Goal: Information Seeking & Learning: Check status

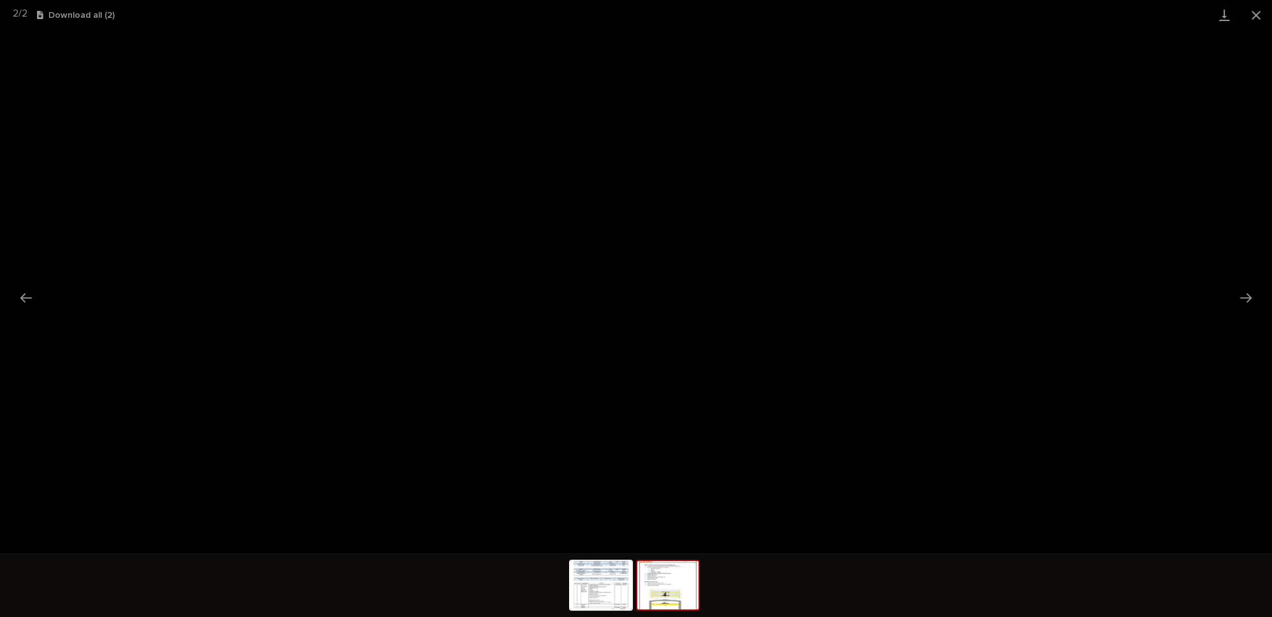
scroll to position [31, 0]
click at [1261, 12] on button "Close gallery" at bounding box center [1256, 15] width 32 height 30
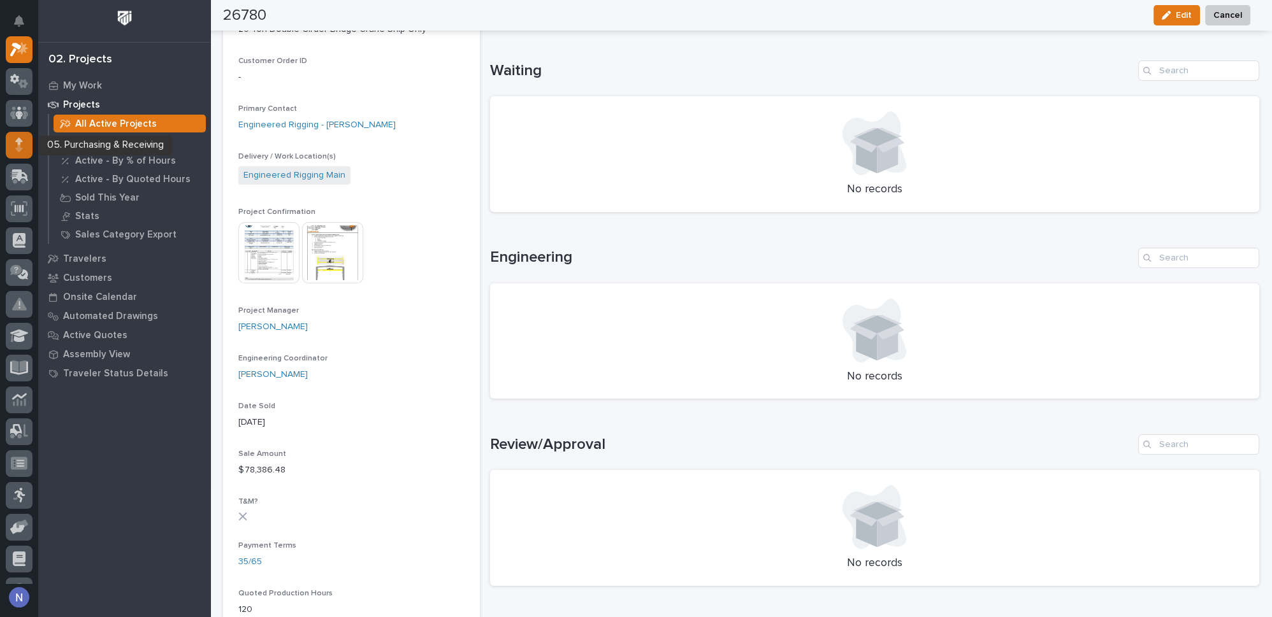
click at [18, 143] on icon at bounding box center [19, 141] width 8 height 7
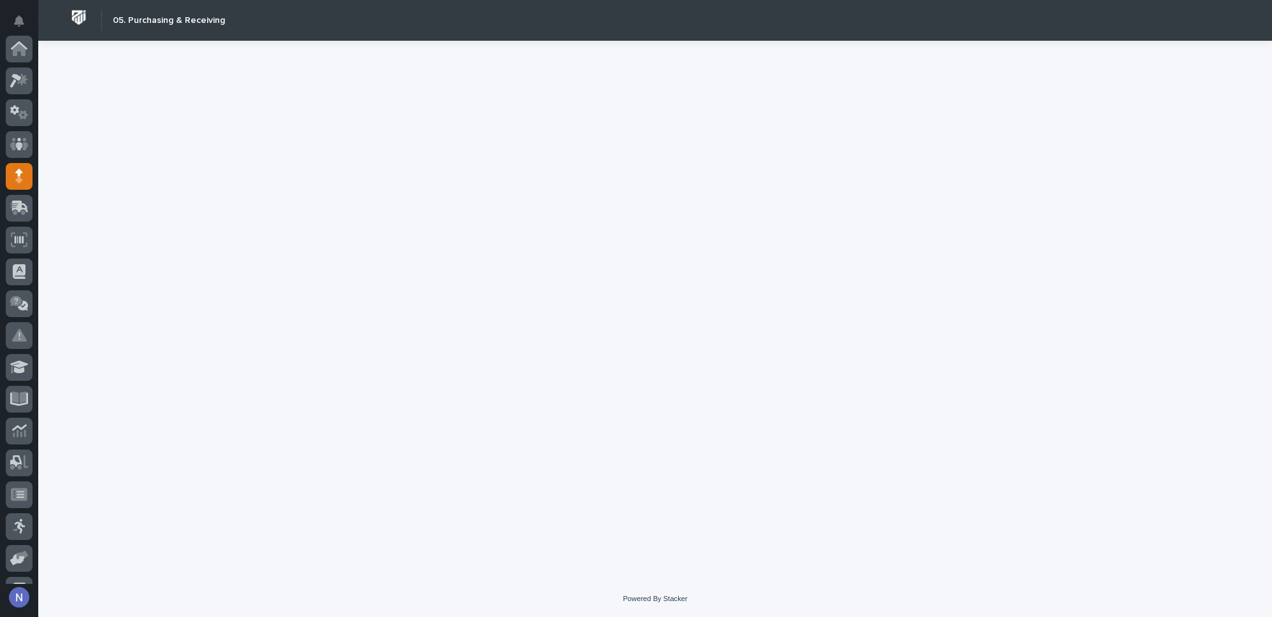
scroll to position [127, 0]
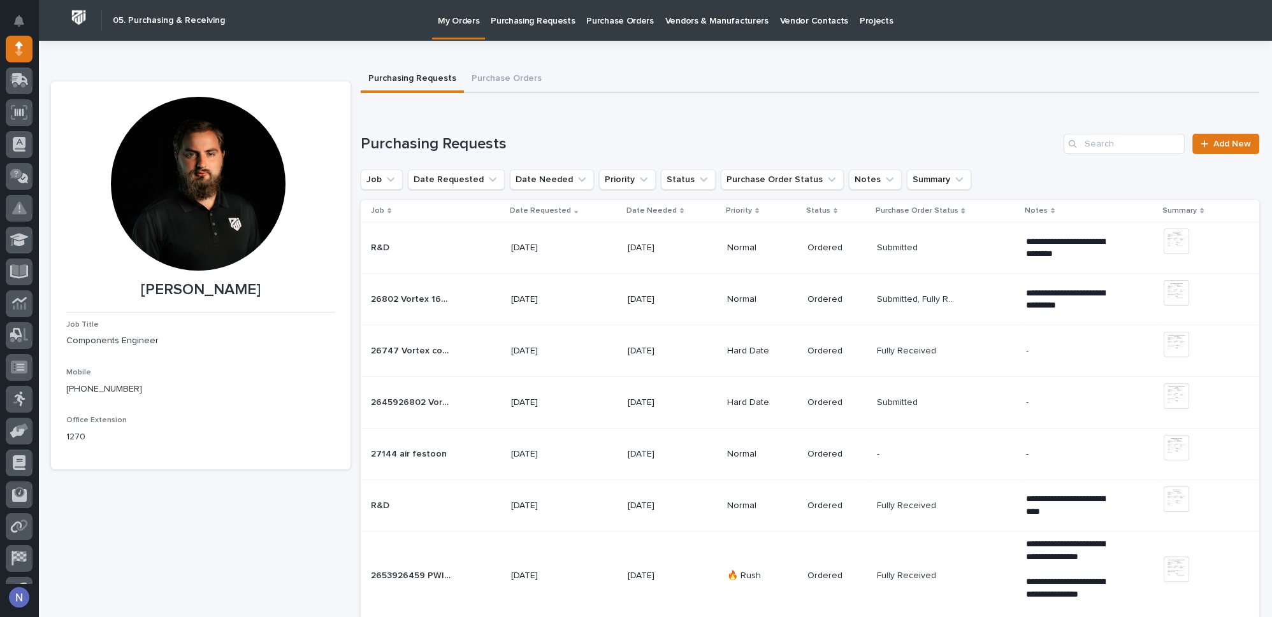
click at [619, 20] on p "Purchase Orders" at bounding box center [619, 13] width 67 height 27
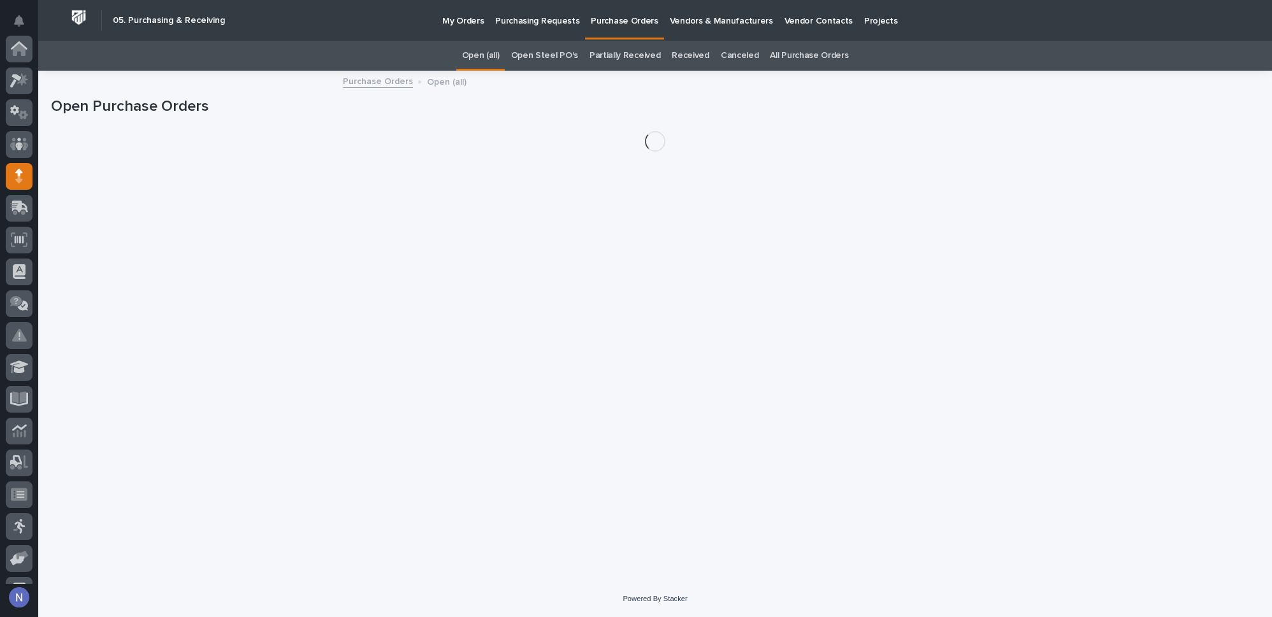
scroll to position [127, 0]
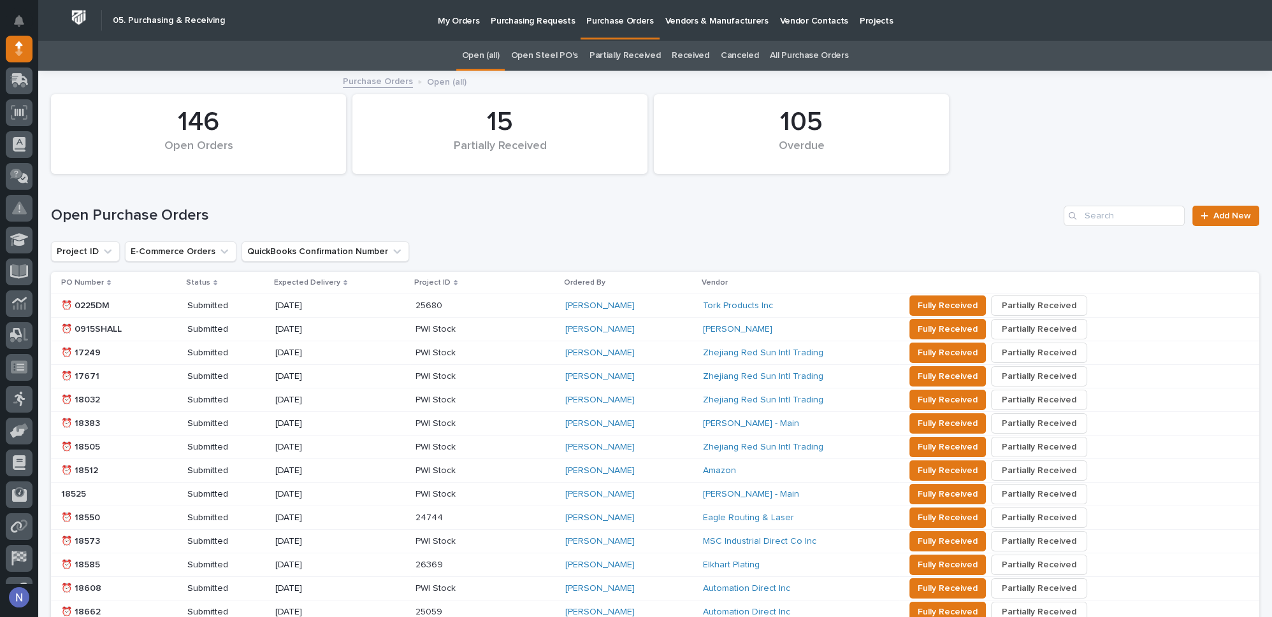
click at [529, 16] on p "Purchasing Requests" at bounding box center [533, 13] width 84 height 27
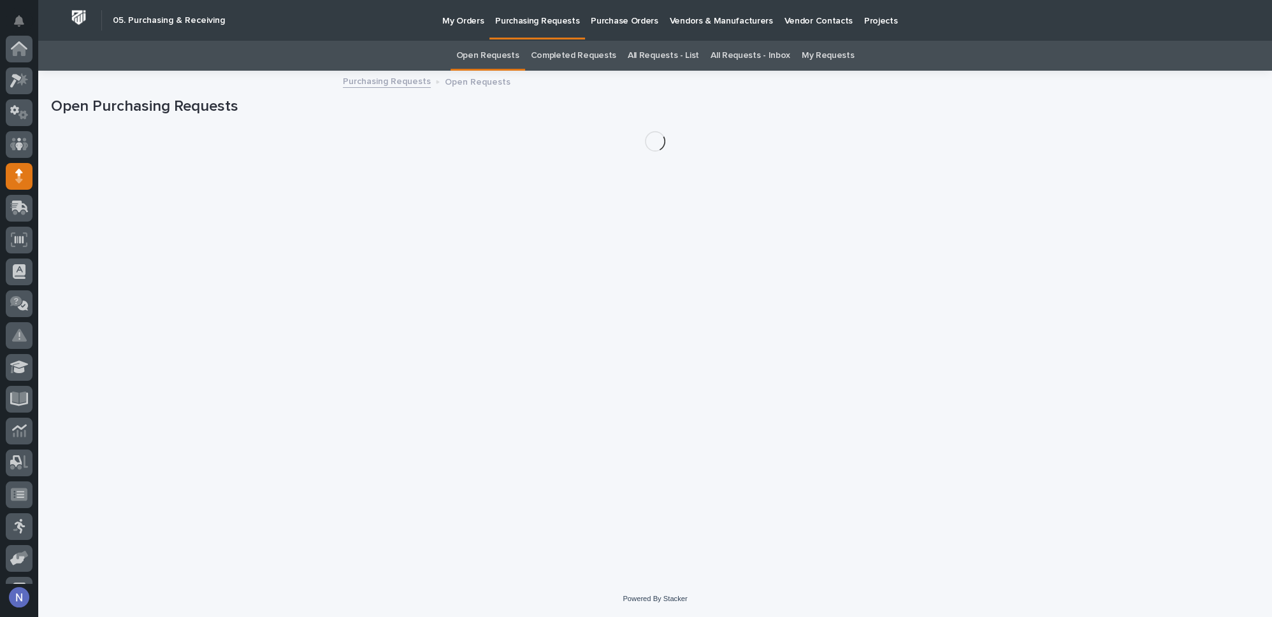
scroll to position [127, 0]
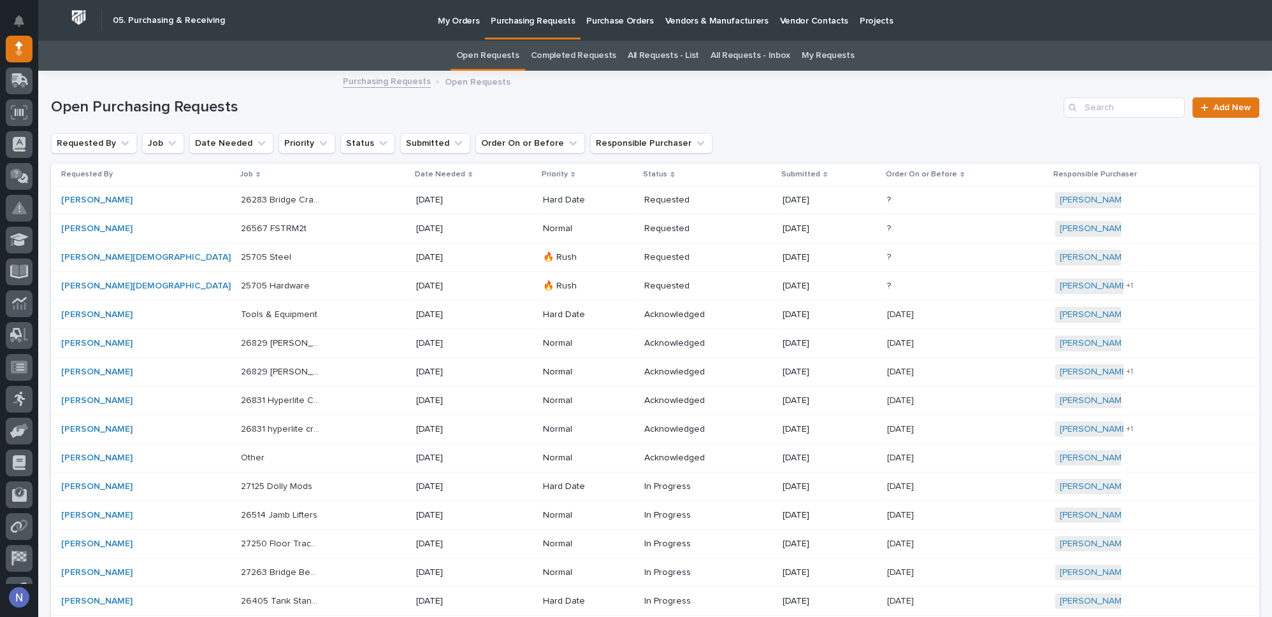
click at [820, 50] on link "My Requests" at bounding box center [827, 56] width 53 height 30
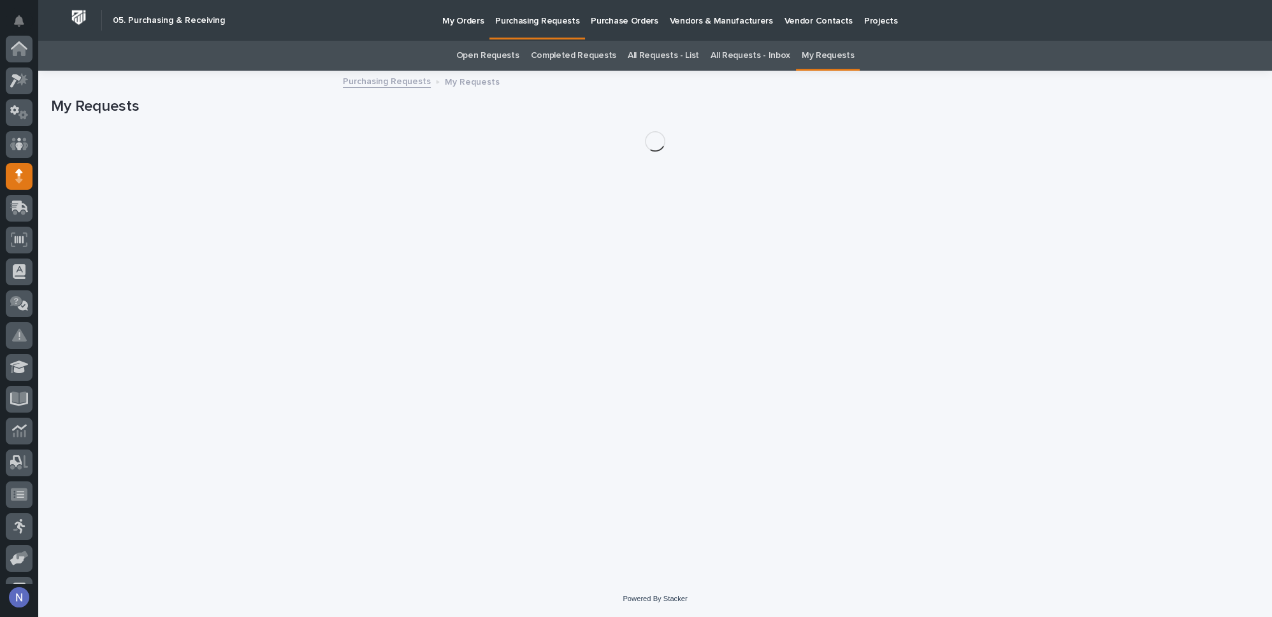
scroll to position [127, 0]
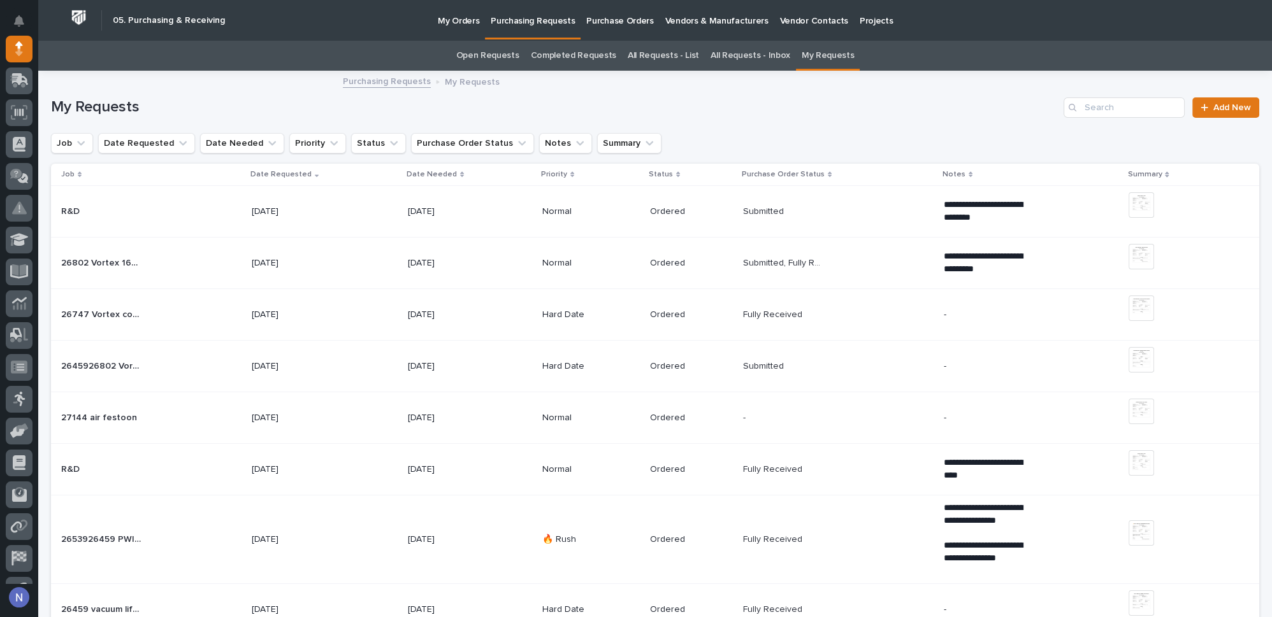
click at [728, 59] on link "All Requests - Inbox" at bounding box center [750, 56] width 80 height 30
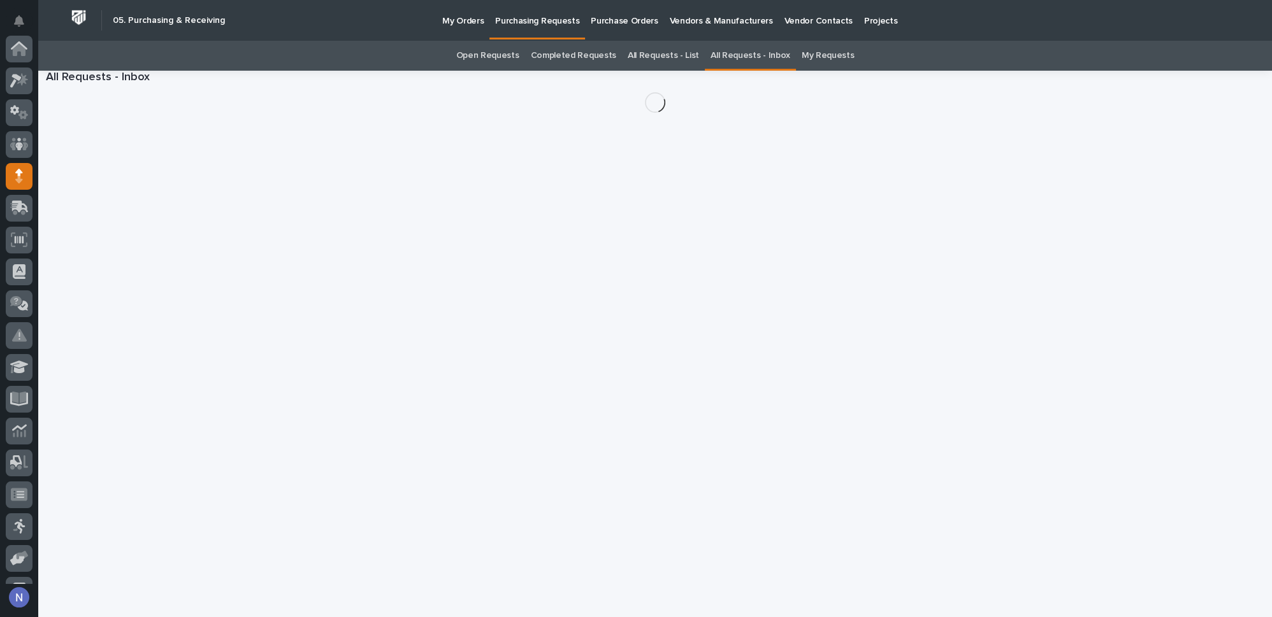
scroll to position [127, 0]
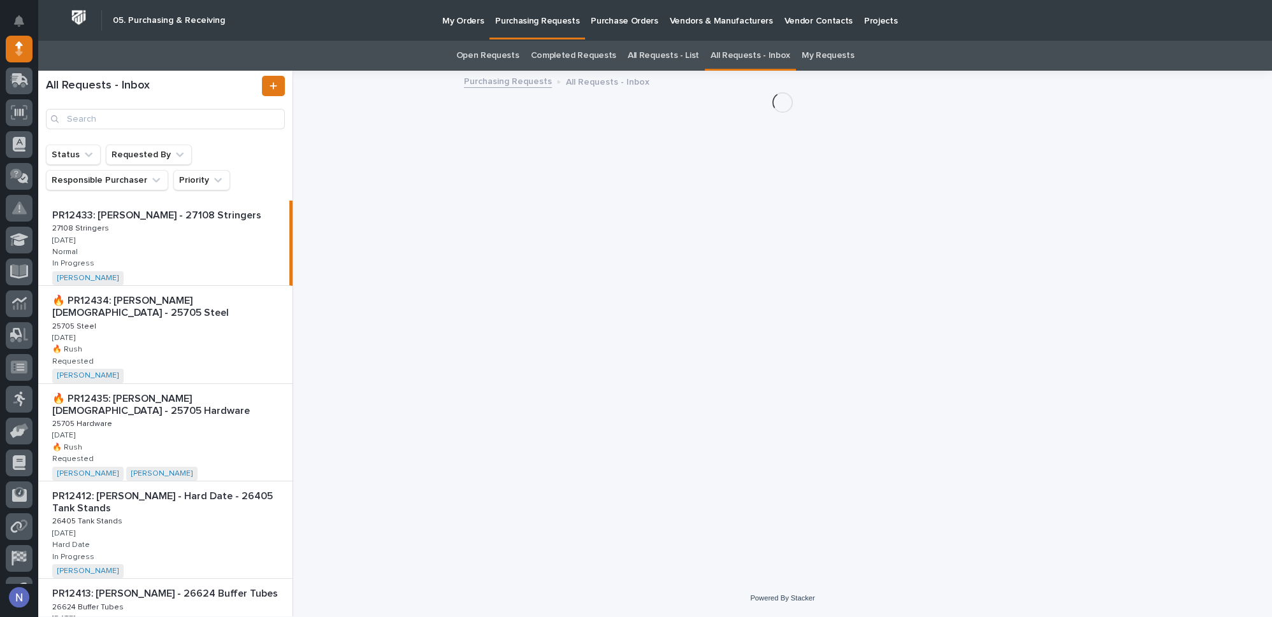
click at [575, 59] on link "Completed Requests" at bounding box center [573, 56] width 85 height 30
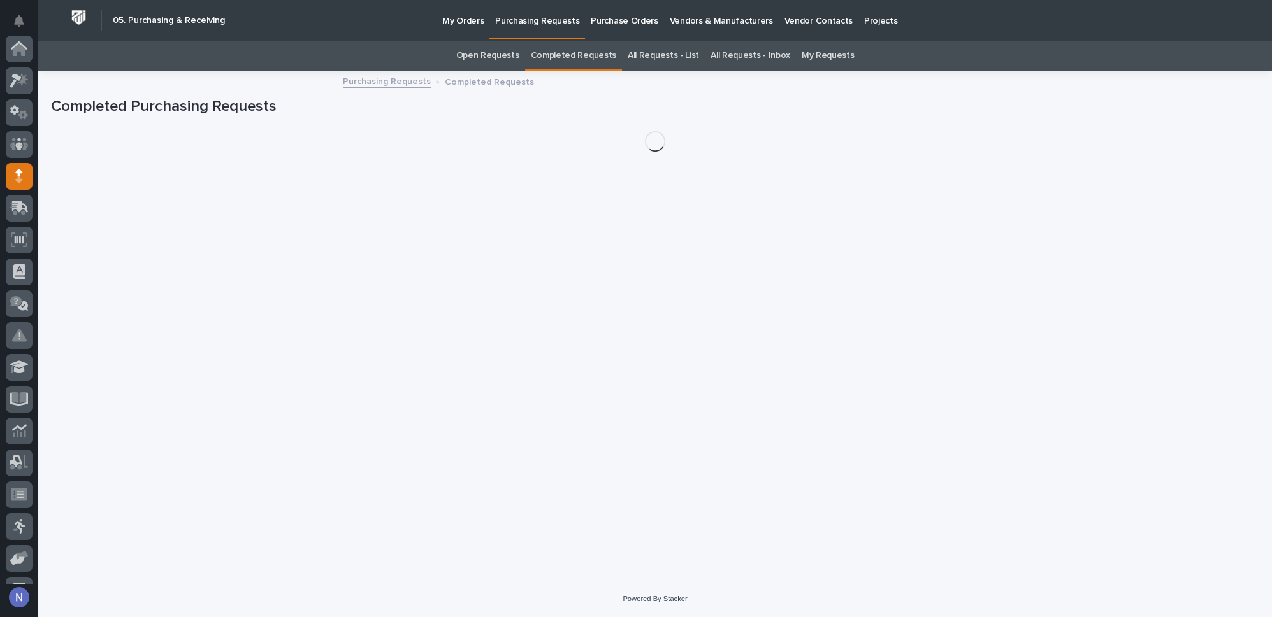
scroll to position [127, 0]
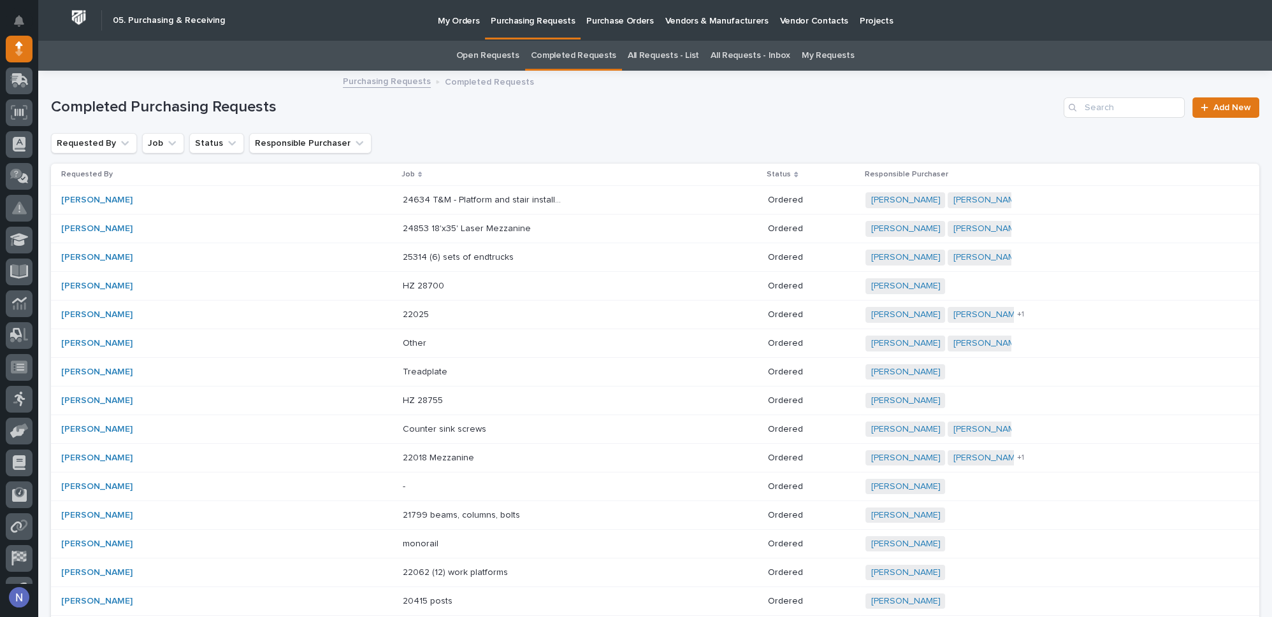
click at [657, 53] on link "All Requests - List" at bounding box center [662, 56] width 71 height 30
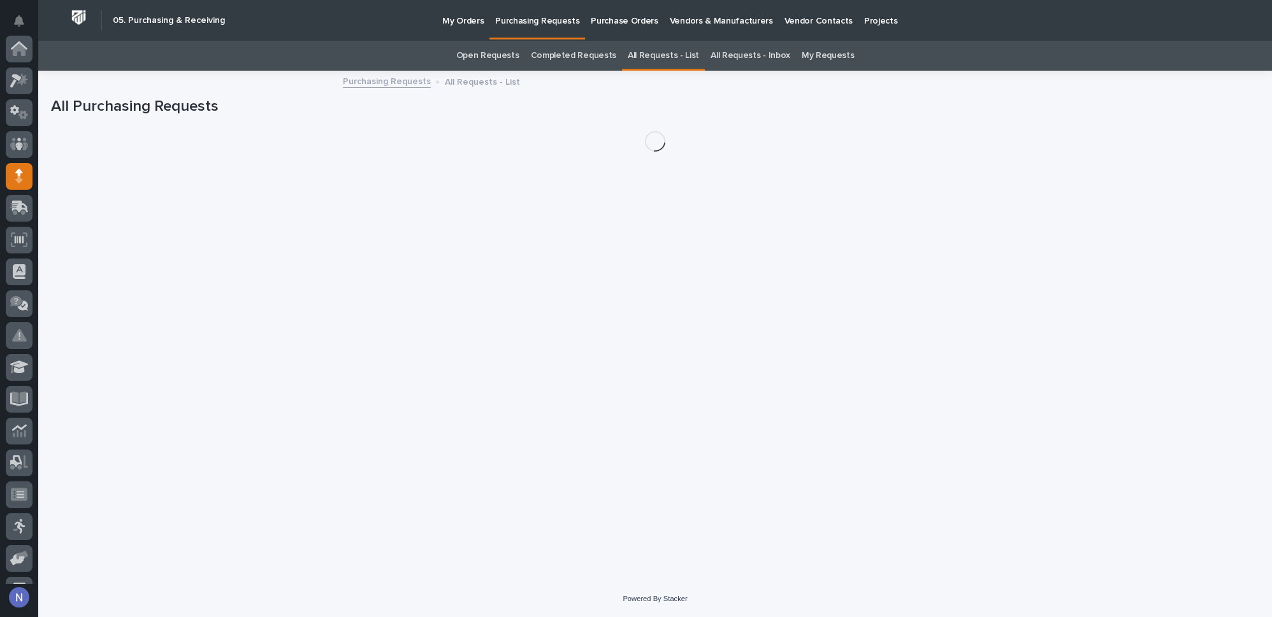
scroll to position [127, 0]
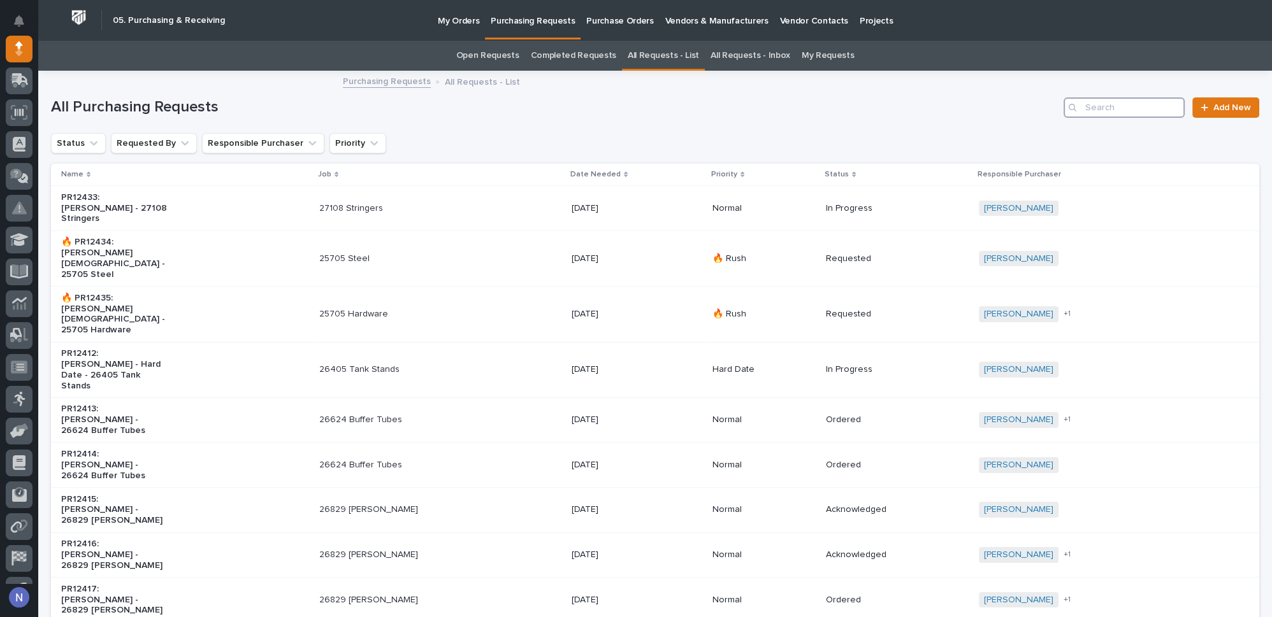
click at [1124, 107] on input "Search" at bounding box center [1123, 107] width 121 height 20
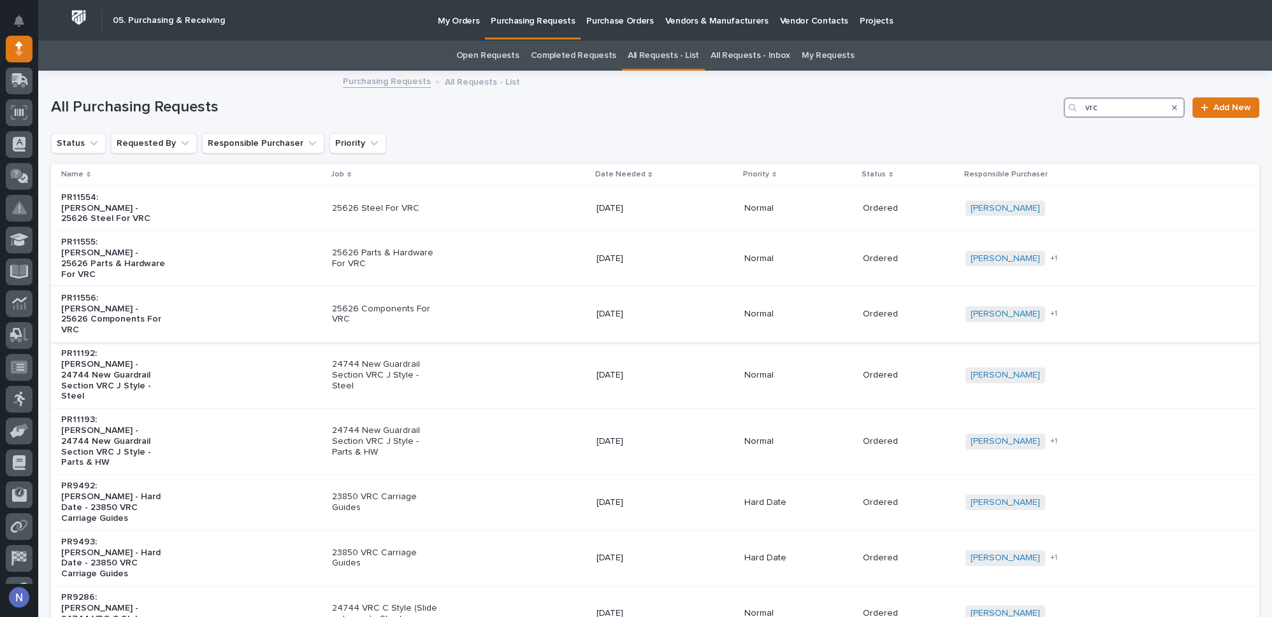
type input "vrc"
click at [488, 299] on div "25626 Components For VRC" at bounding box center [459, 315] width 254 height 32
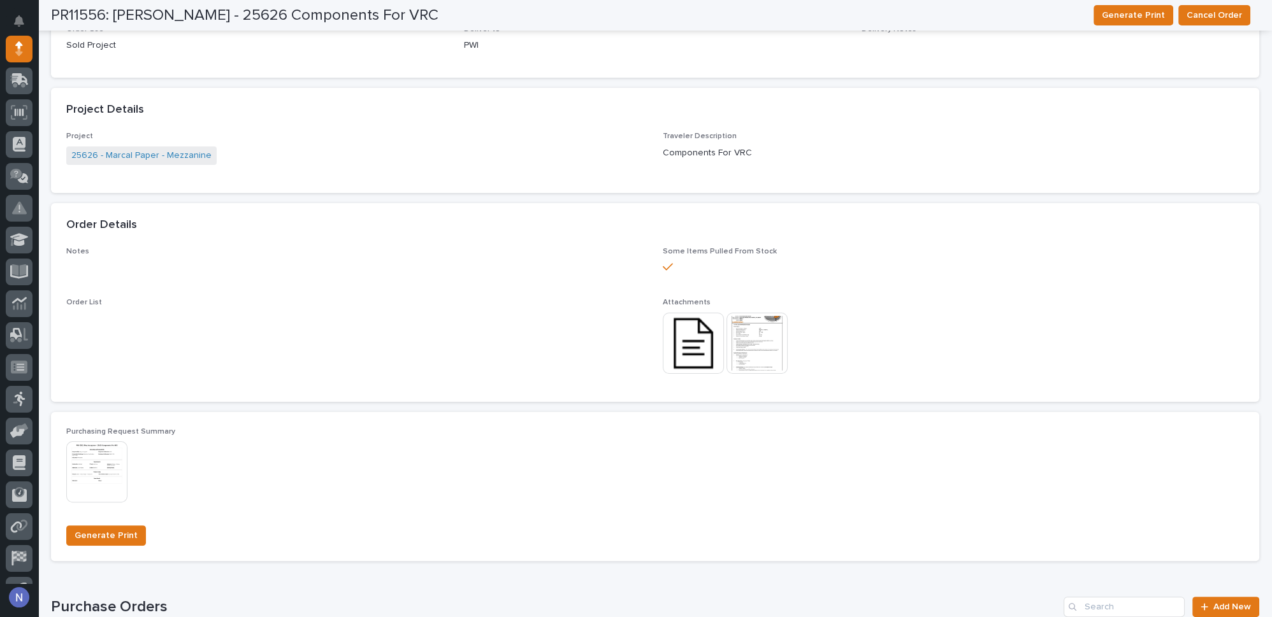
scroll to position [559, 0]
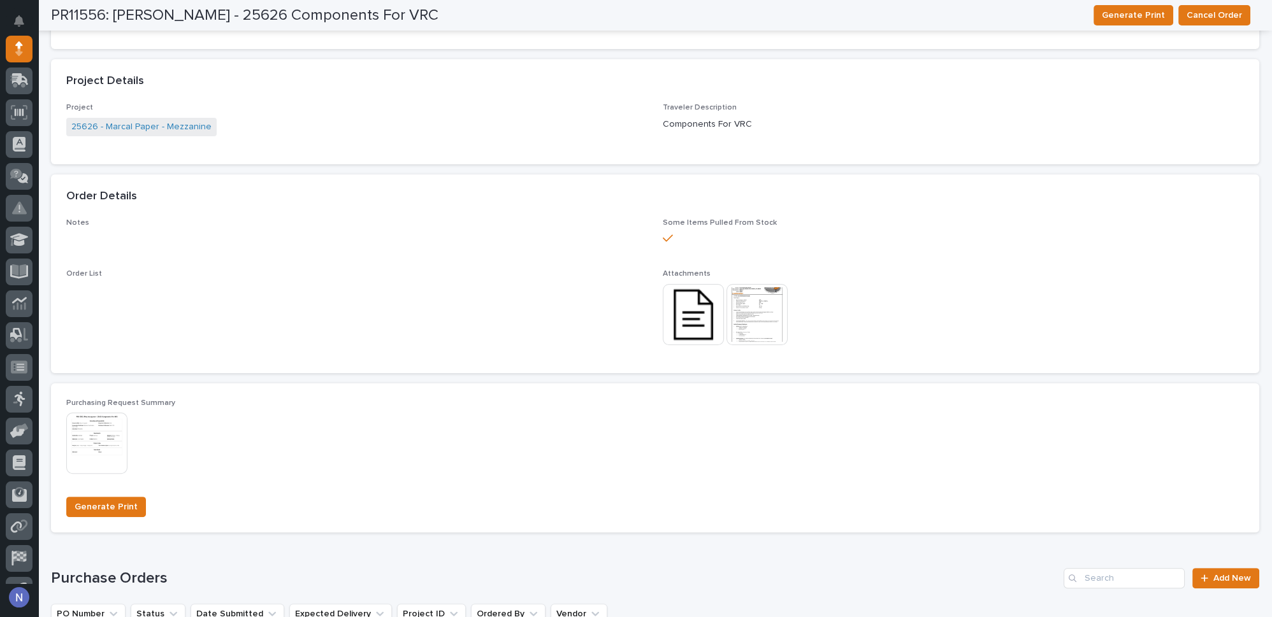
click at [703, 299] on img at bounding box center [693, 314] width 61 height 61
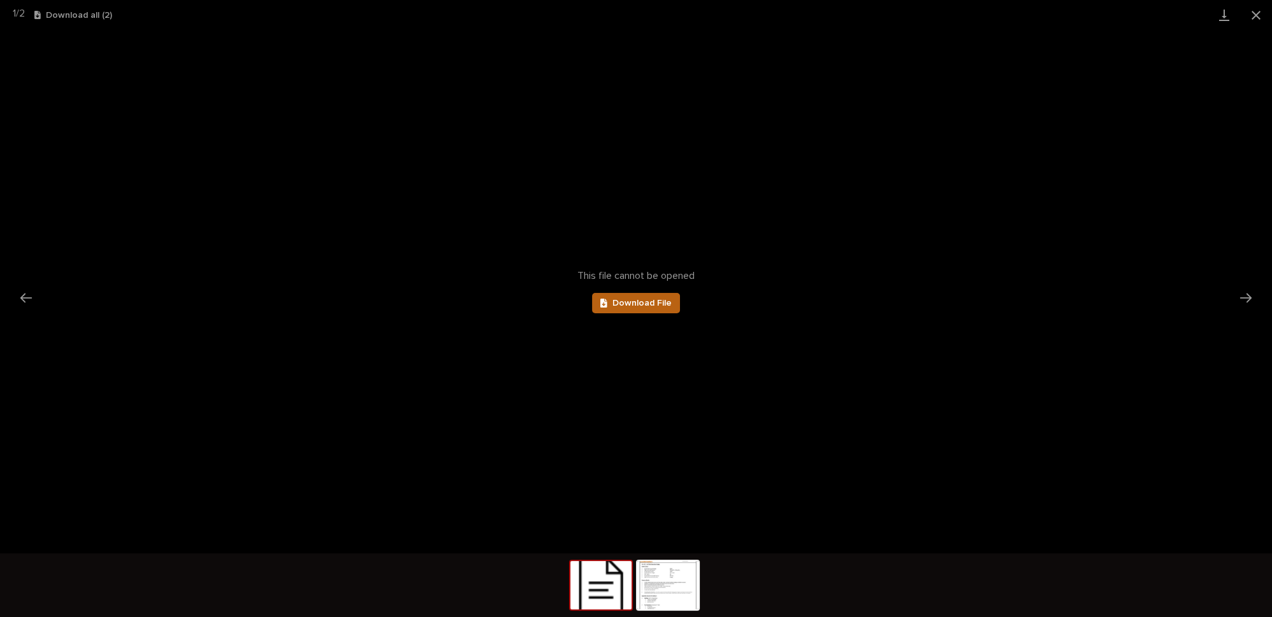
click at [630, 301] on span "Download File" at bounding box center [641, 303] width 59 height 9
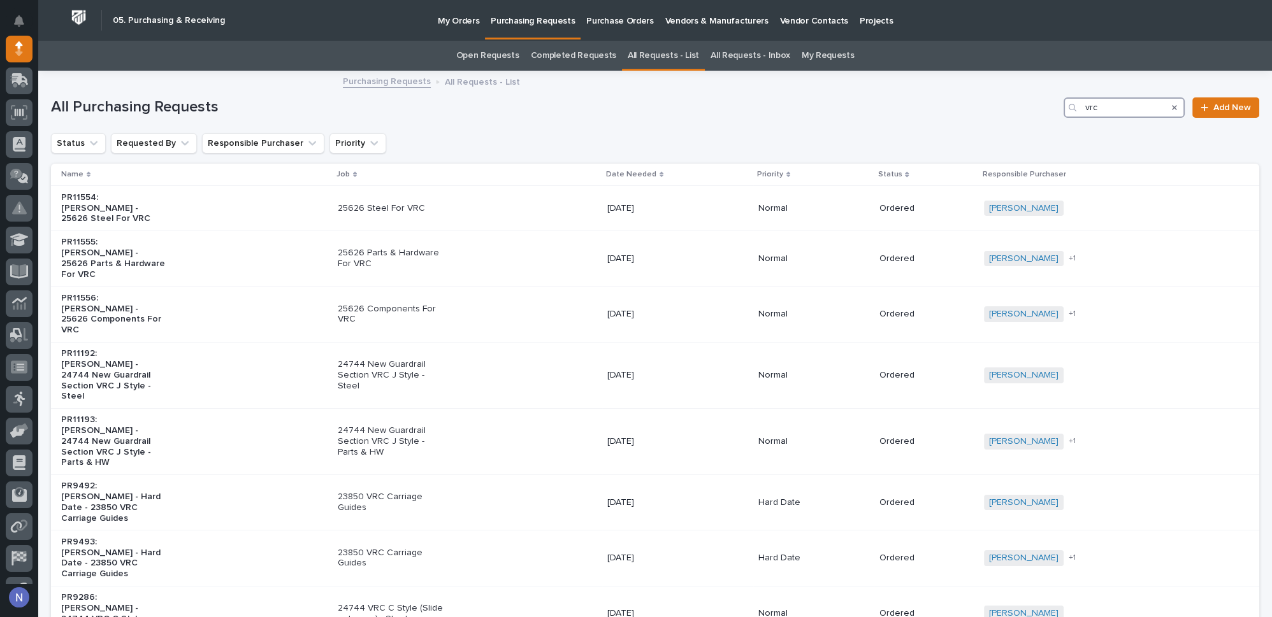
drag, startPoint x: 1123, startPoint y: 108, endPoint x: 1055, endPoint y: 108, distance: 68.2
click at [1055, 108] on div "All Purchasing Requests vrc Add New" at bounding box center [655, 107] width 1208 height 20
type input "frame rotator"
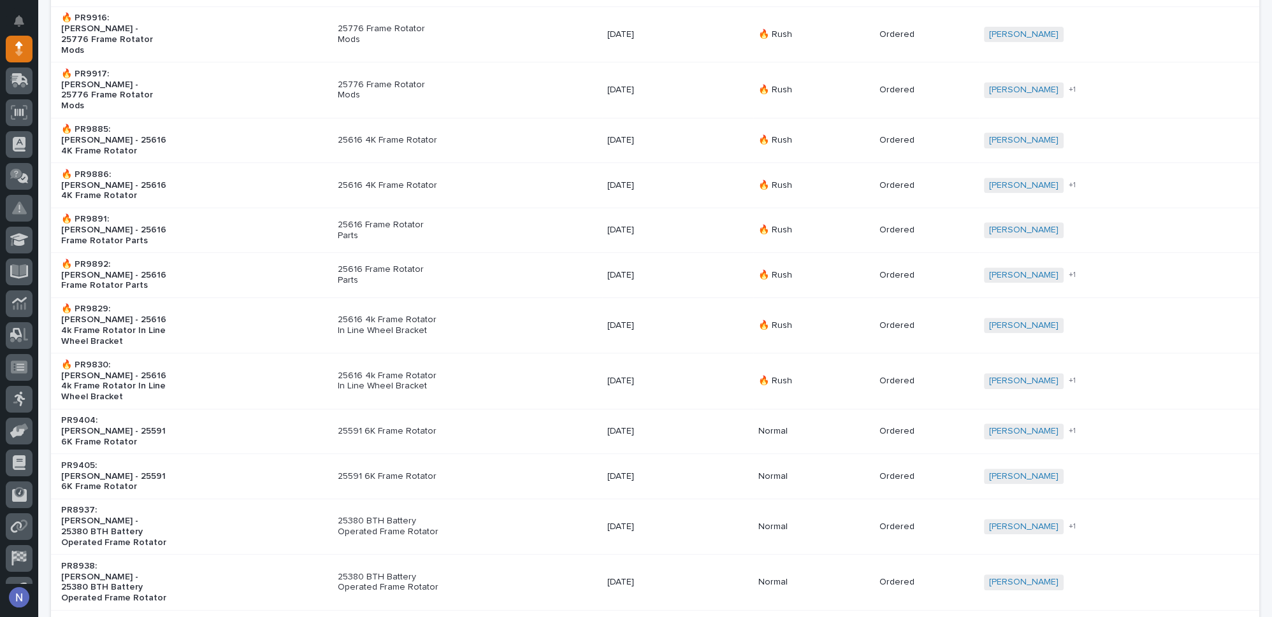
scroll to position [988, 0]
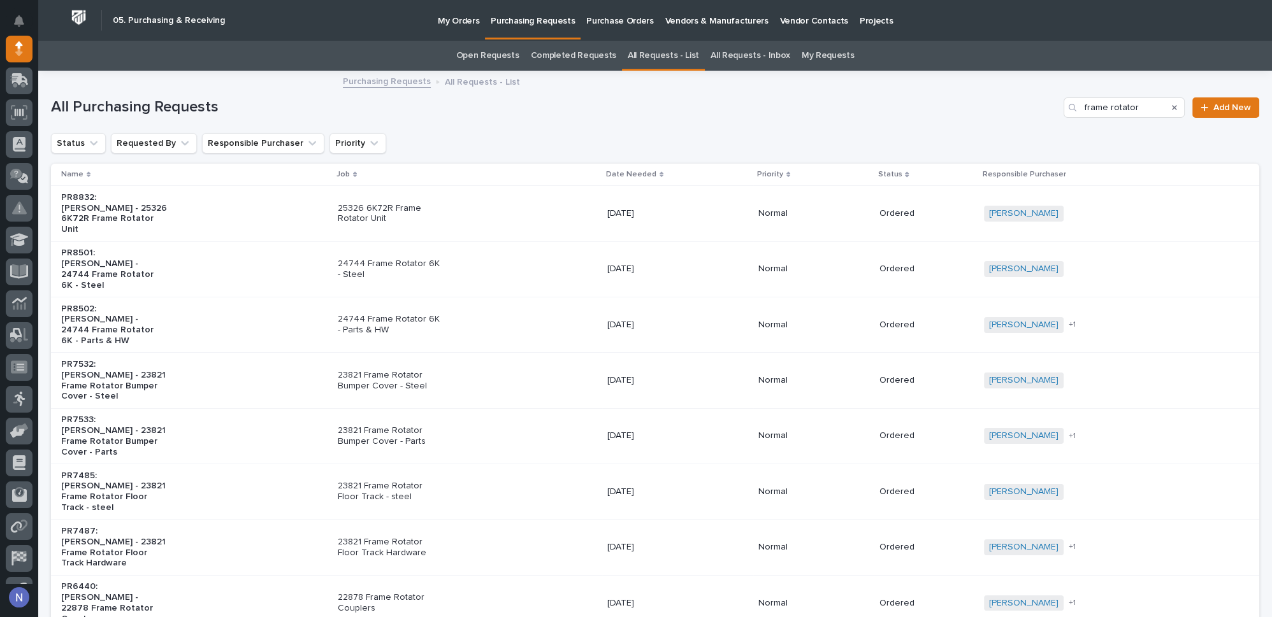
click at [602, 18] on p "Purchase Orders" at bounding box center [619, 13] width 67 height 27
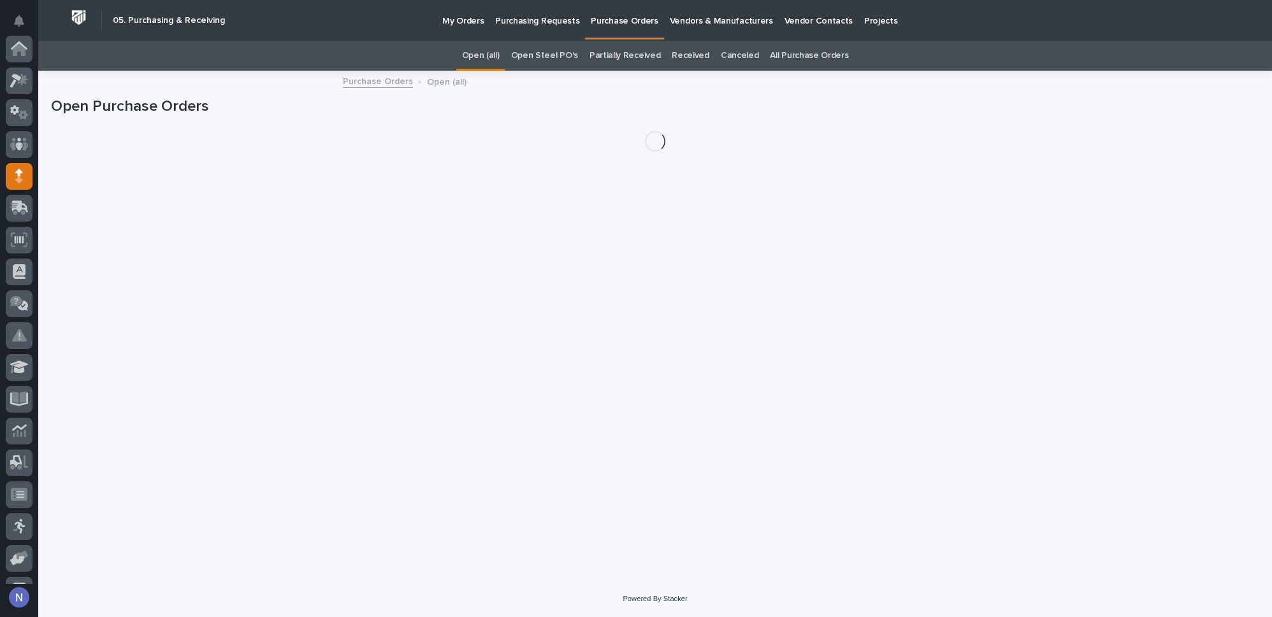
scroll to position [127, 0]
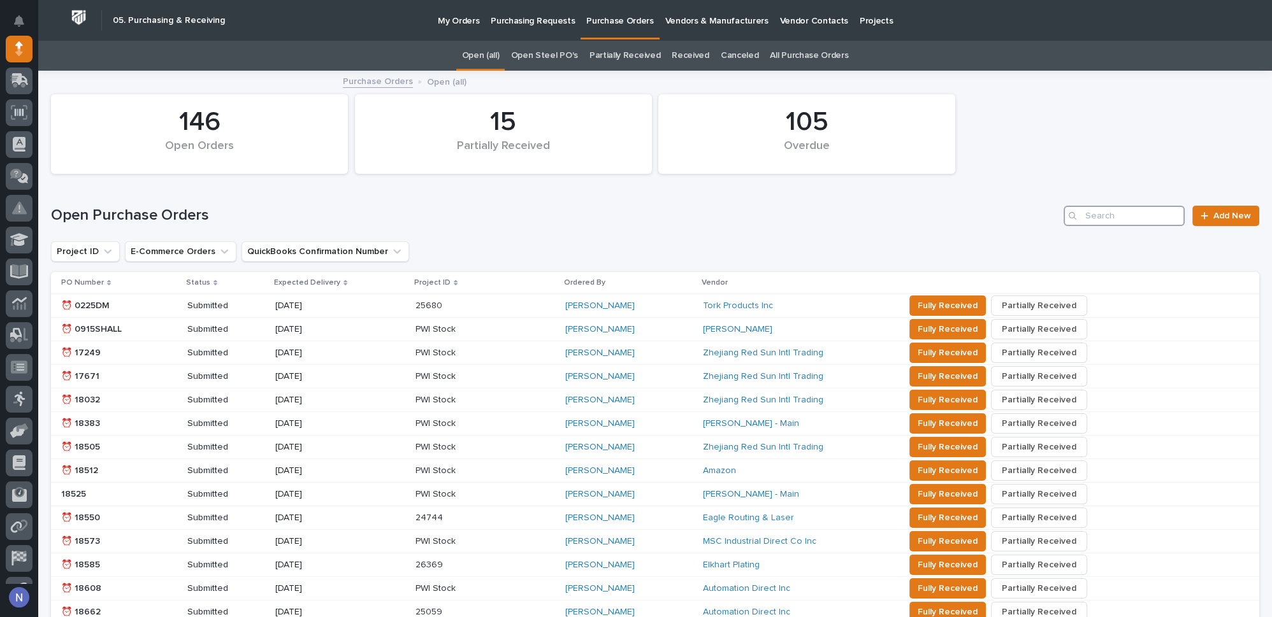
click at [1110, 220] on input "Search" at bounding box center [1123, 216] width 121 height 20
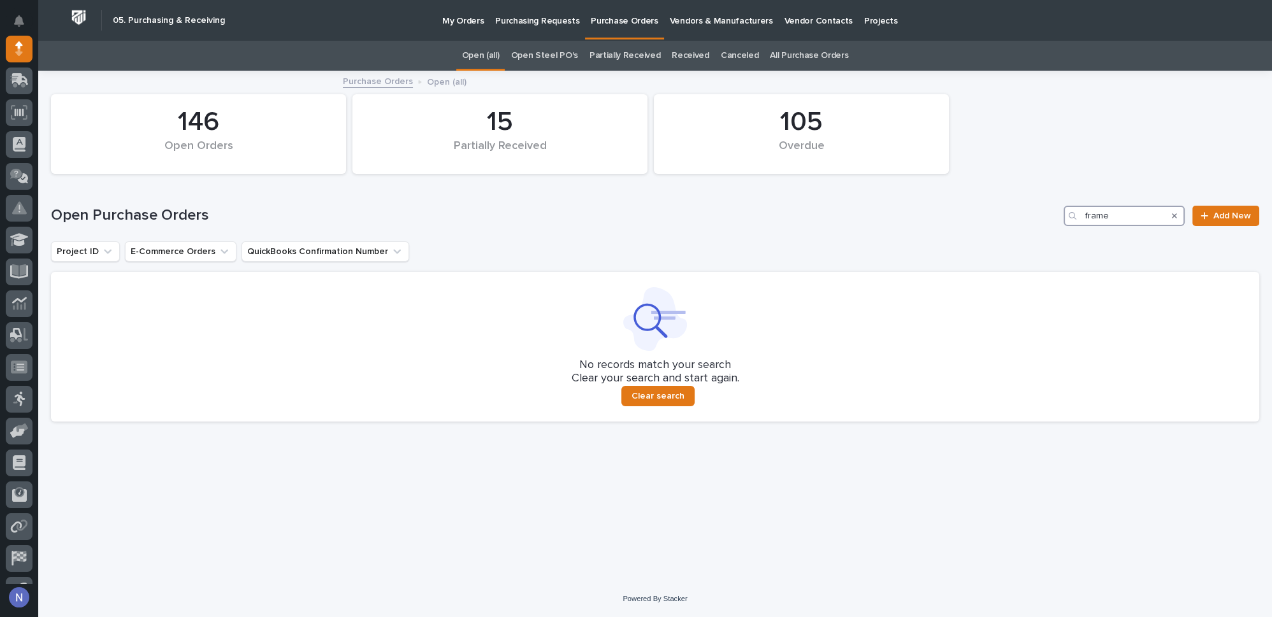
type input "frame"
click at [790, 55] on link "All Purchase Orders" at bounding box center [809, 56] width 78 height 30
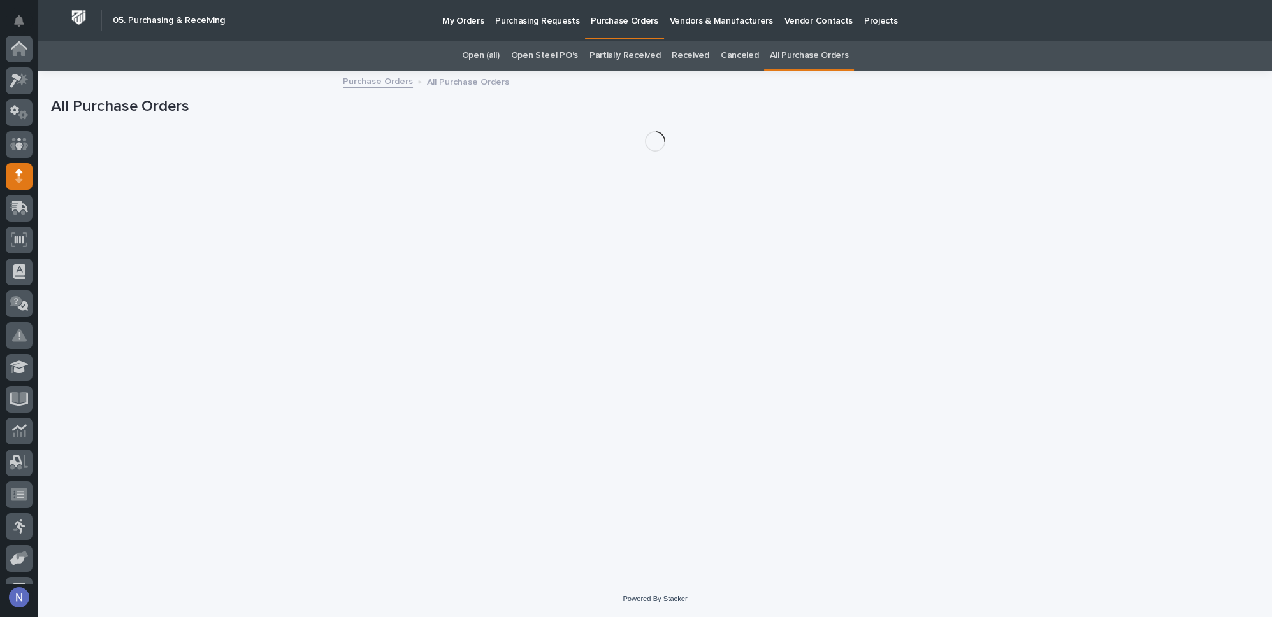
scroll to position [127, 0]
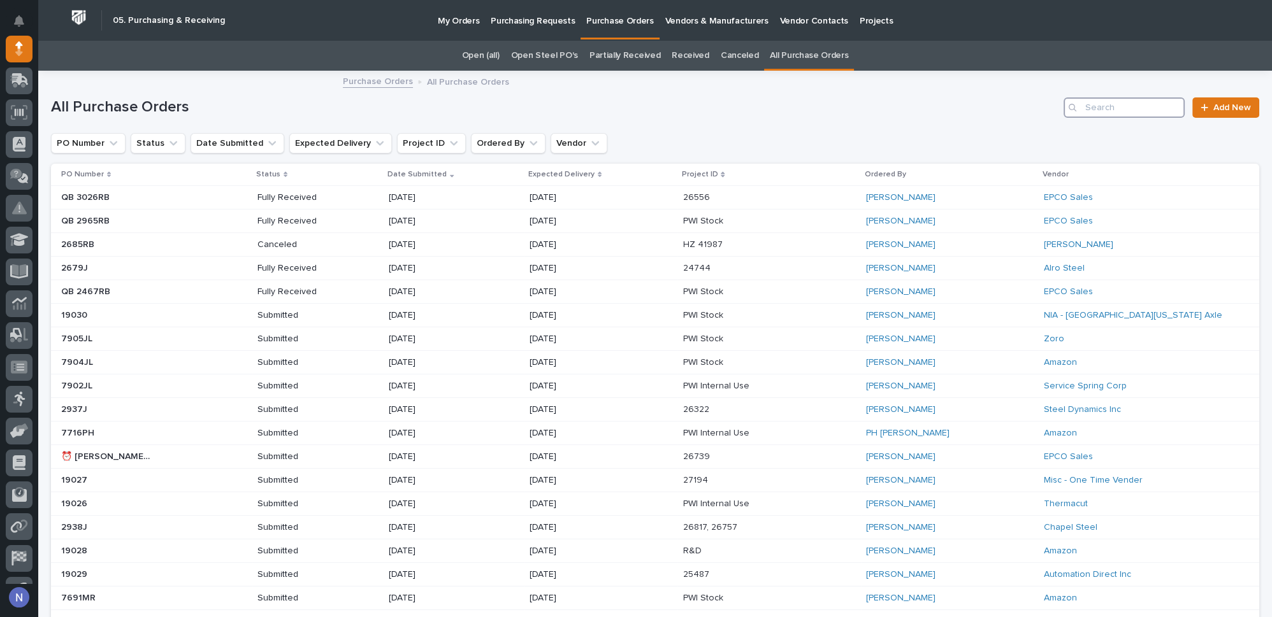
click at [1130, 111] on input "Search" at bounding box center [1123, 107] width 121 height 20
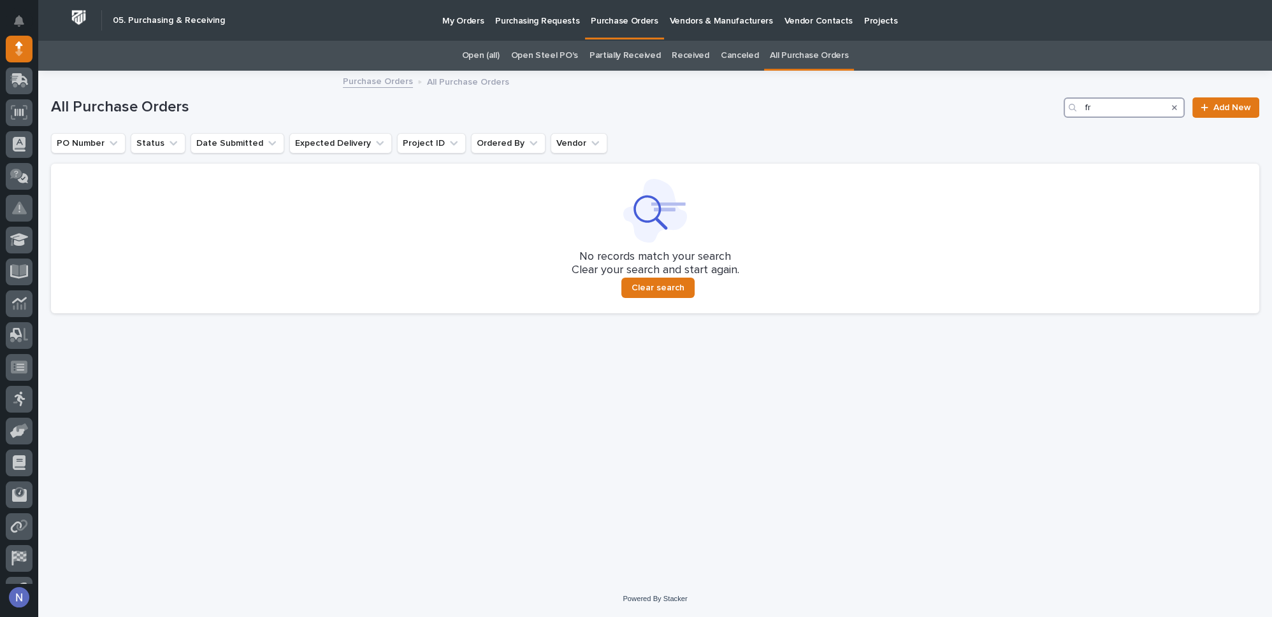
type input "f"
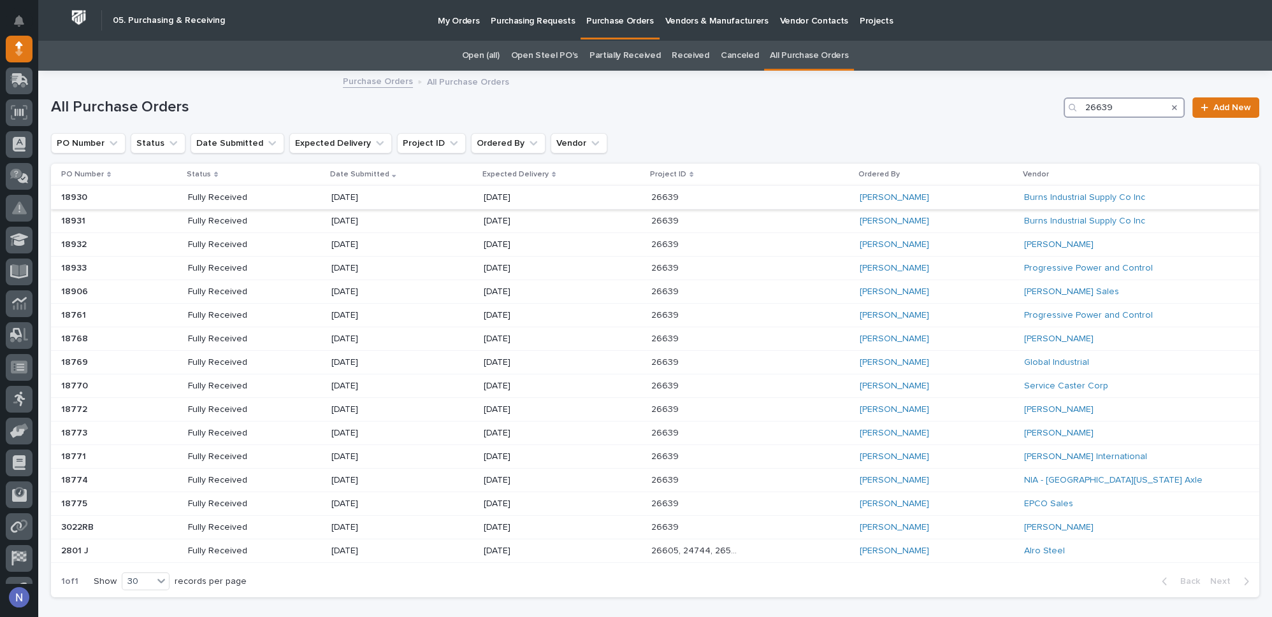
type input "26639"
click at [912, 196] on div "[PERSON_NAME]" at bounding box center [904, 197] width 91 height 11
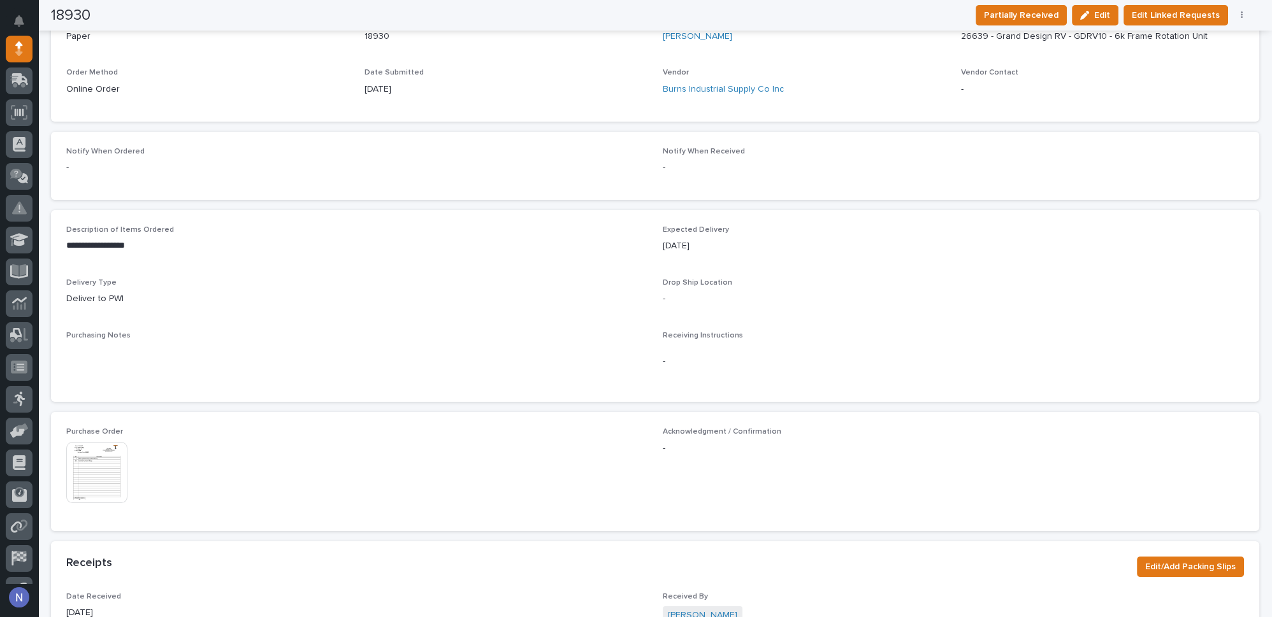
scroll to position [347, 0]
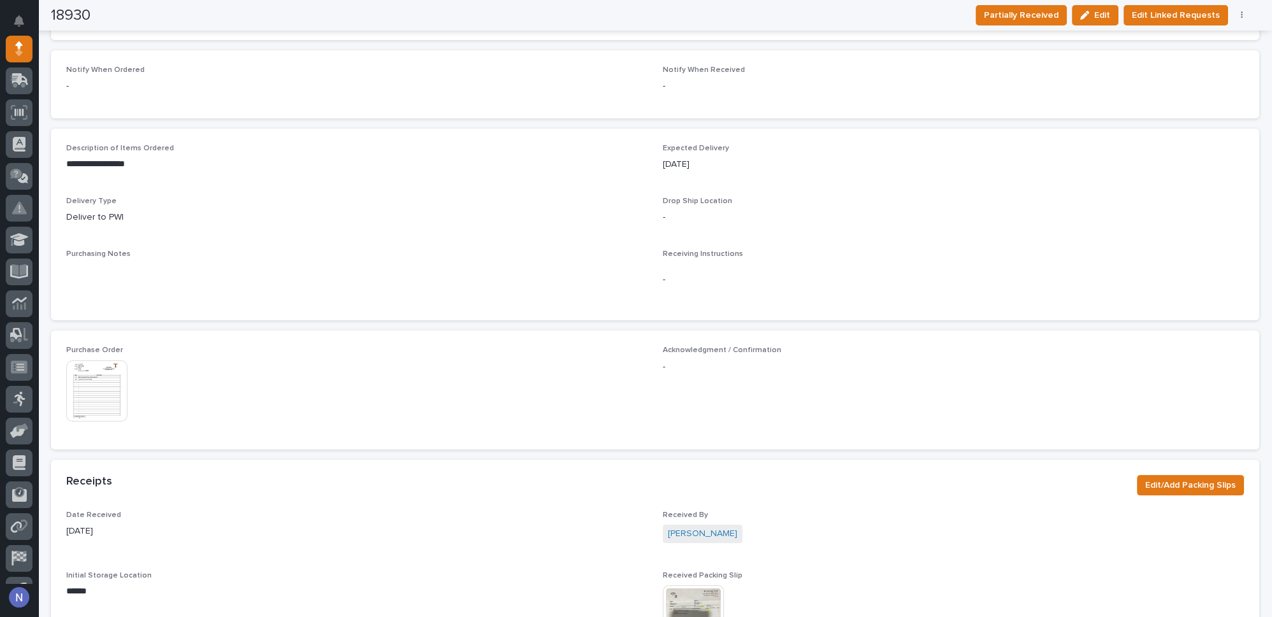
click at [112, 382] on img at bounding box center [96, 391] width 61 height 61
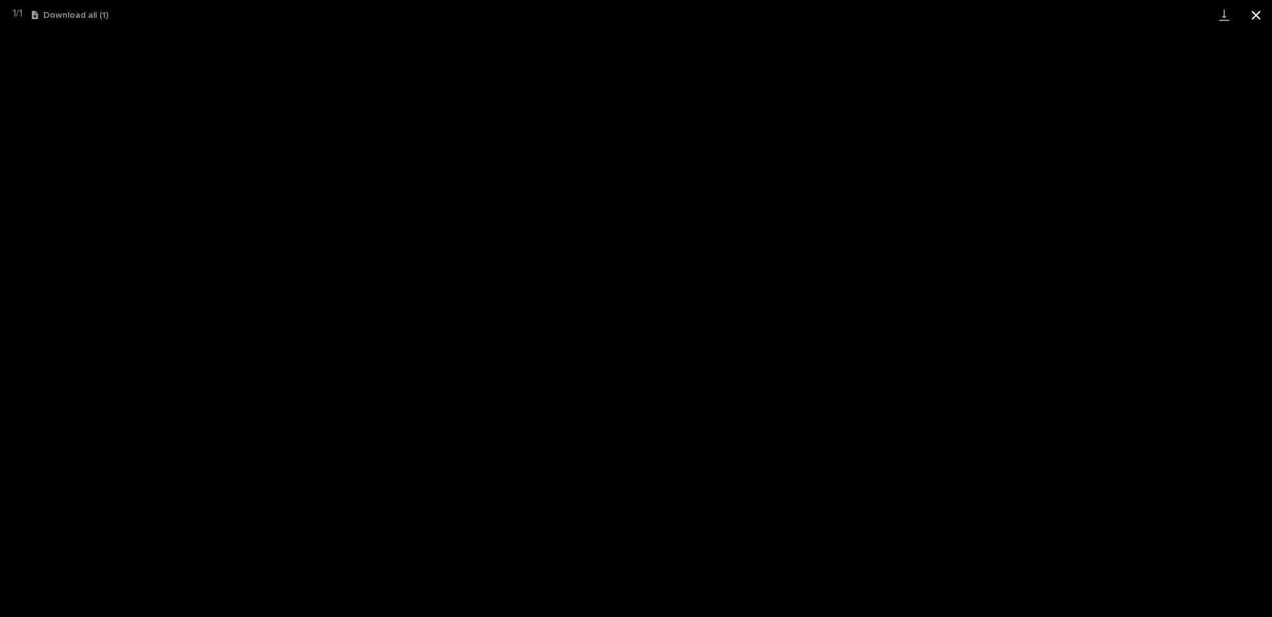
click at [1259, 13] on button "Close gallery" at bounding box center [1256, 15] width 32 height 30
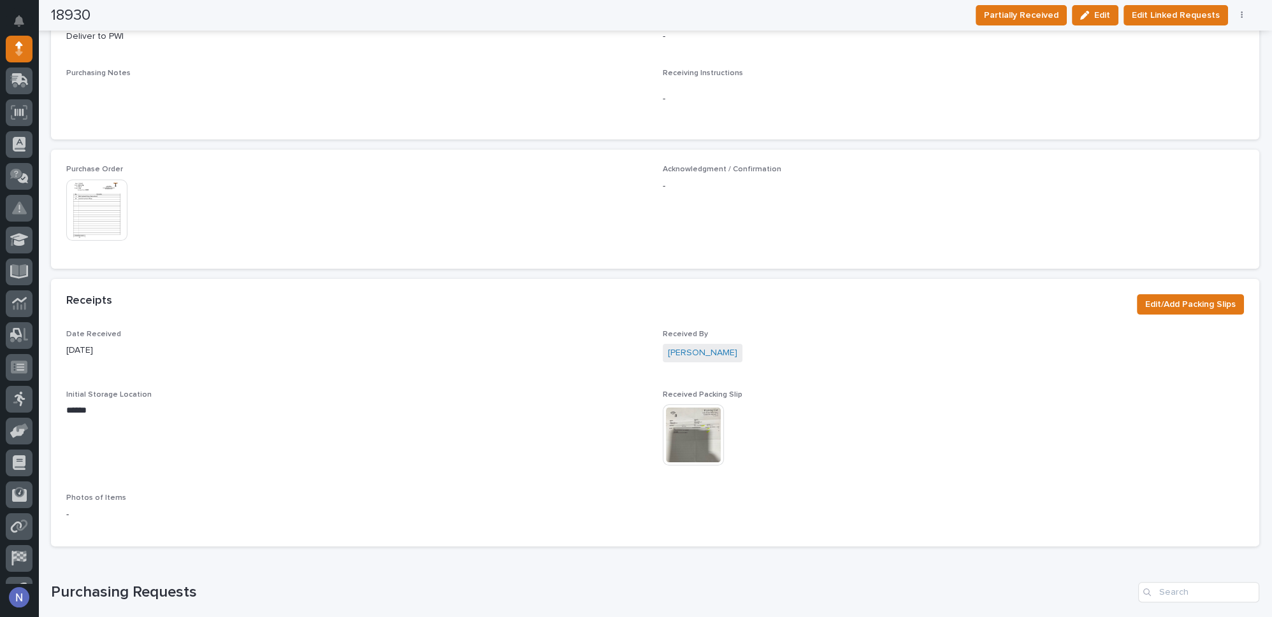
scroll to position [540, 0]
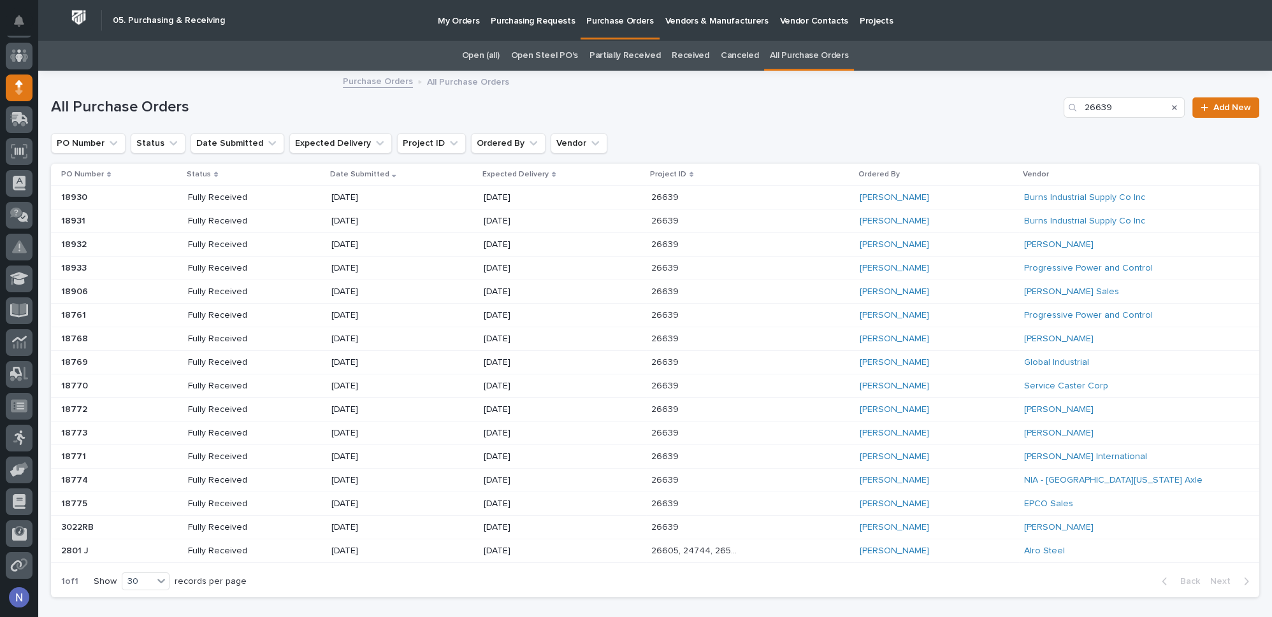
click at [990, 287] on div "[PERSON_NAME]" at bounding box center [936, 292] width 154 height 21
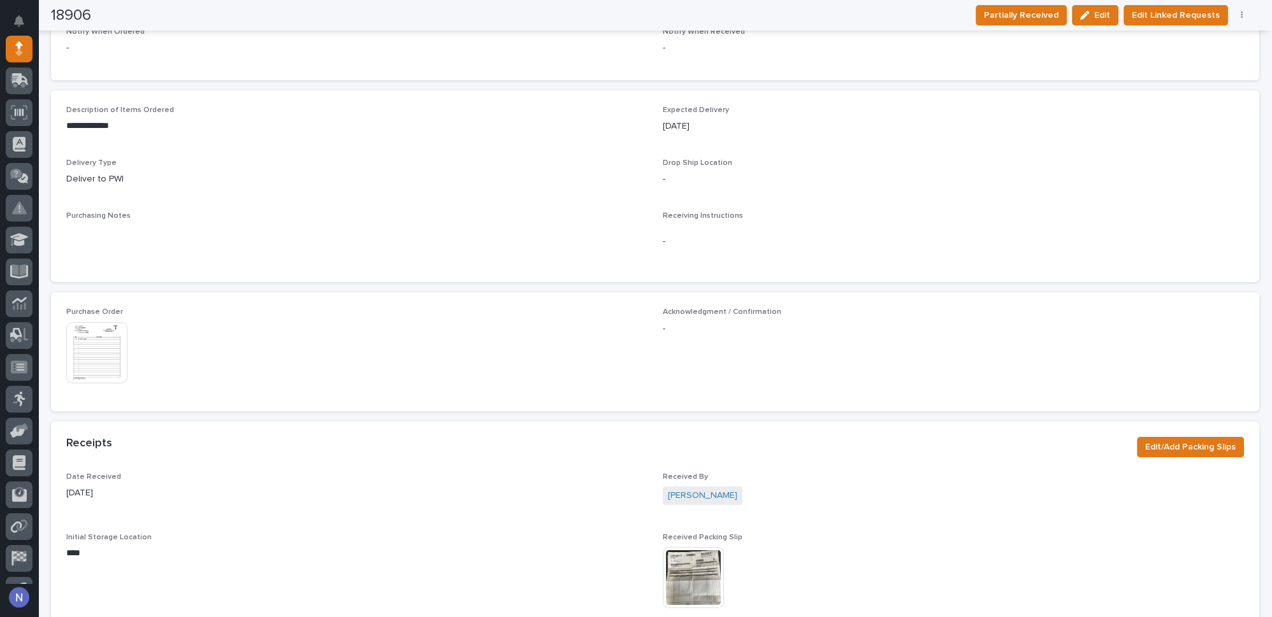
scroll to position [386, 0]
click at [55, 344] on div "Purchase Order This file cannot be opened Download File Acknowledgment / Confir…" at bounding box center [655, 351] width 1208 height 118
click at [82, 340] on img at bounding box center [96, 352] width 61 height 61
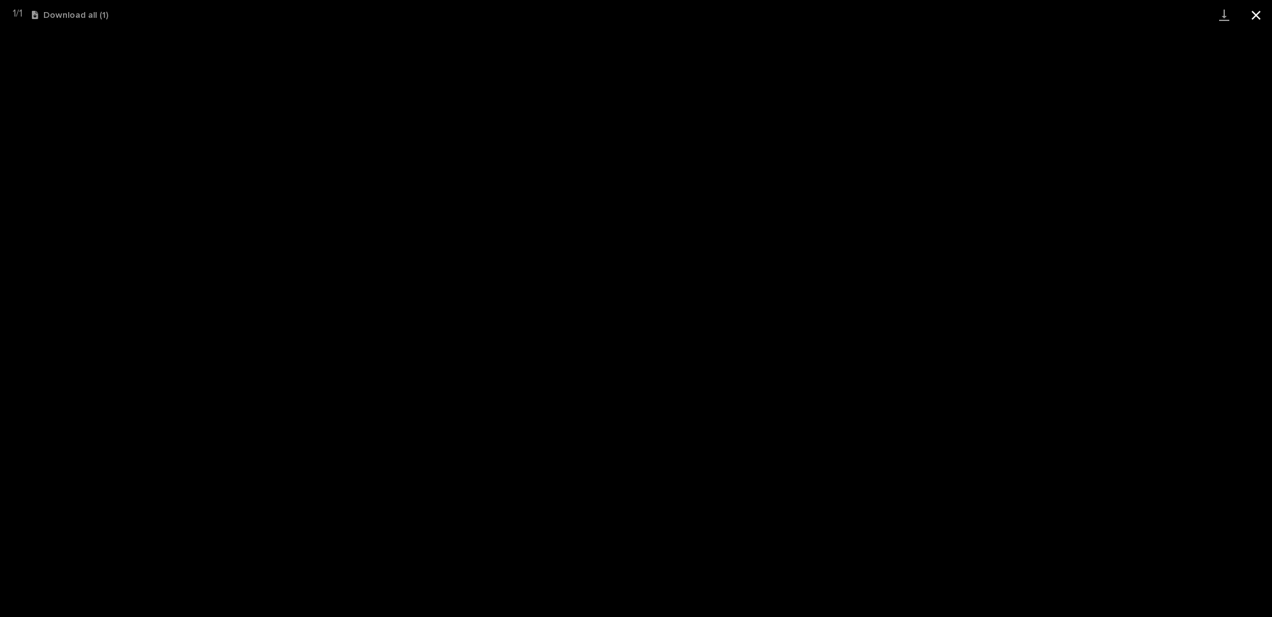
click at [1258, 15] on button "Close gallery" at bounding box center [1256, 15] width 32 height 30
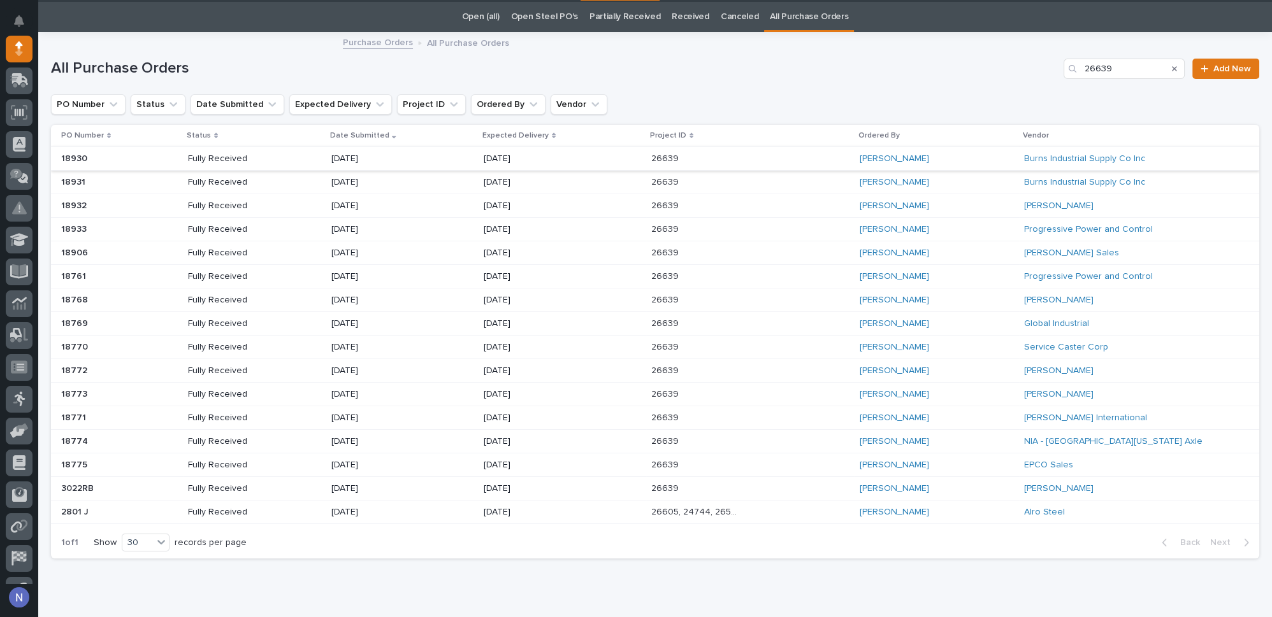
scroll to position [40, 0]
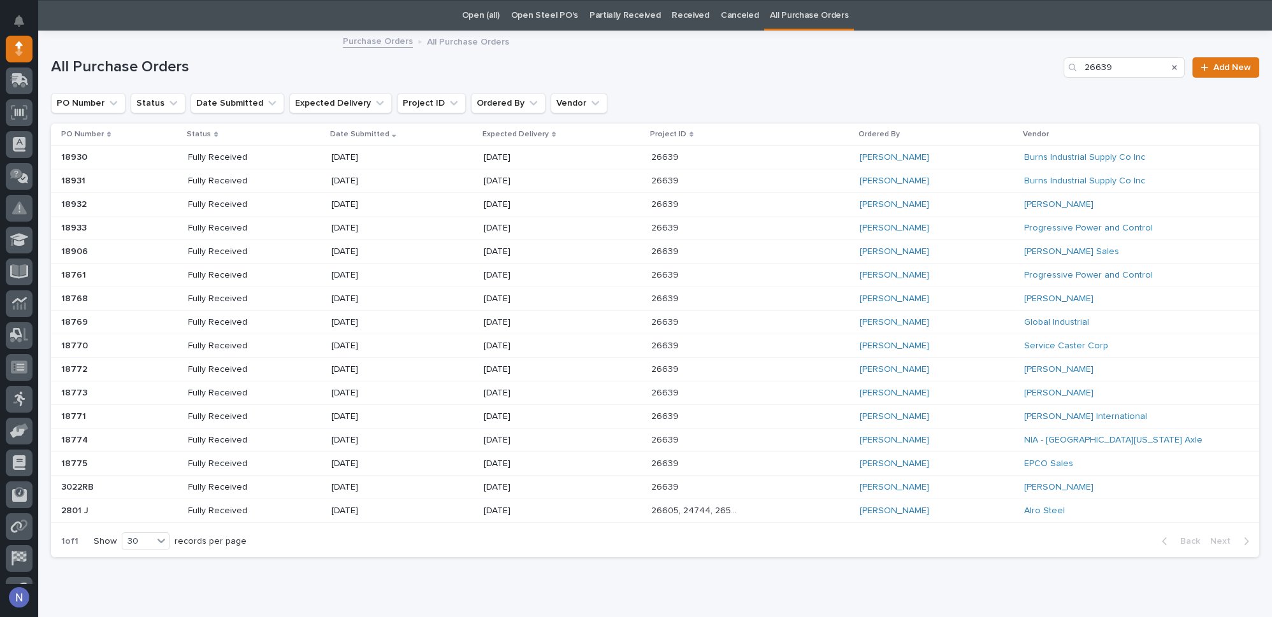
click at [986, 229] on div "[PERSON_NAME]" at bounding box center [936, 228] width 154 height 21
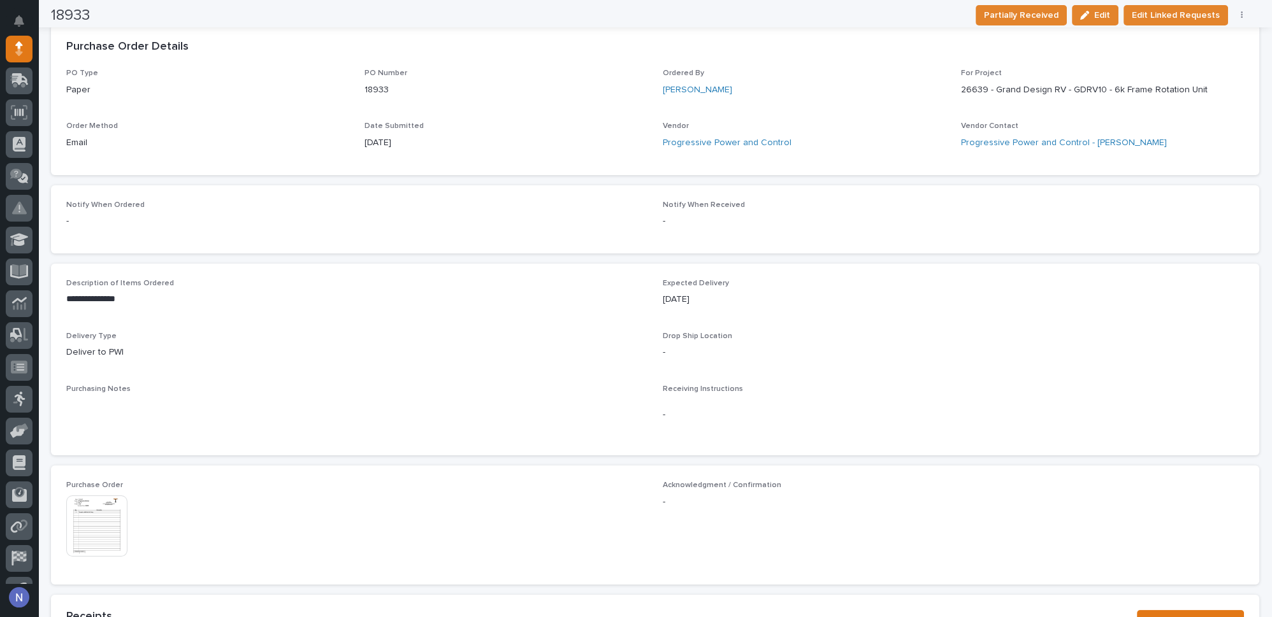
scroll to position [308, 0]
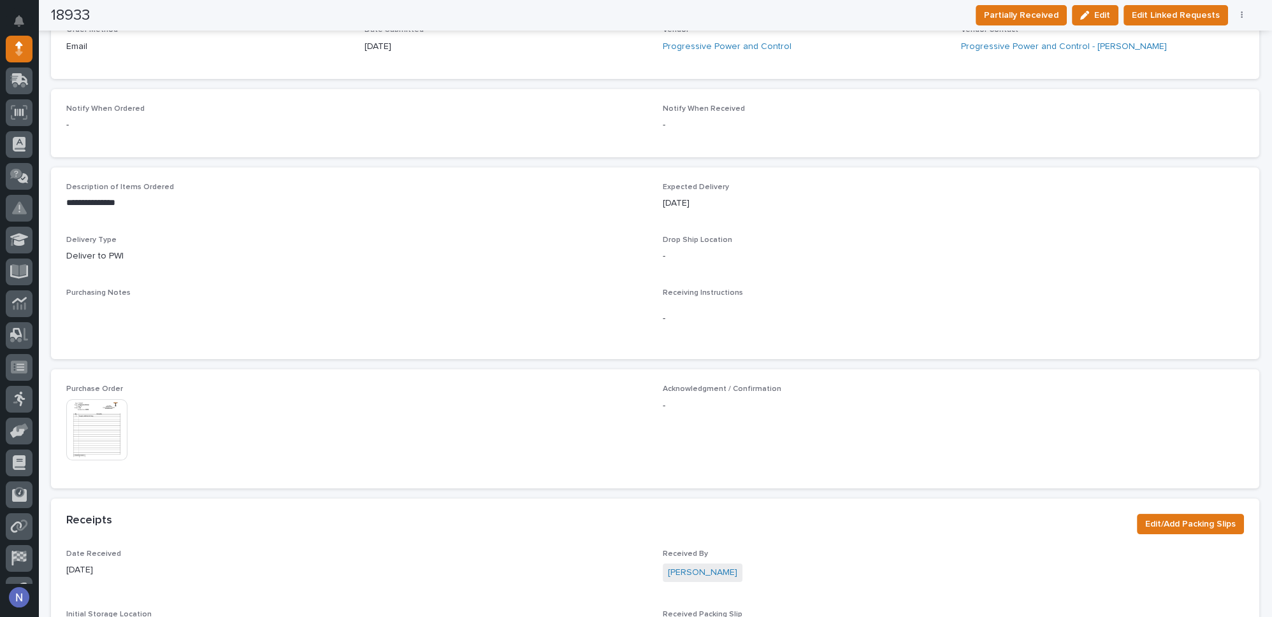
click at [79, 427] on img at bounding box center [96, 429] width 61 height 61
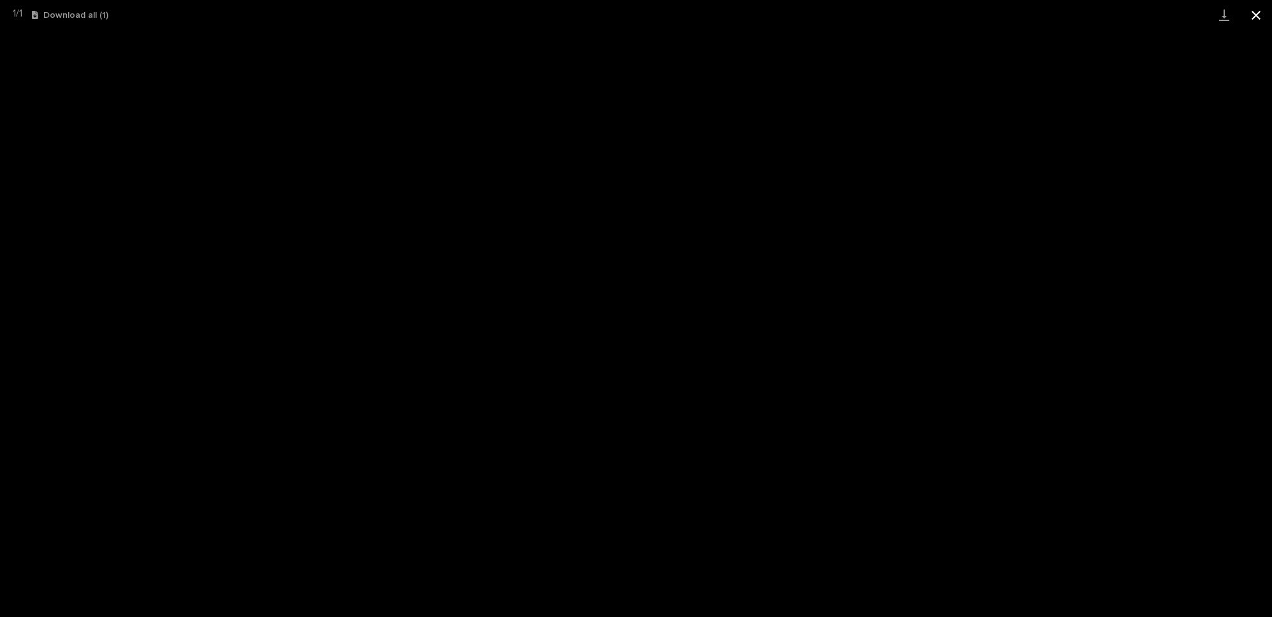
click at [1255, 8] on button "Close gallery" at bounding box center [1256, 15] width 32 height 30
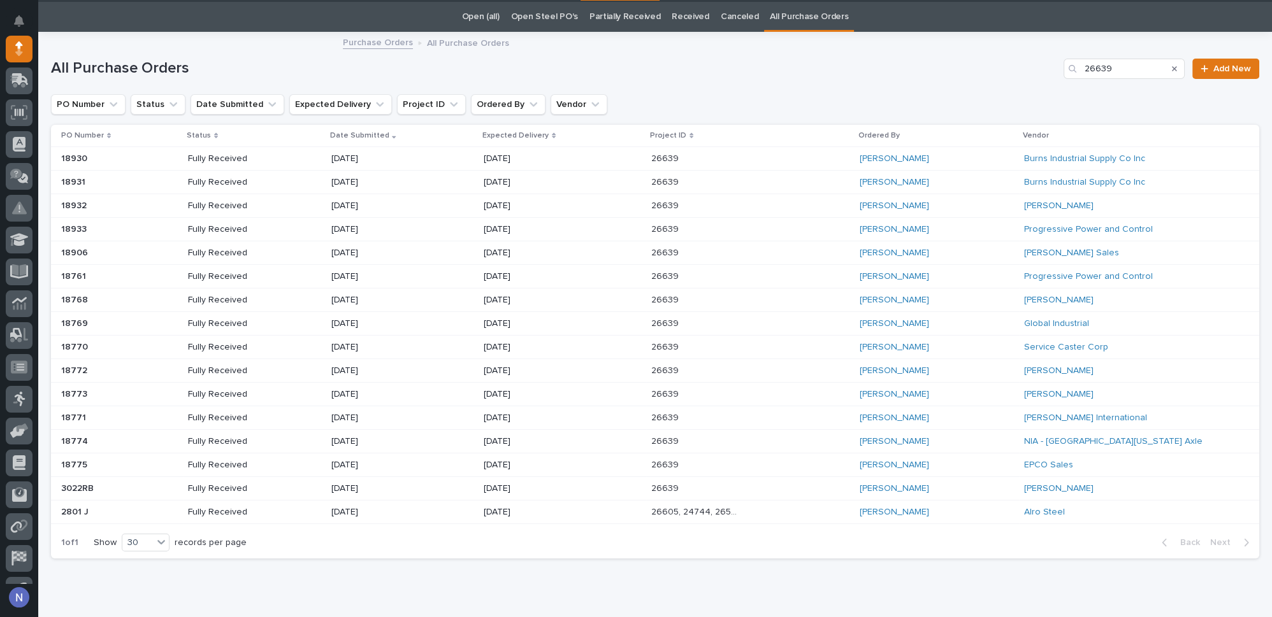
scroll to position [40, 0]
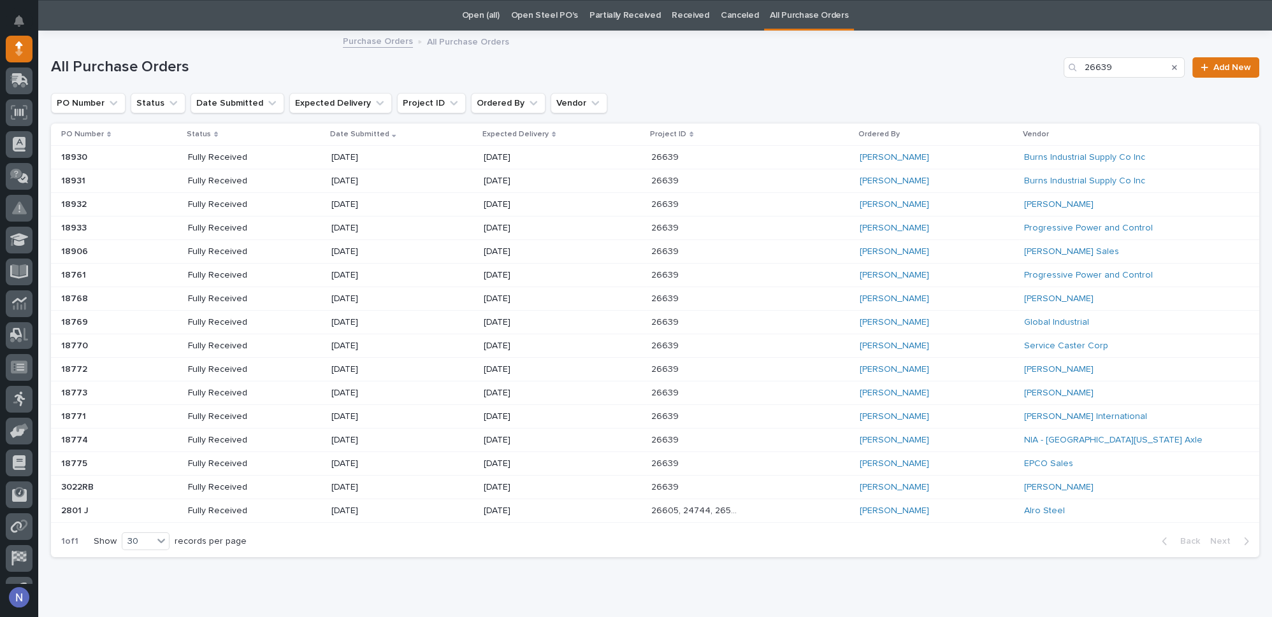
click at [995, 414] on div "[PERSON_NAME]" at bounding box center [936, 416] width 154 height 21
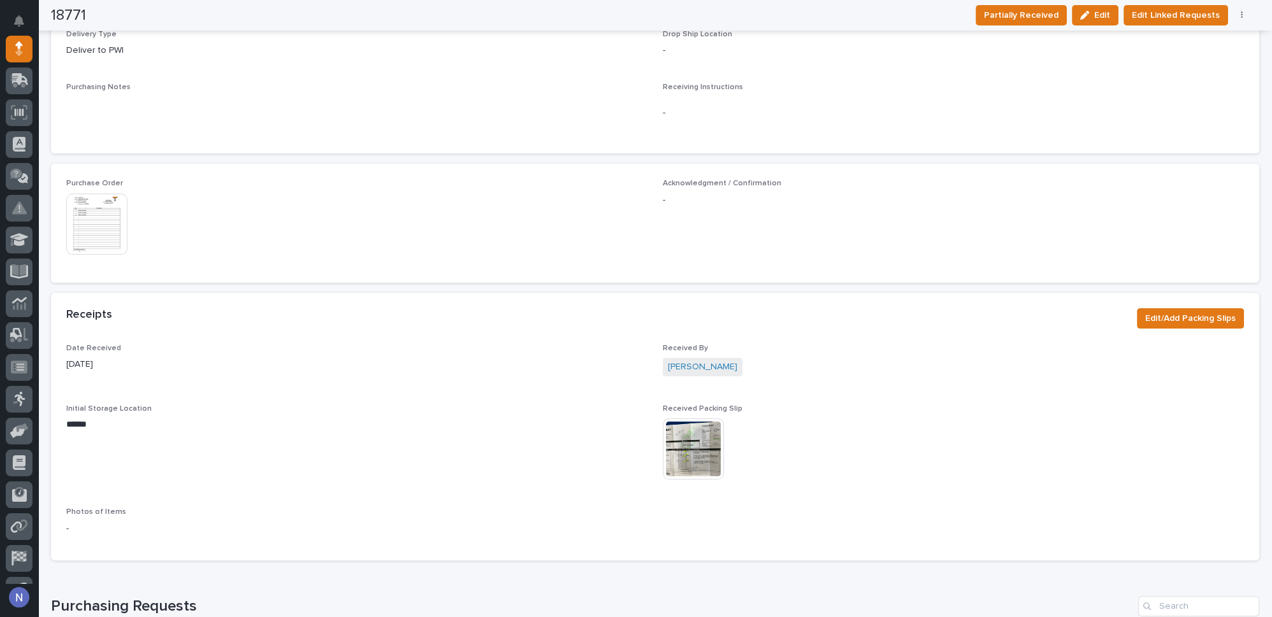
scroll to position [579, 0]
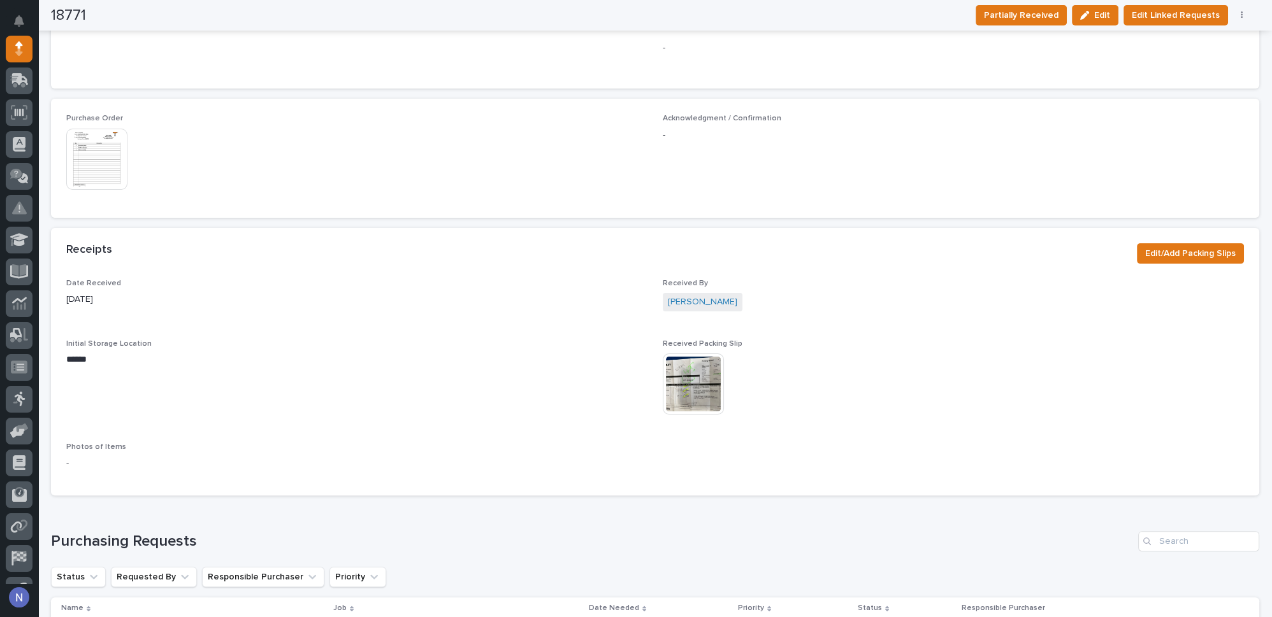
click at [79, 145] on img at bounding box center [96, 159] width 61 height 61
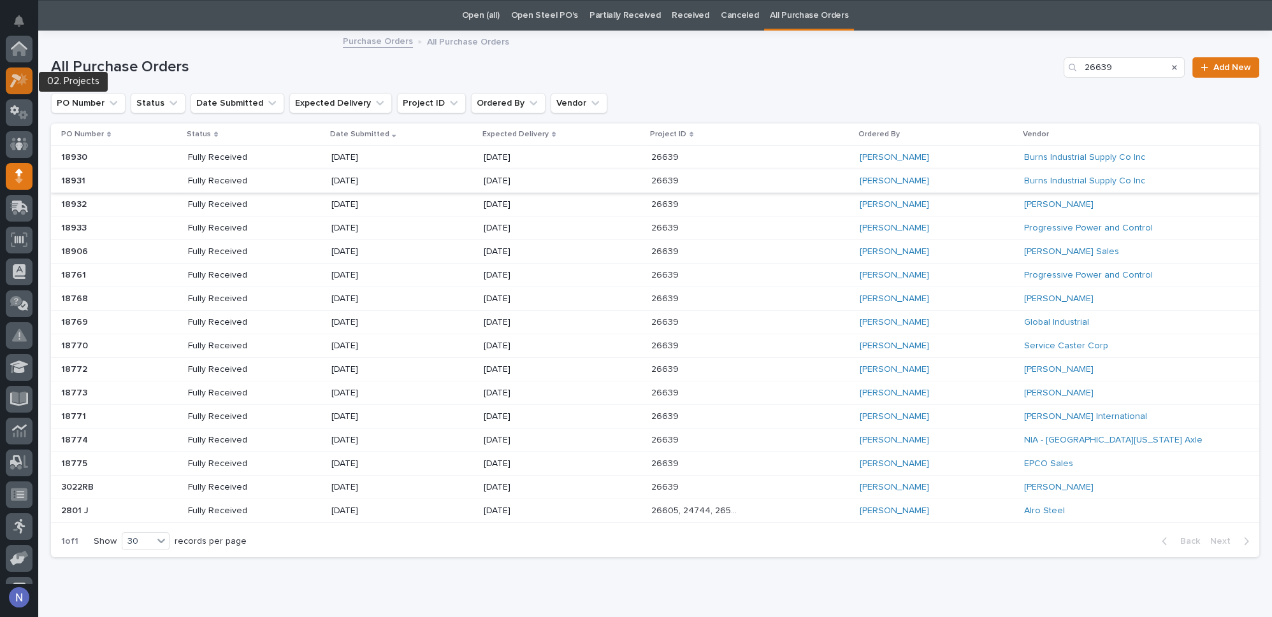
click at [24, 75] on icon at bounding box center [19, 80] width 18 height 15
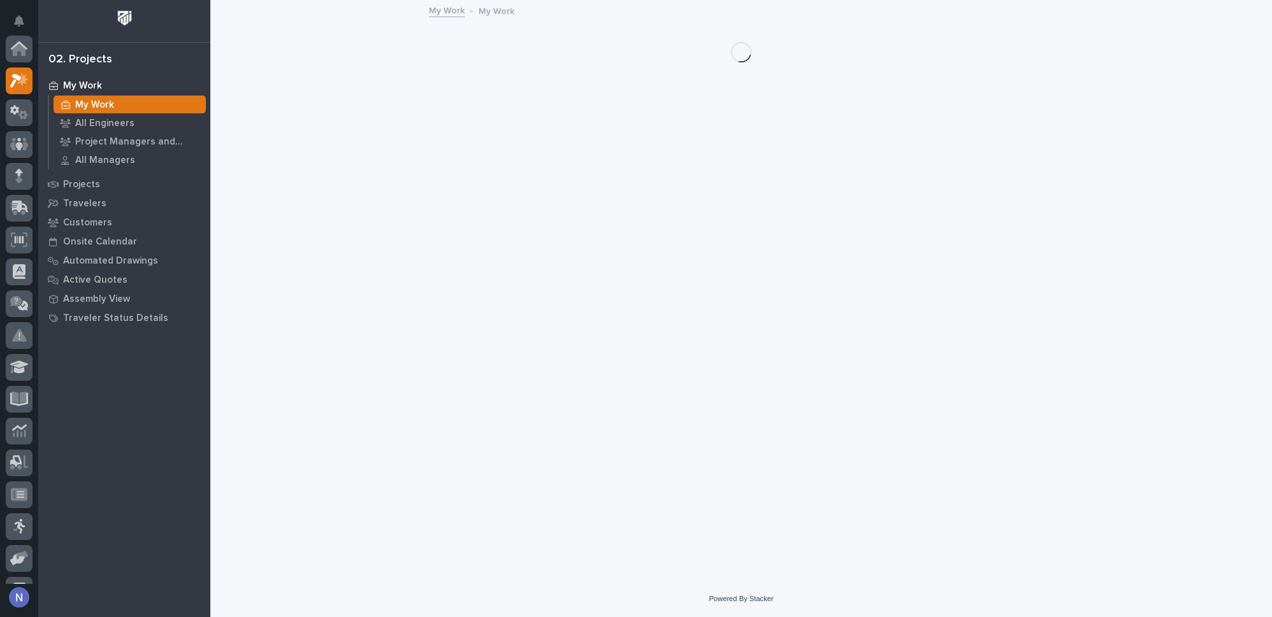
scroll to position [31, 0]
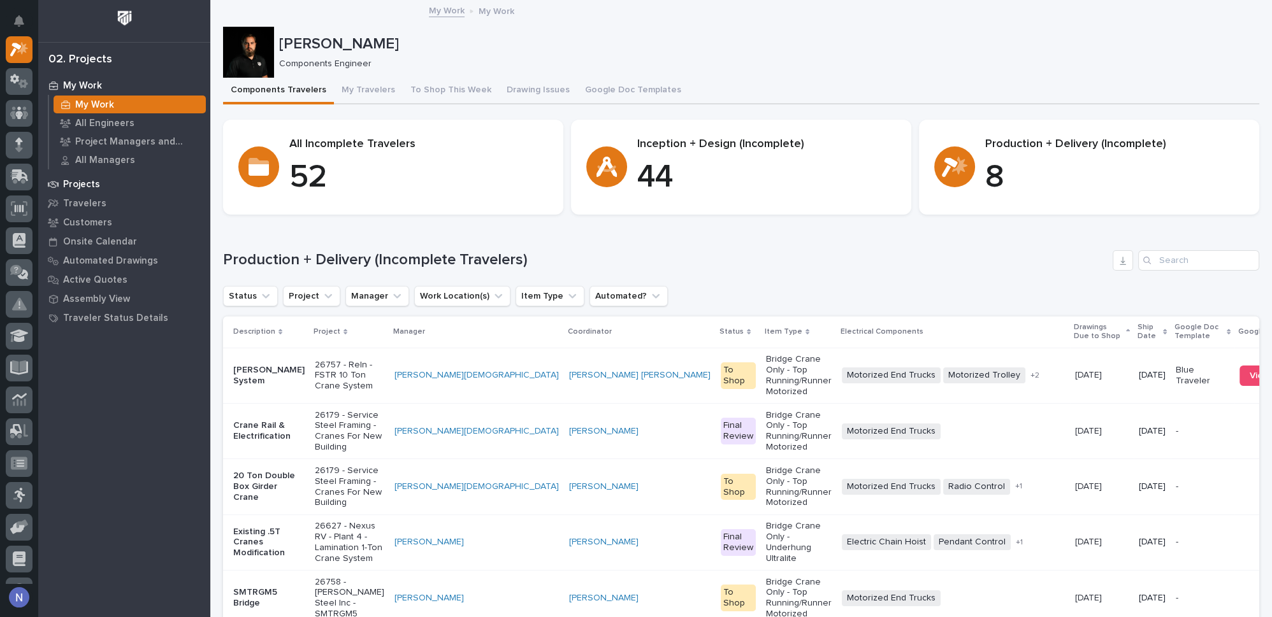
click at [79, 186] on p "Projects" at bounding box center [81, 184] width 37 height 11
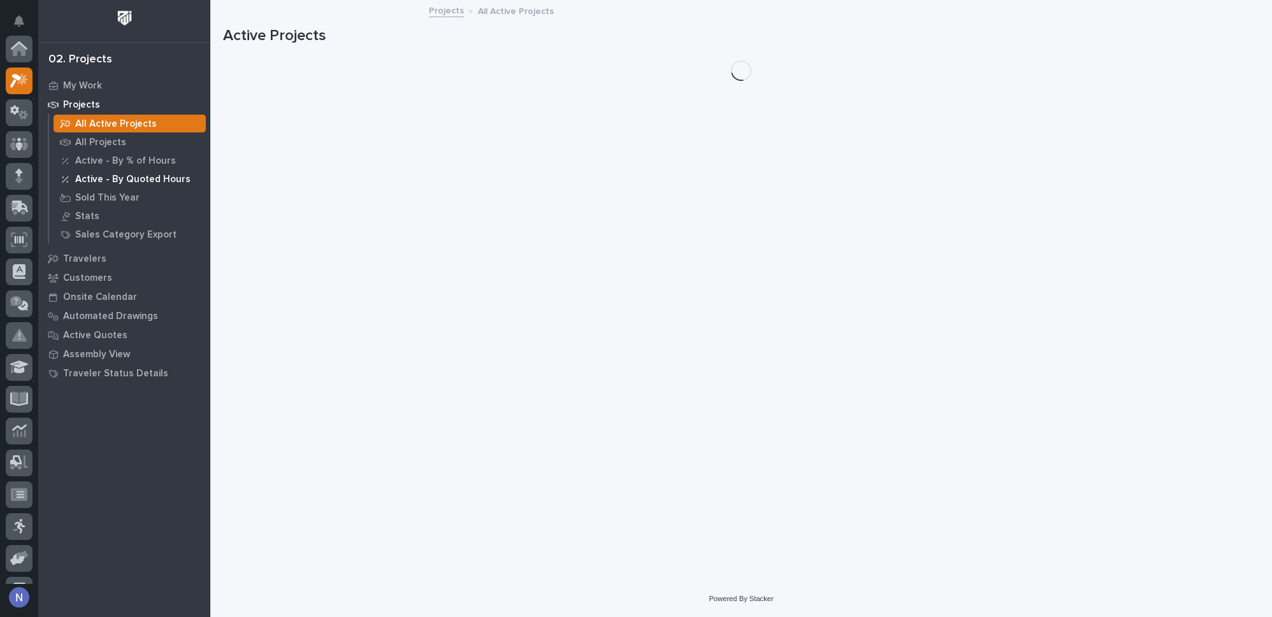
scroll to position [31, 0]
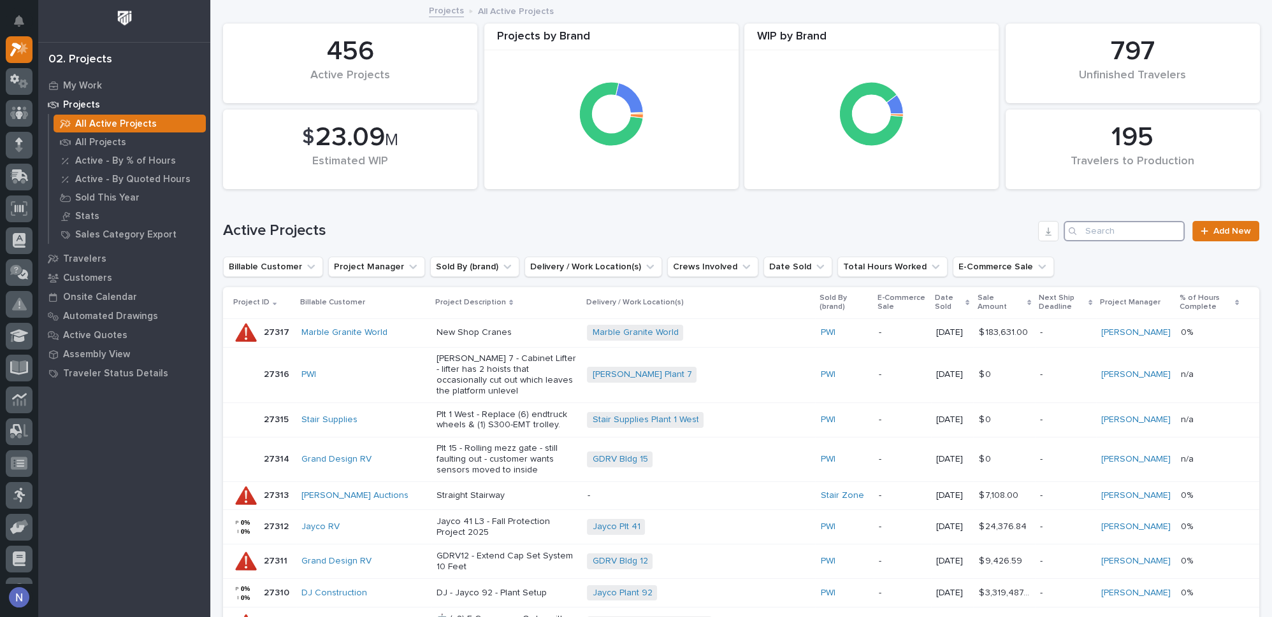
click at [1116, 229] on input "Search" at bounding box center [1123, 231] width 121 height 20
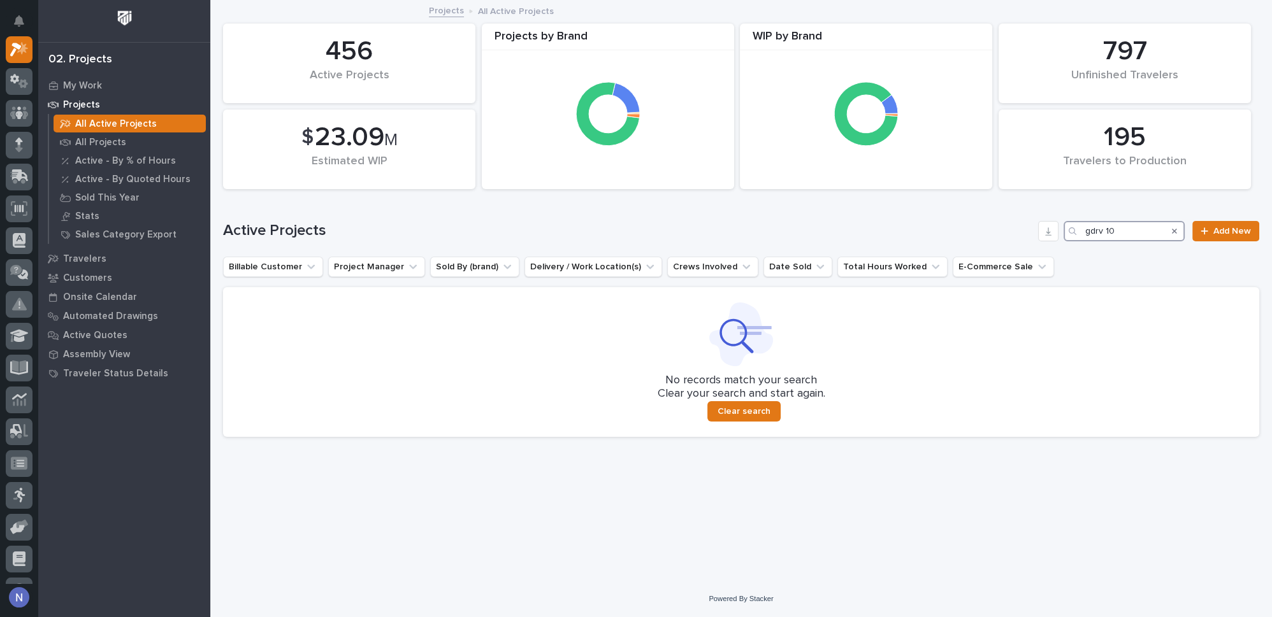
click at [1142, 233] on input "gdrv 10" at bounding box center [1123, 231] width 121 height 20
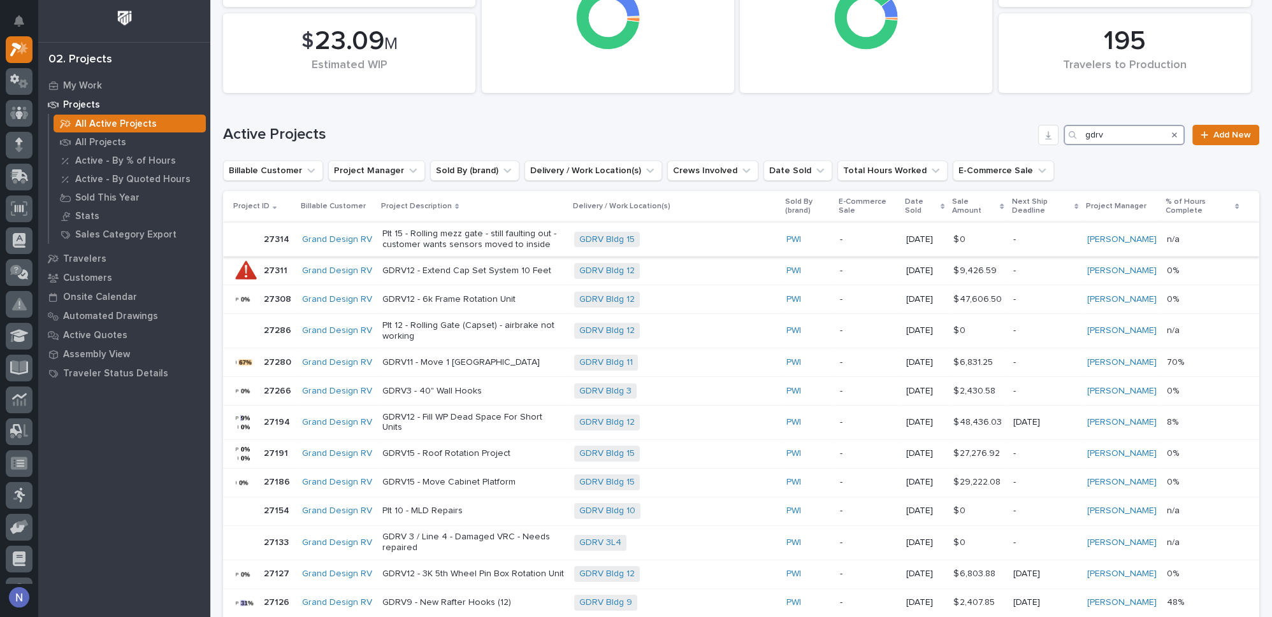
scroll to position [192, 0]
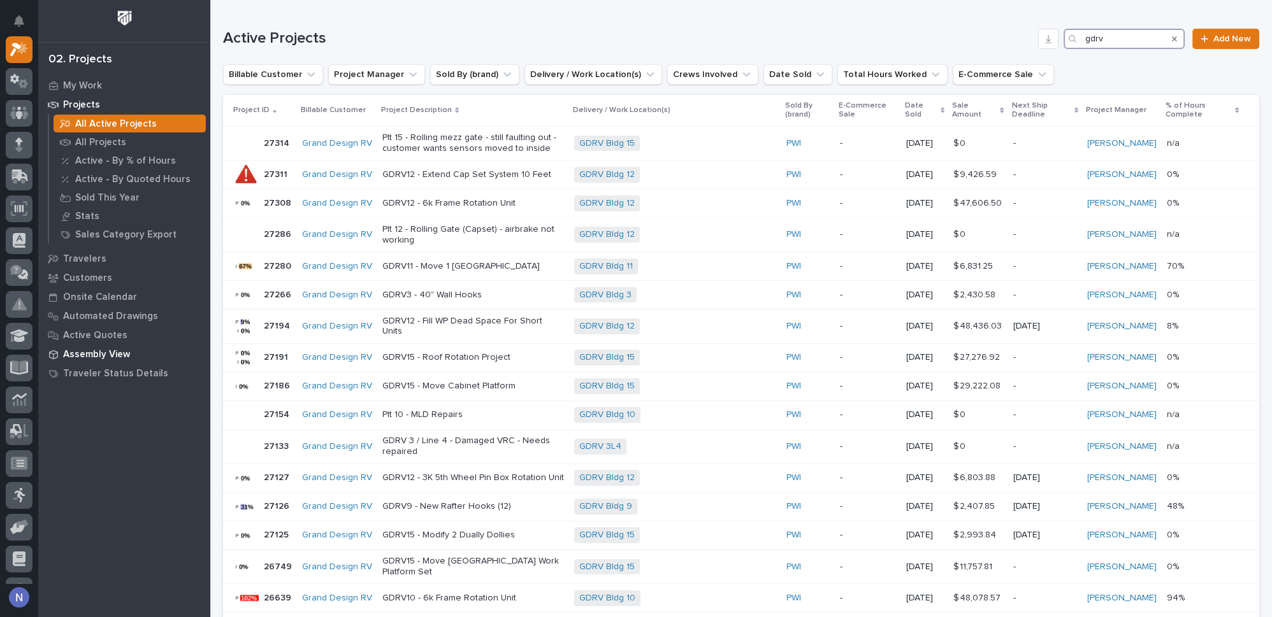
type input "gdrv"
drag, startPoint x: 1012, startPoint y: 18, endPoint x: 1028, endPoint y: 20, distance: 16.1
click at [1012, 18] on div "Active Projects gdrv Add New" at bounding box center [741, 33] width 1036 height 61
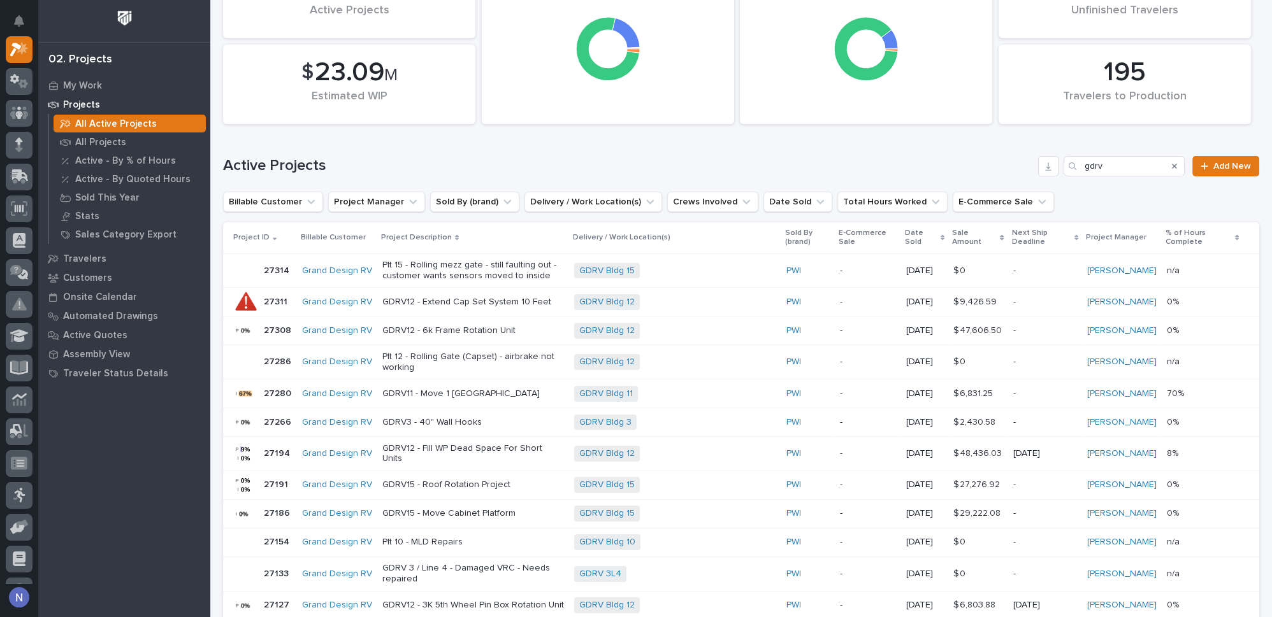
scroll to position [0, 0]
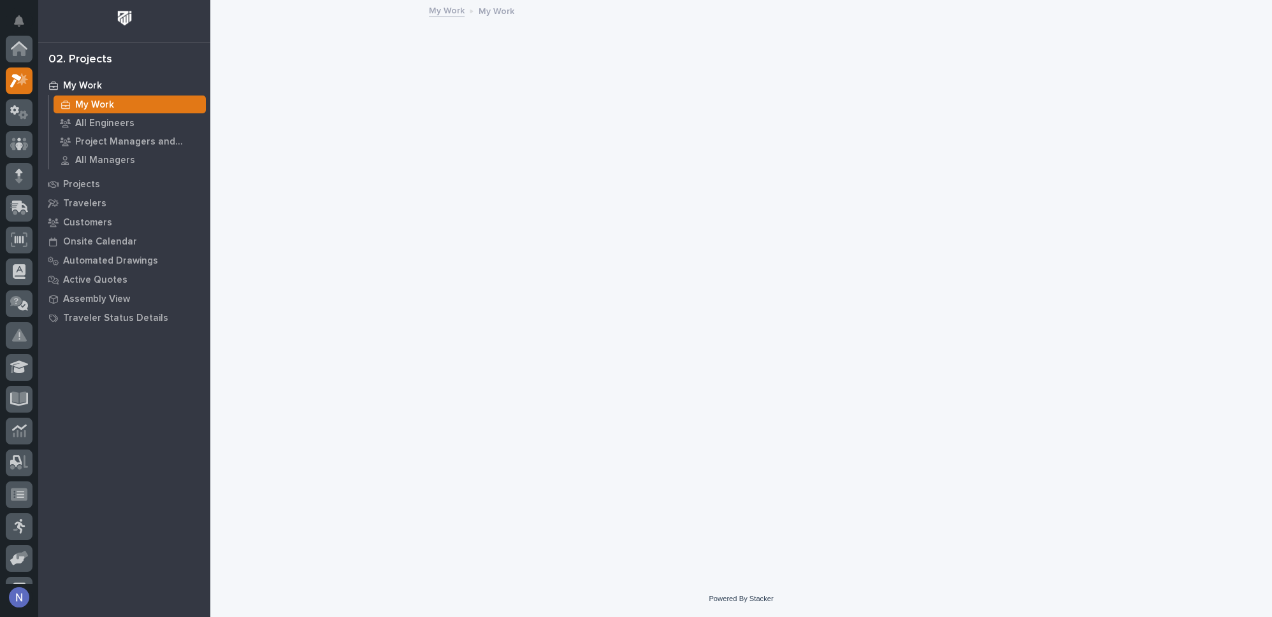
scroll to position [31, 0]
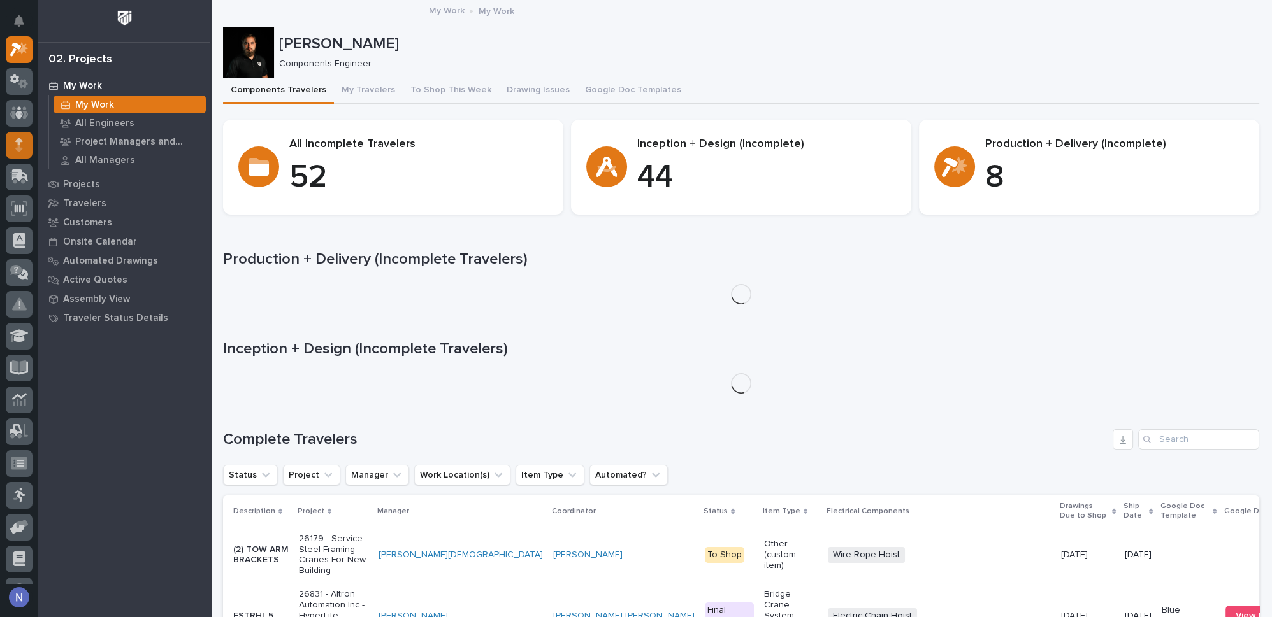
click at [27, 151] on div at bounding box center [19, 145] width 27 height 27
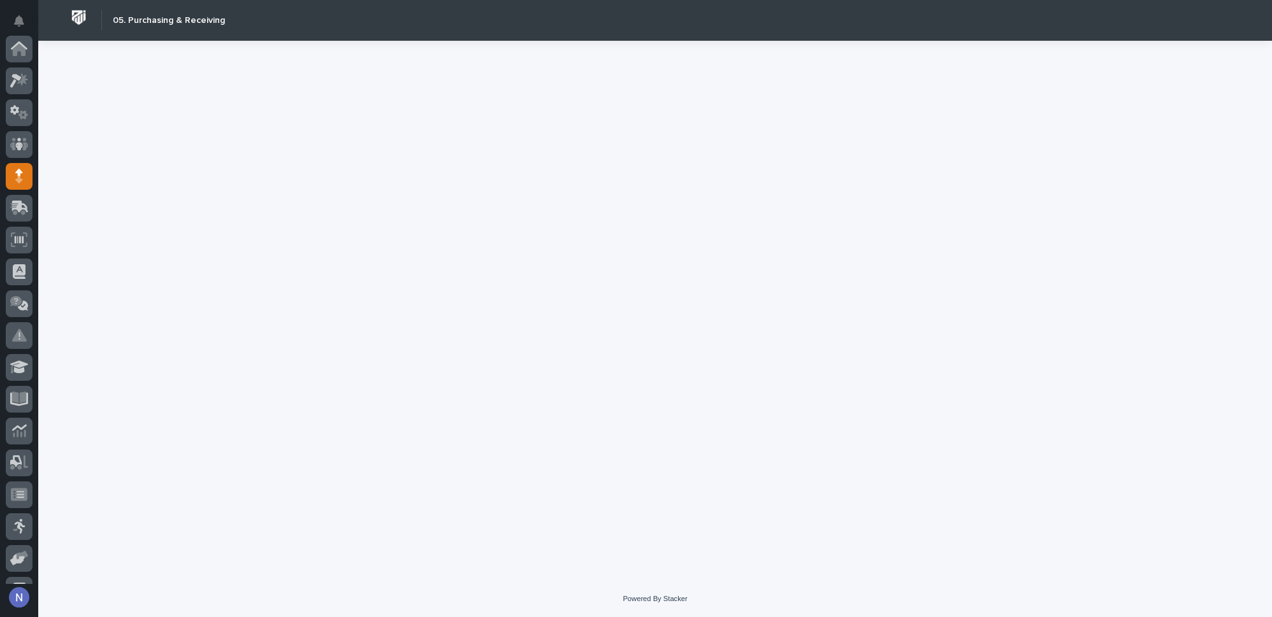
scroll to position [127, 0]
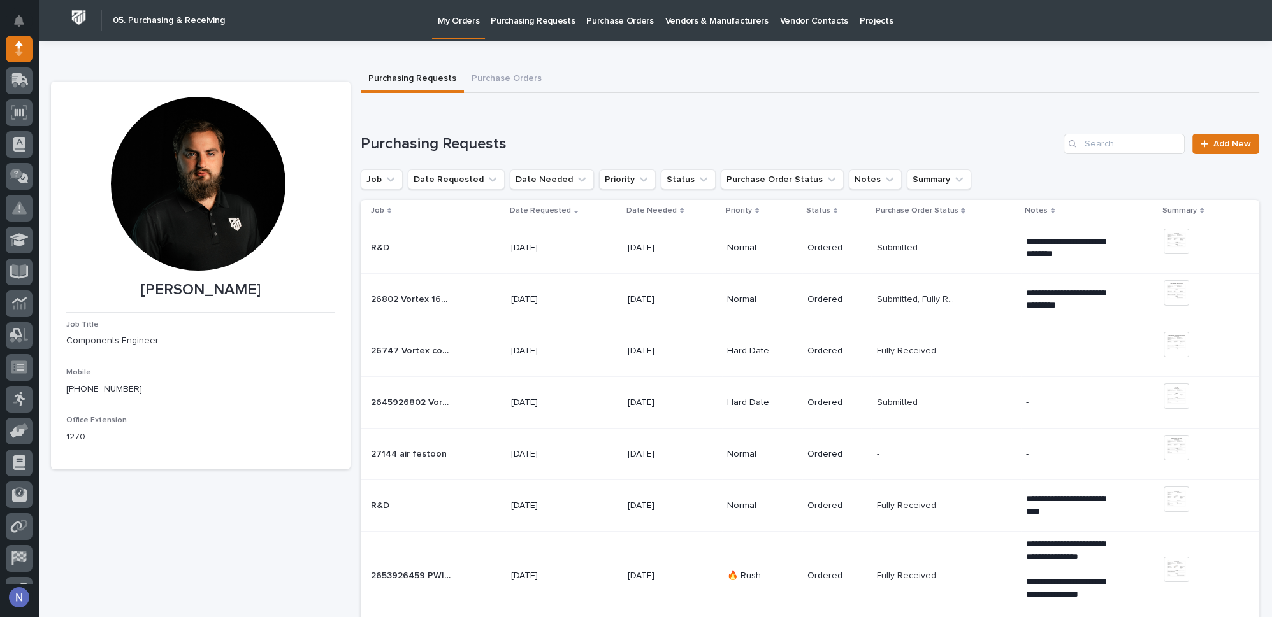
click at [520, 17] on p "Purchasing Requests" at bounding box center [533, 13] width 84 height 27
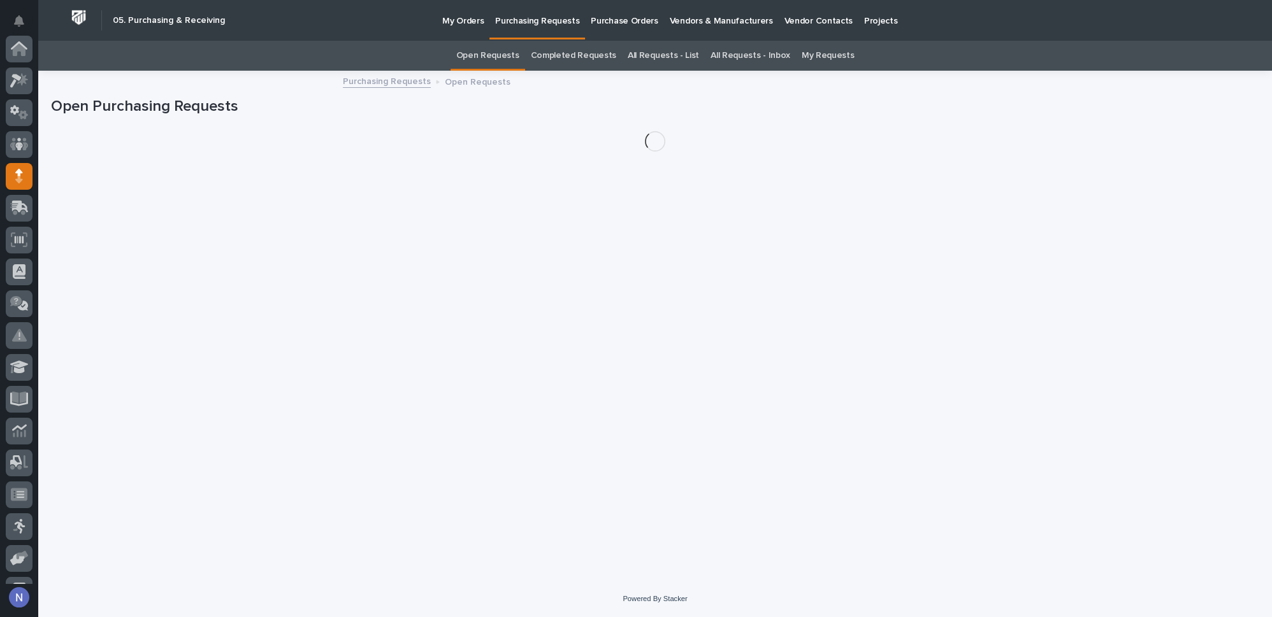
scroll to position [127, 0]
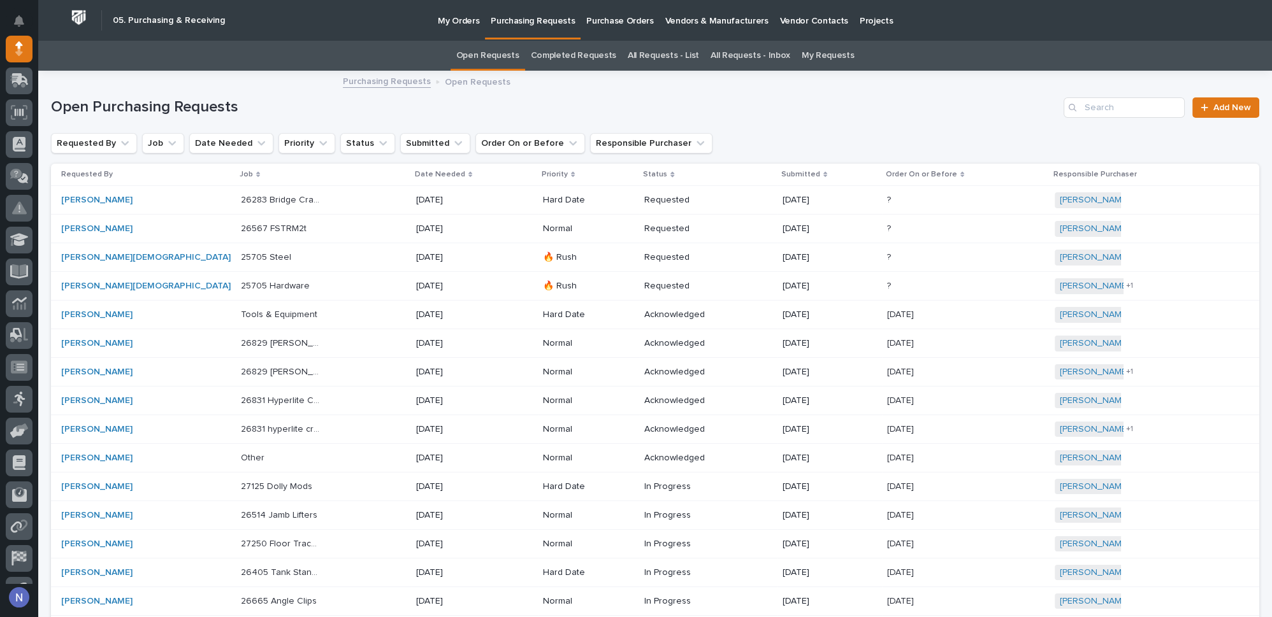
click at [647, 56] on link "All Requests - List" at bounding box center [662, 56] width 71 height 30
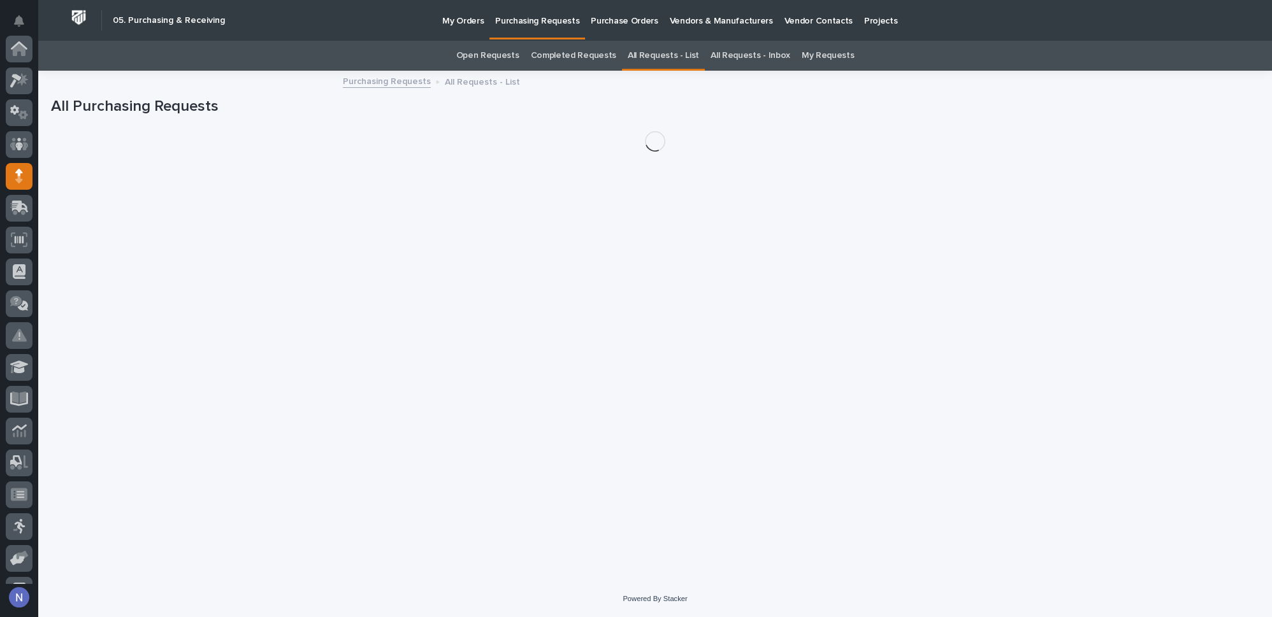
scroll to position [127, 0]
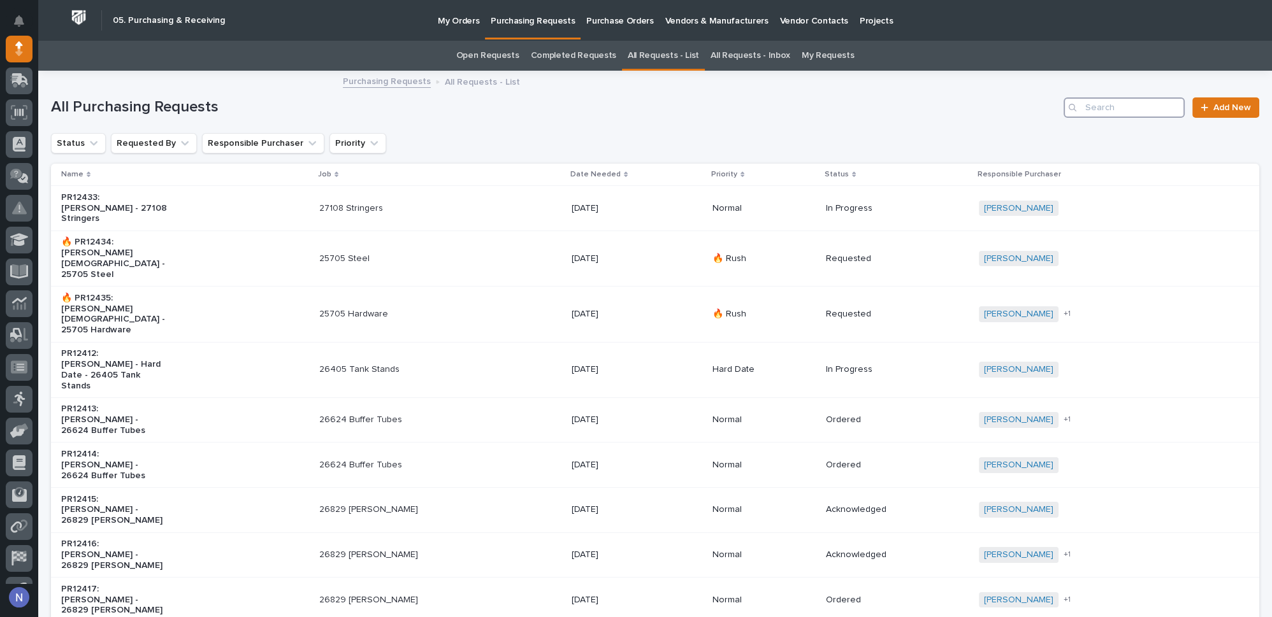
click at [1108, 106] on input "Search" at bounding box center [1123, 107] width 121 height 20
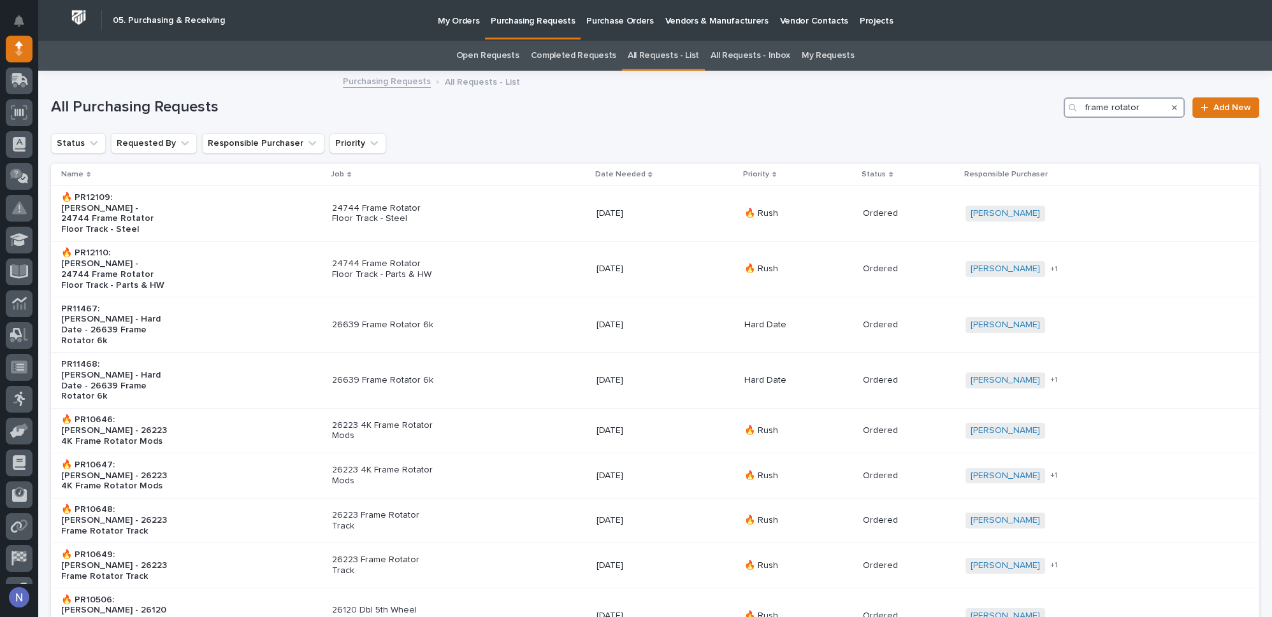
type input "frame rotator"
click at [508, 18] on p "Purchasing Requests" at bounding box center [533, 13] width 84 height 27
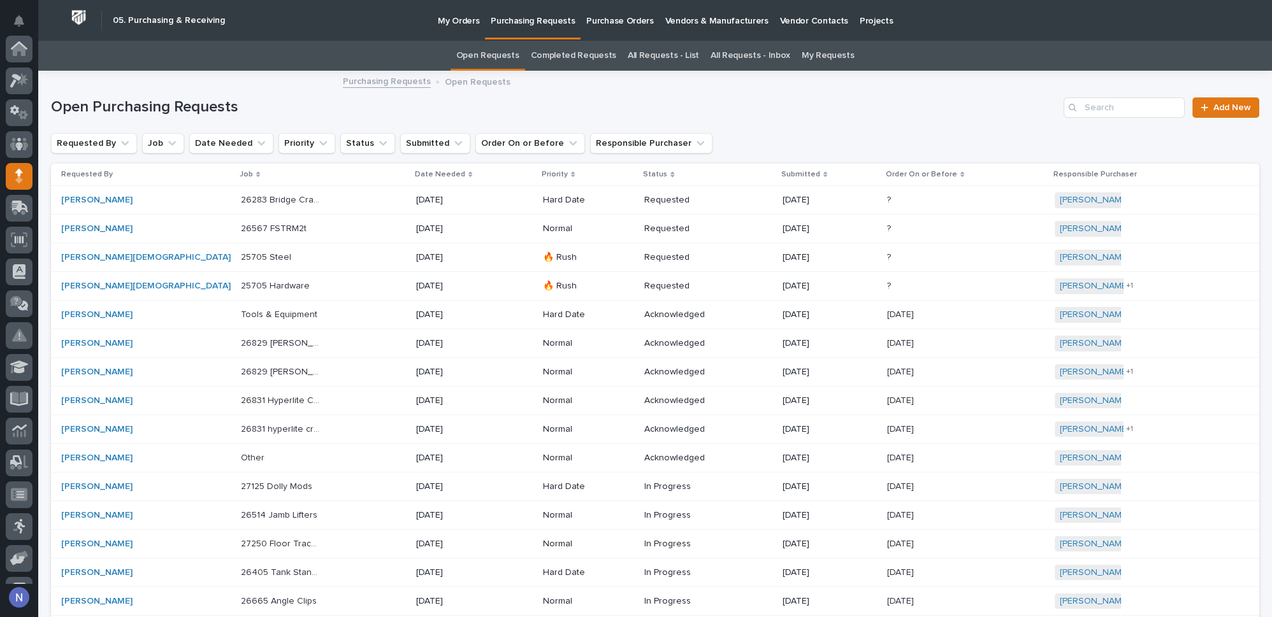
scroll to position [127, 0]
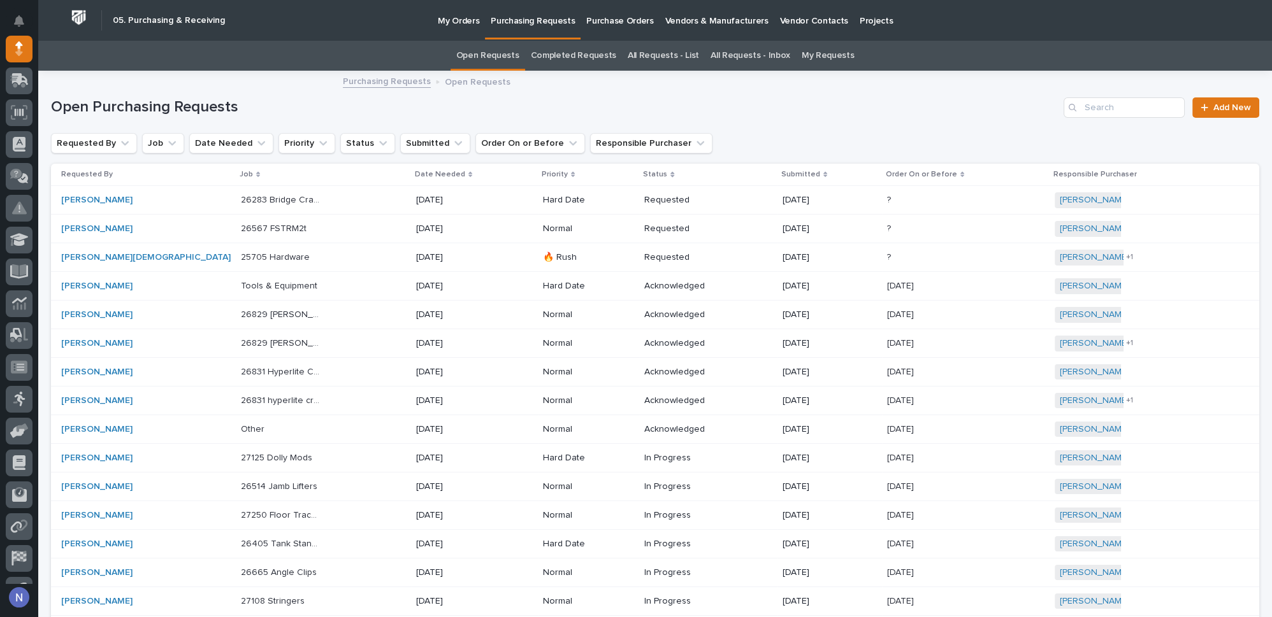
click at [590, 17] on p "Purchase Orders" at bounding box center [619, 13] width 67 height 27
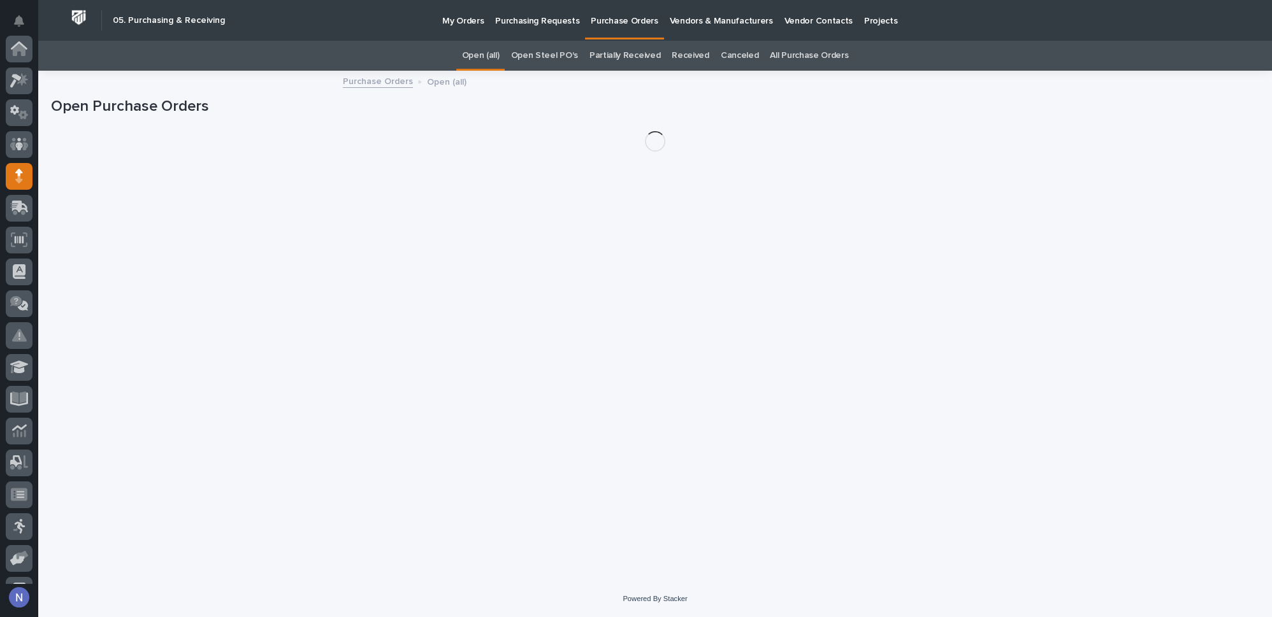
scroll to position [127, 0]
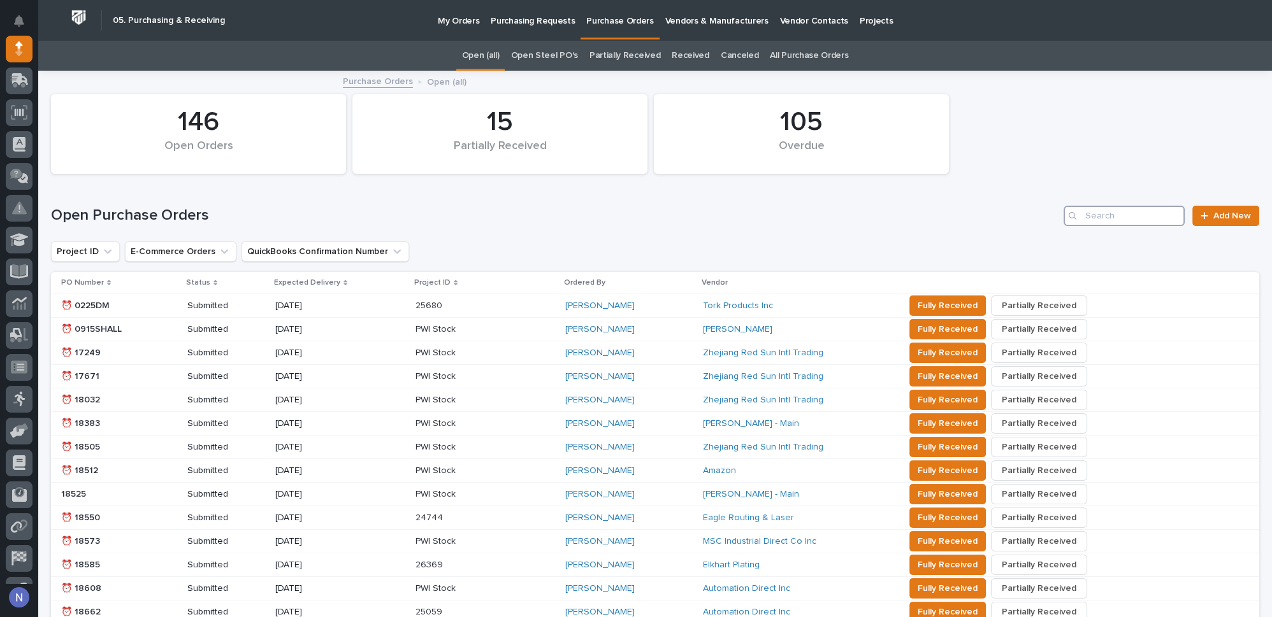
click at [1127, 215] on input "Search" at bounding box center [1123, 216] width 121 height 20
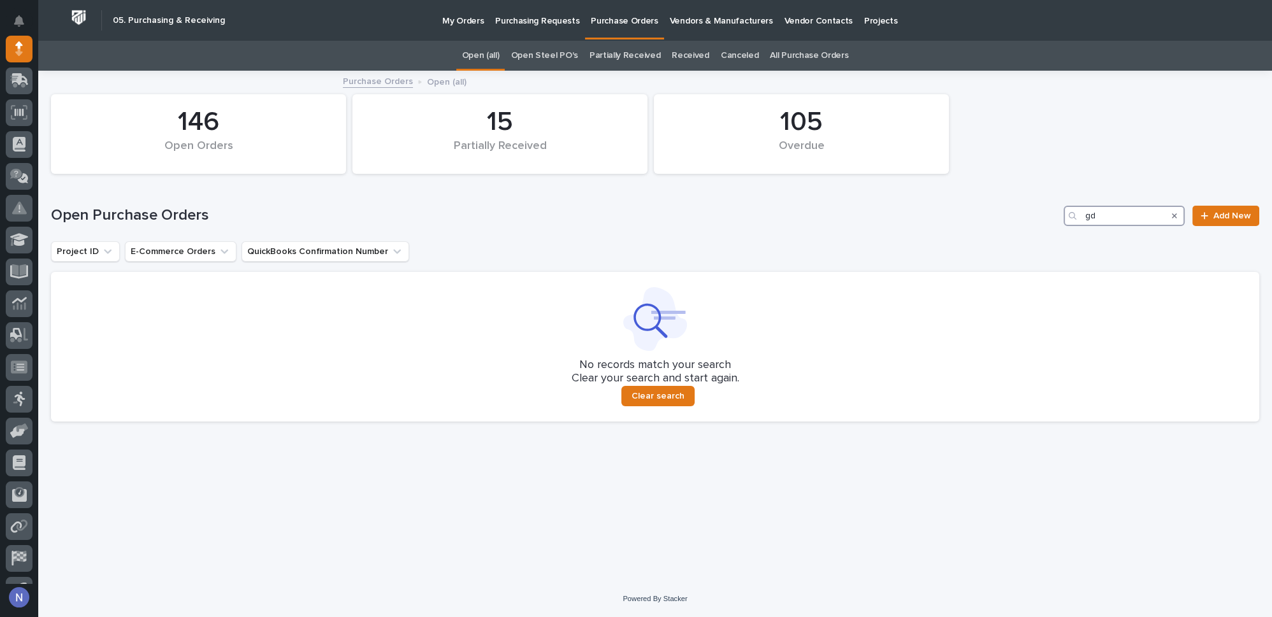
type input "g"
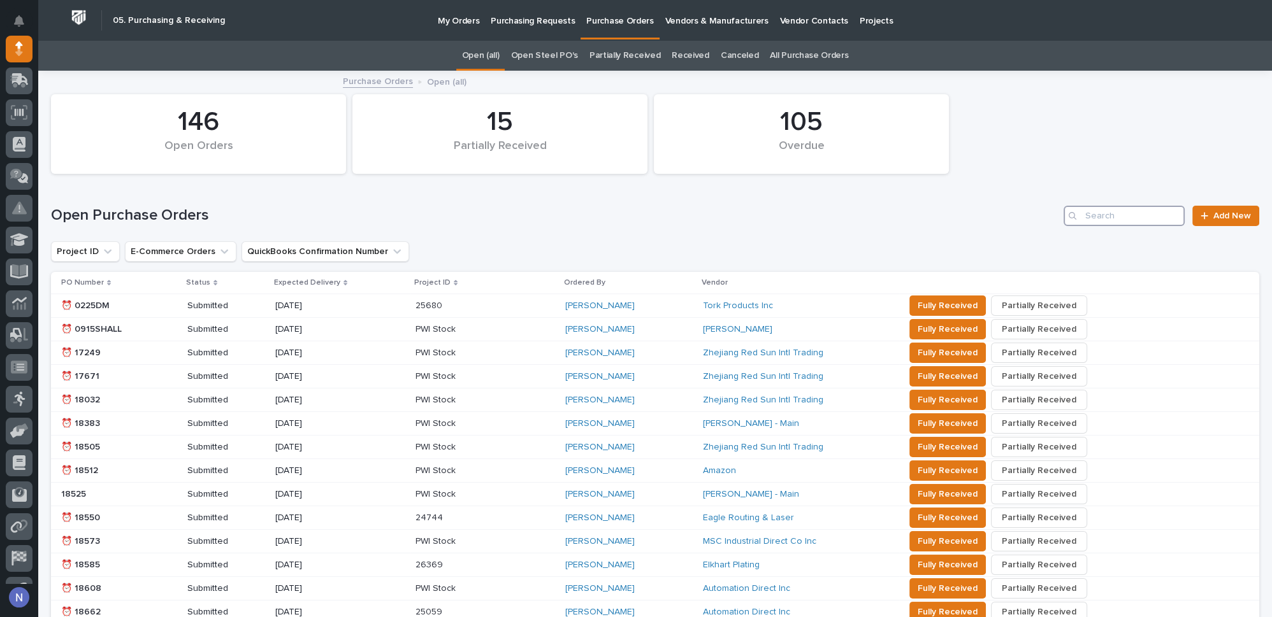
click at [1120, 221] on input "Search" at bounding box center [1123, 216] width 121 height 20
click at [1117, 215] on input "Search" at bounding box center [1123, 216] width 121 height 20
click at [788, 52] on link "All Purchase Orders" at bounding box center [809, 56] width 78 height 30
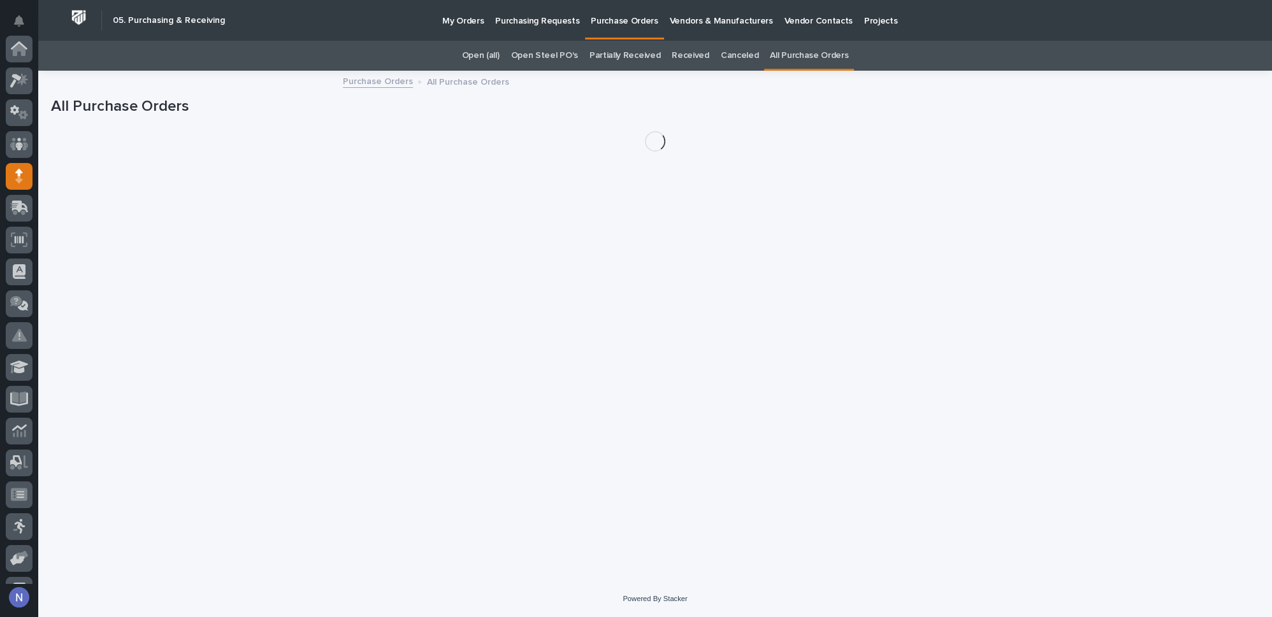
scroll to position [127, 0]
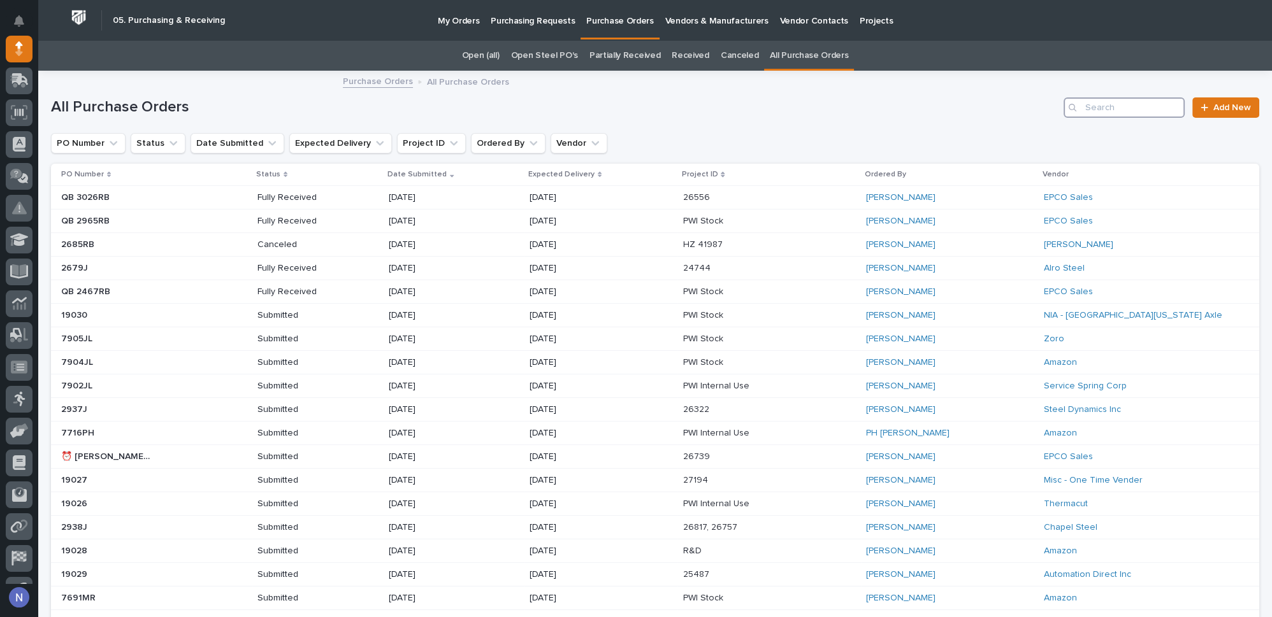
click at [1112, 113] on input "Search" at bounding box center [1123, 107] width 121 height 20
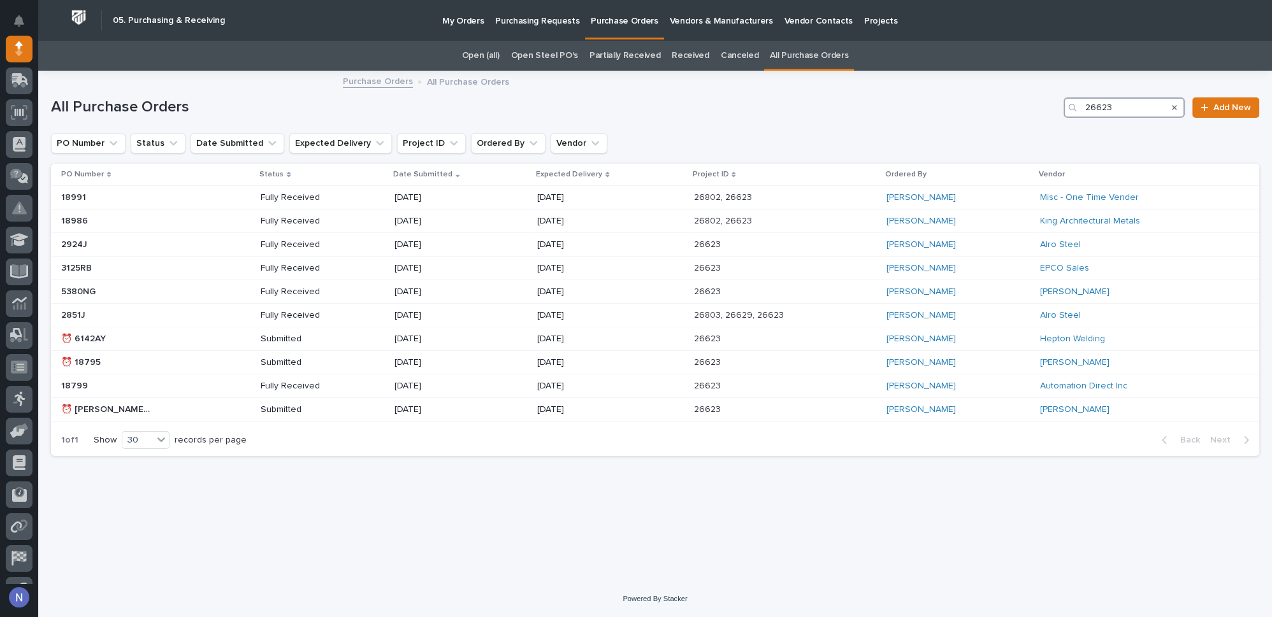
type input "26623"
click at [461, 198] on p "[DATE]" at bounding box center [439, 197] width 91 height 11
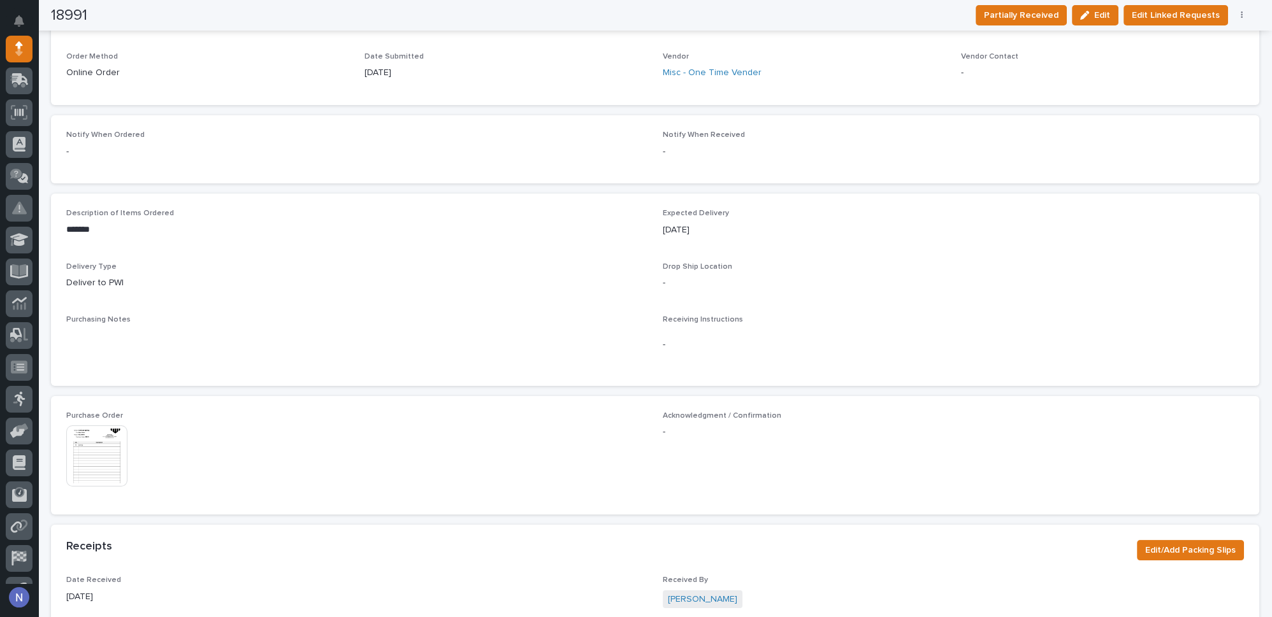
scroll to position [424, 0]
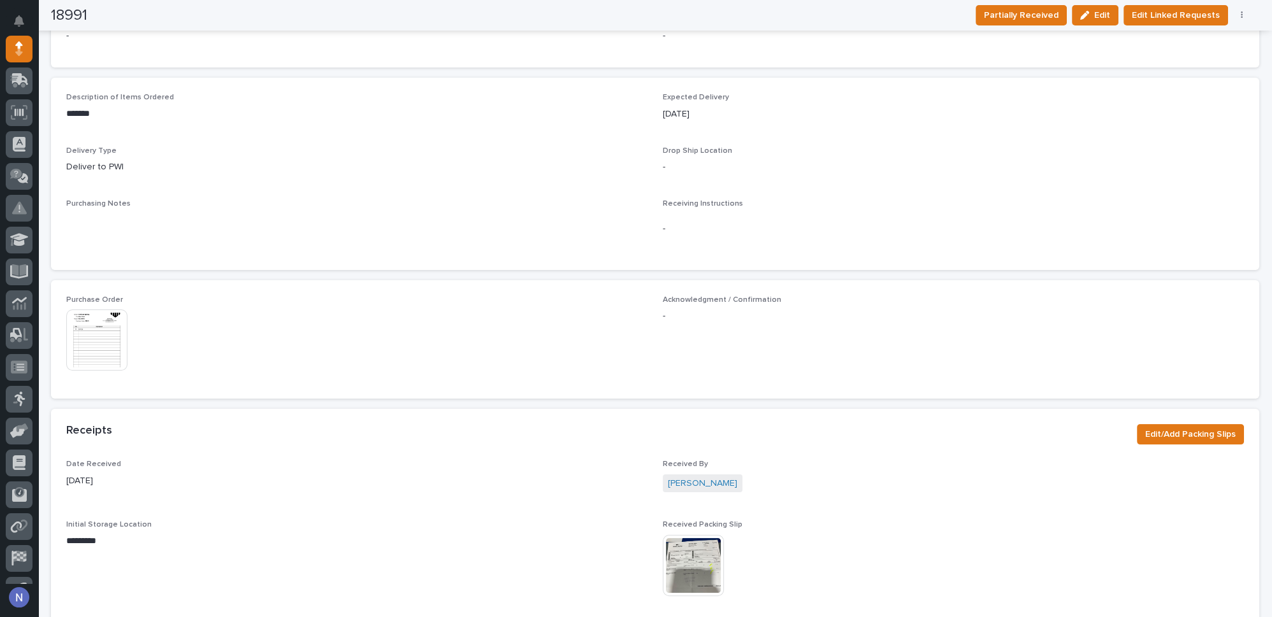
click at [73, 344] on img at bounding box center [96, 340] width 61 height 61
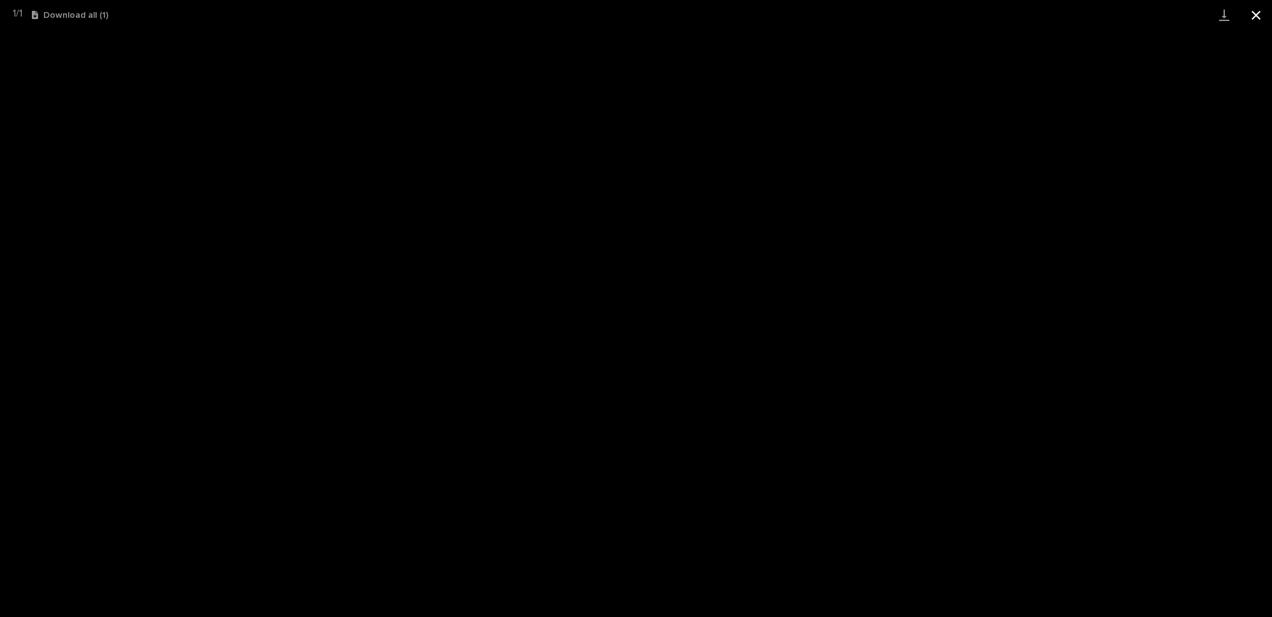
click at [1254, 17] on button "Close gallery" at bounding box center [1256, 15] width 32 height 30
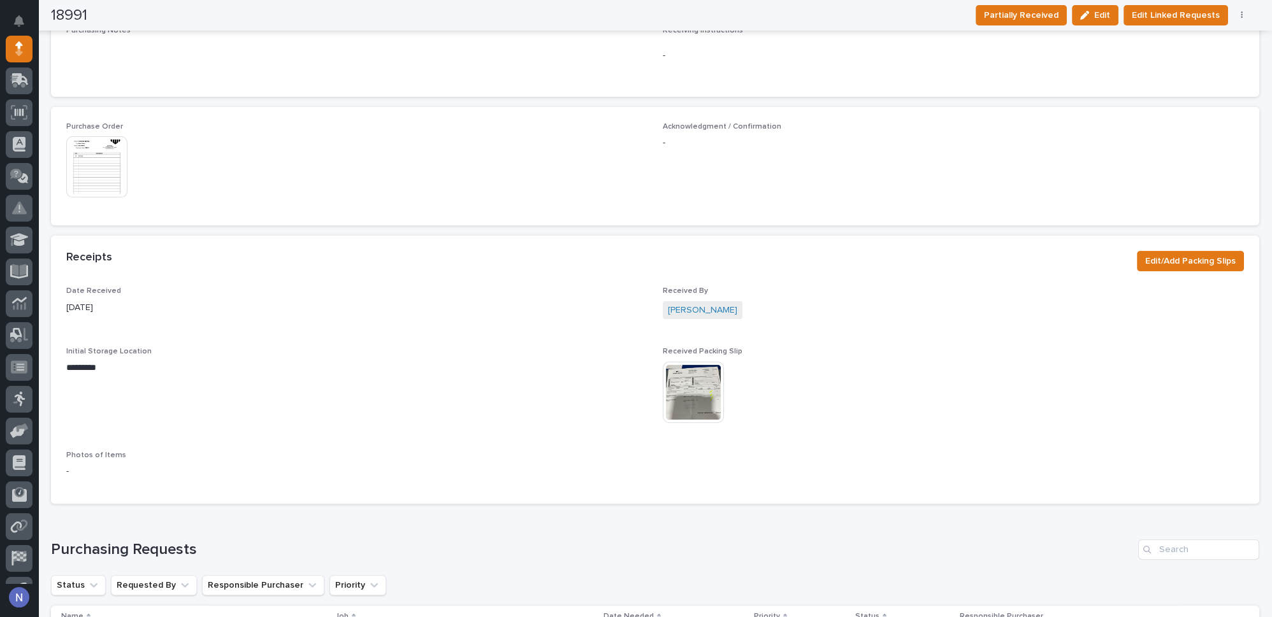
scroll to position [598, 0]
click at [688, 391] on img at bounding box center [693, 391] width 61 height 61
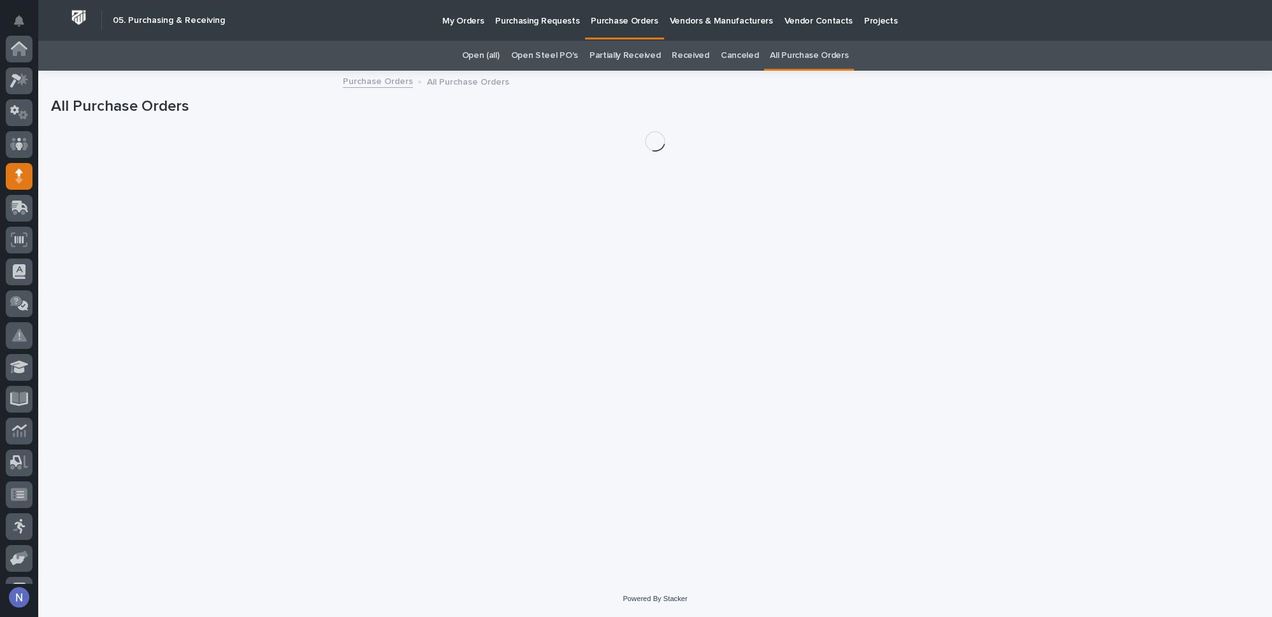
scroll to position [127, 0]
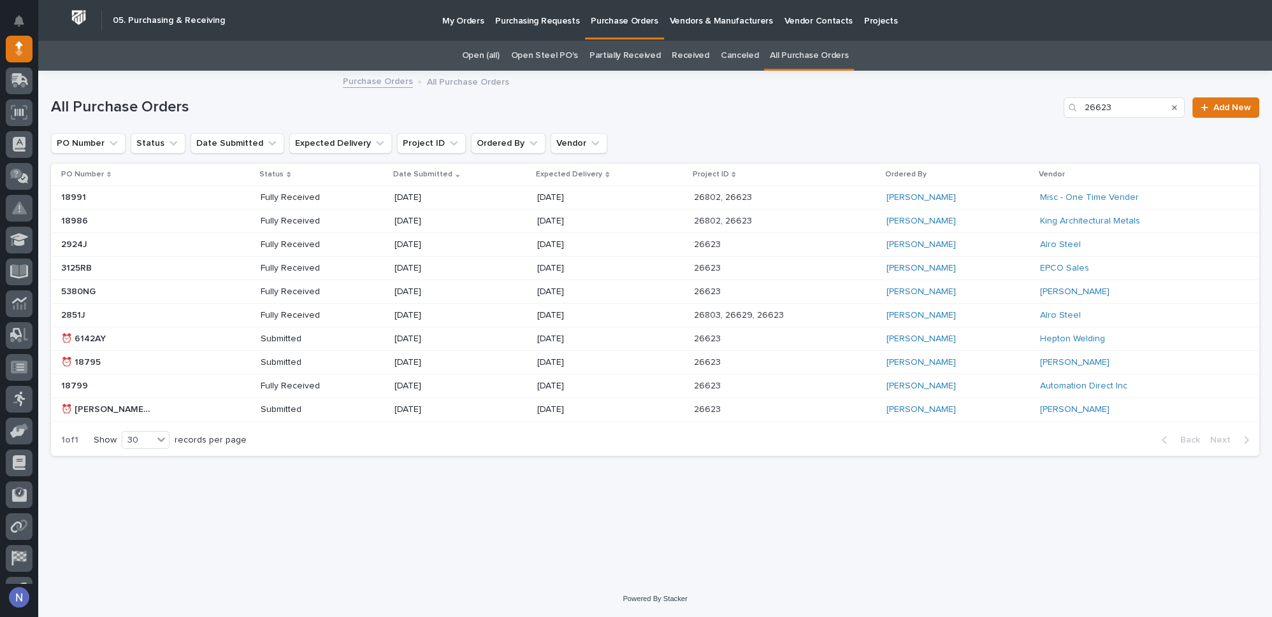
click at [545, 22] on p "Purchasing Requests" at bounding box center [537, 13] width 84 height 27
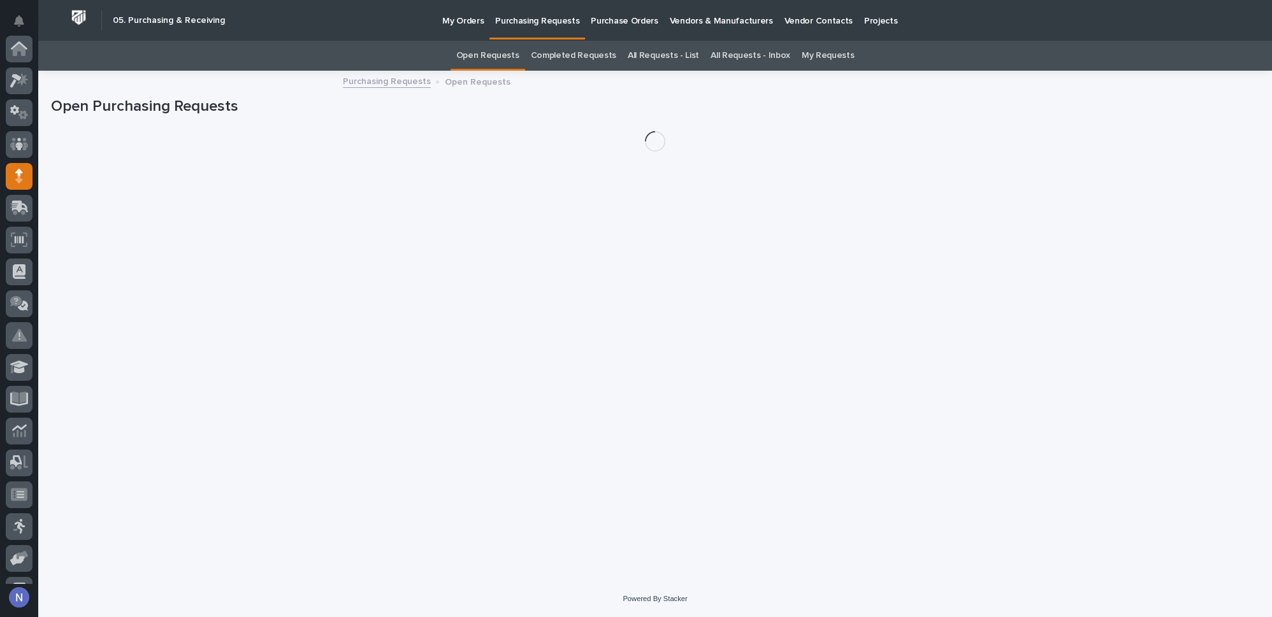
scroll to position [127, 0]
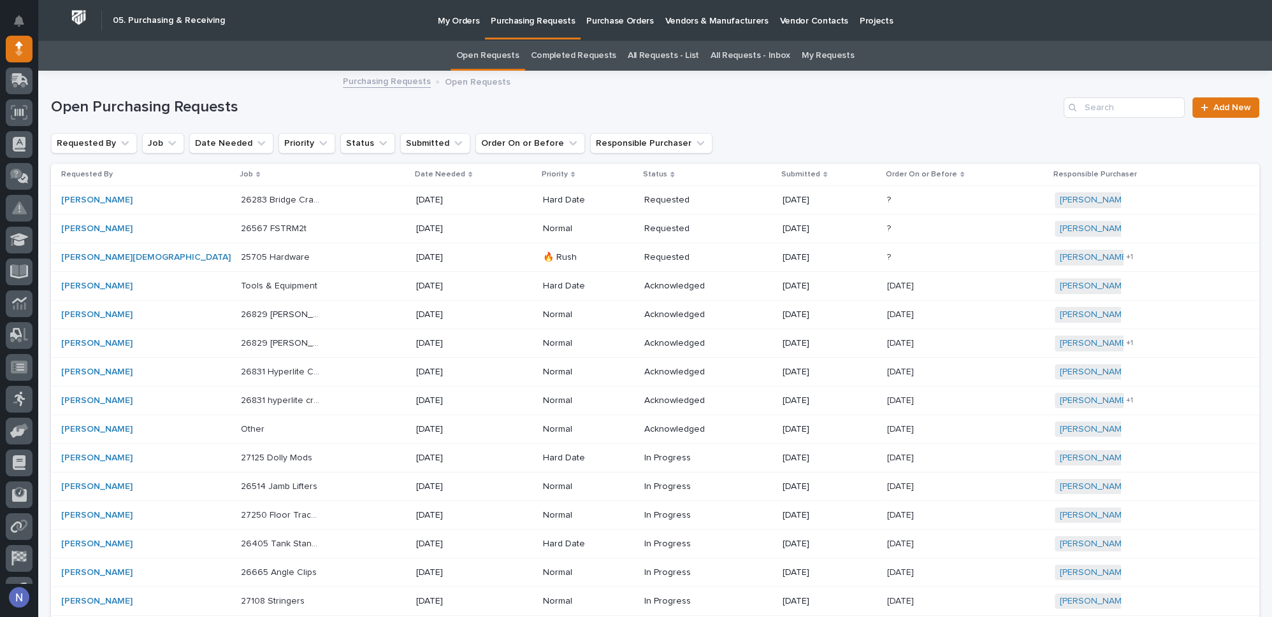
click at [454, 20] on p "My Orders" at bounding box center [458, 13] width 41 height 27
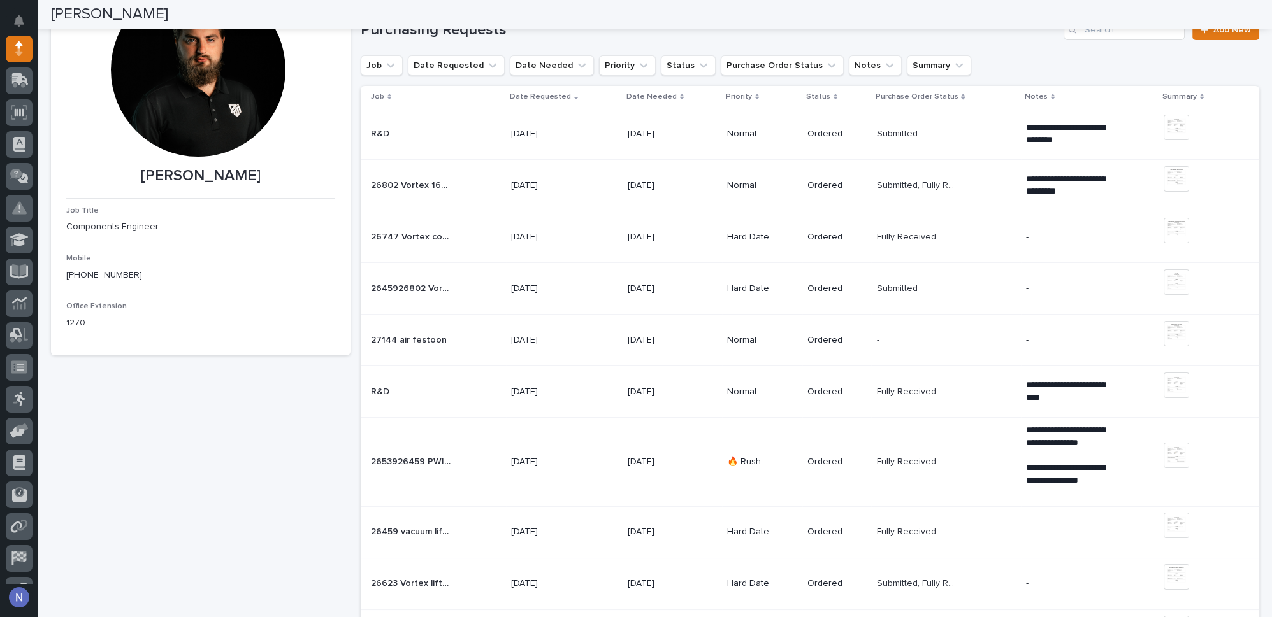
scroll to position [115, 0]
click at [485, 287] on div "2645926802 Vortex 460V vacuum lifter 2645926802 Vortex 460V vacuum lifter" at bounding box center [436, 287] width 130 height 21
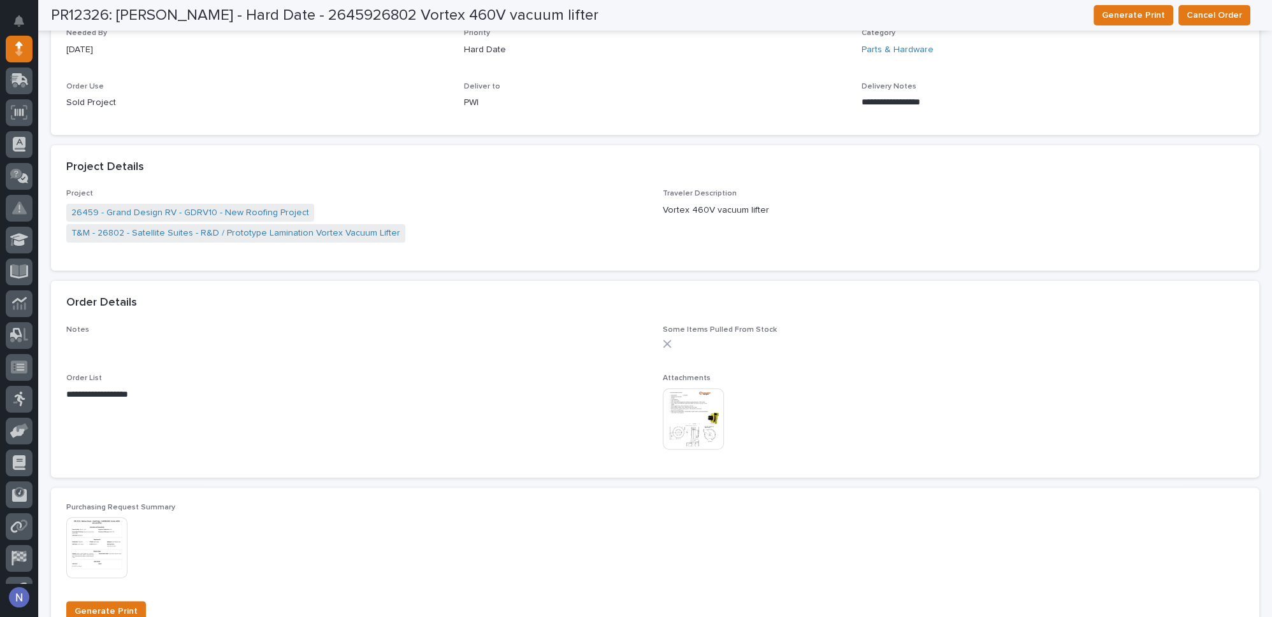
scroll to position [482, 0]
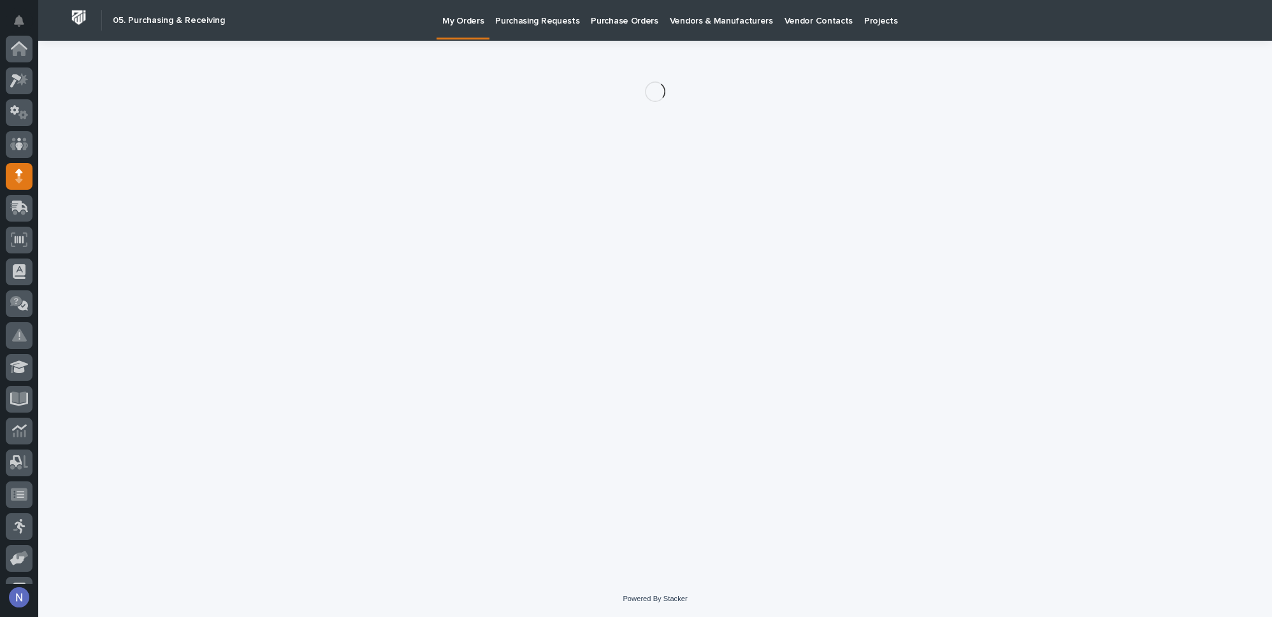
scroll to position [127, 0]
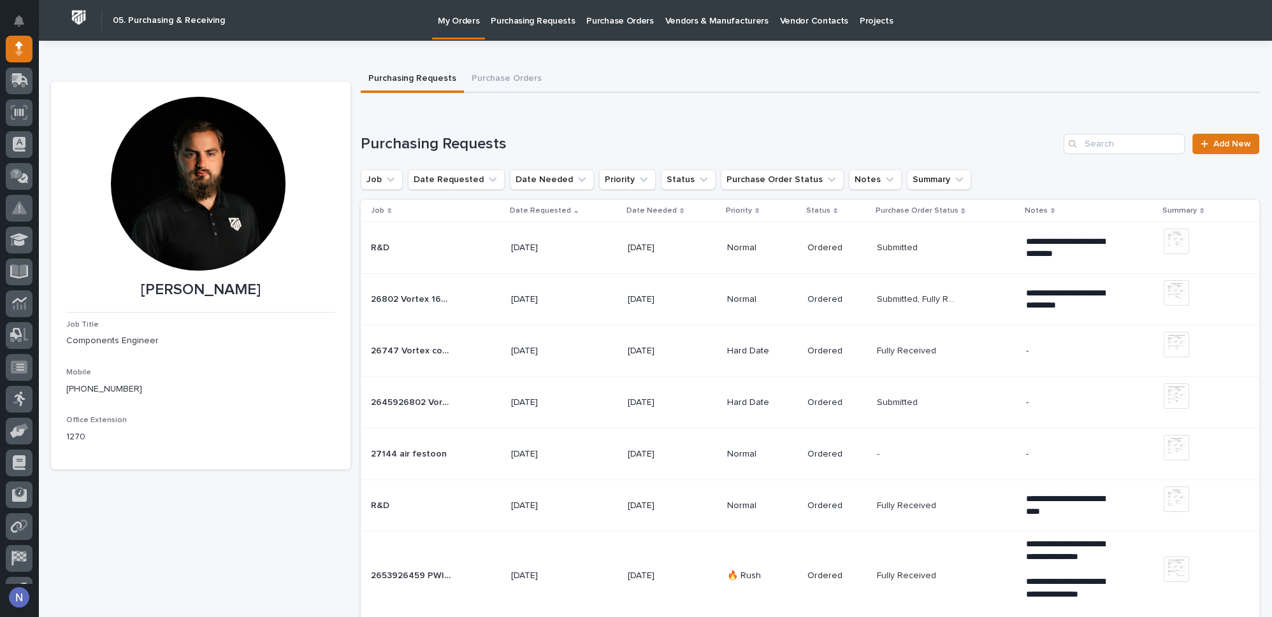
click at [470, 294] on div "26802 Vortex 16H230 26802 Vortex 16H230" at bounding box center [436, 299] width 130 height 21
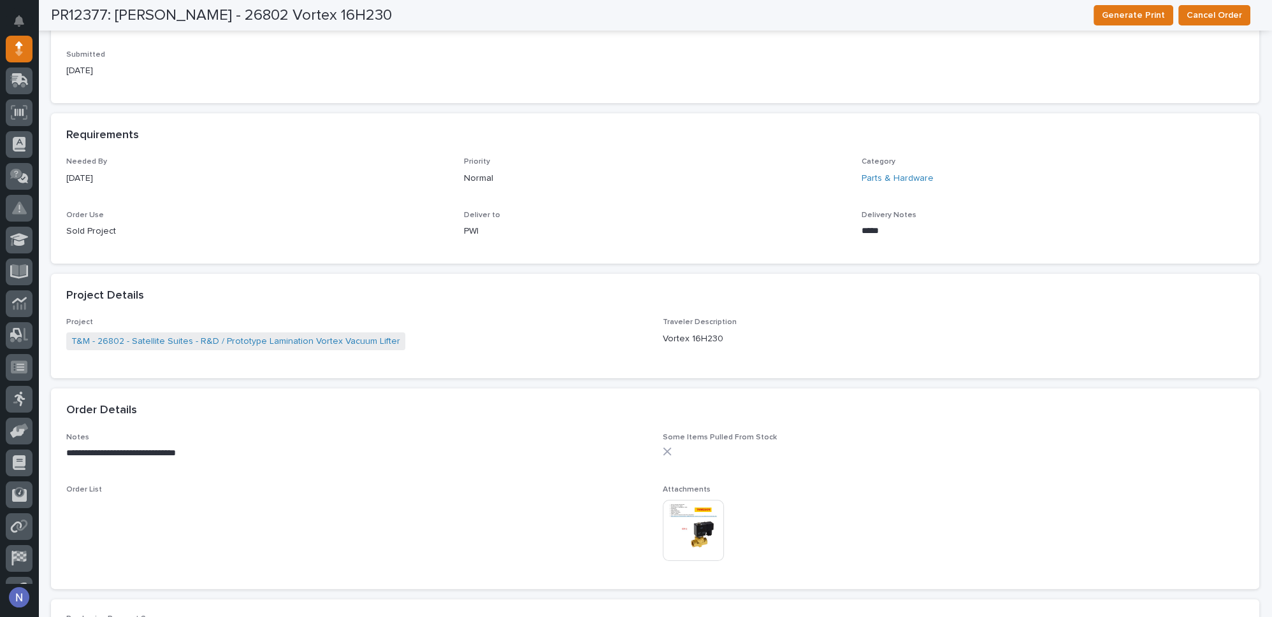
scroll to position [540, 0]
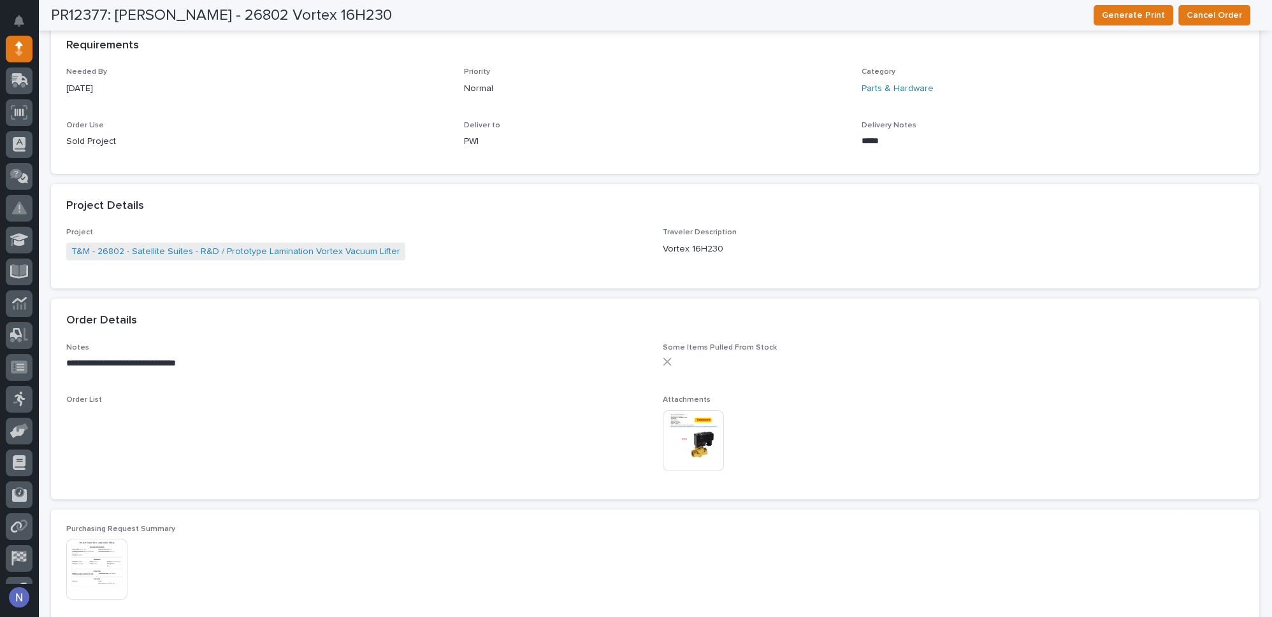
click at [709, 428] on img at bounding box center [693, 440] width 61 height 61
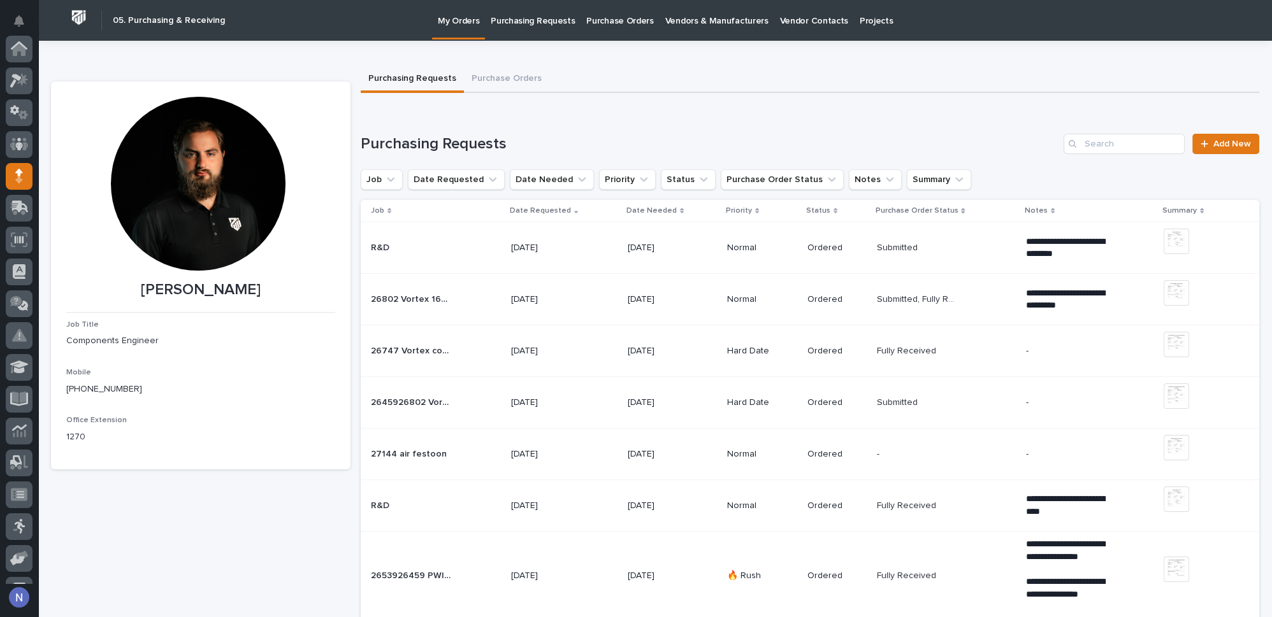
scroll to position [127, 0]
click at [465, 336] on td "26747 Vortex components 26747 Vortex components" at bounding box center [433, 352] width 145 height 52
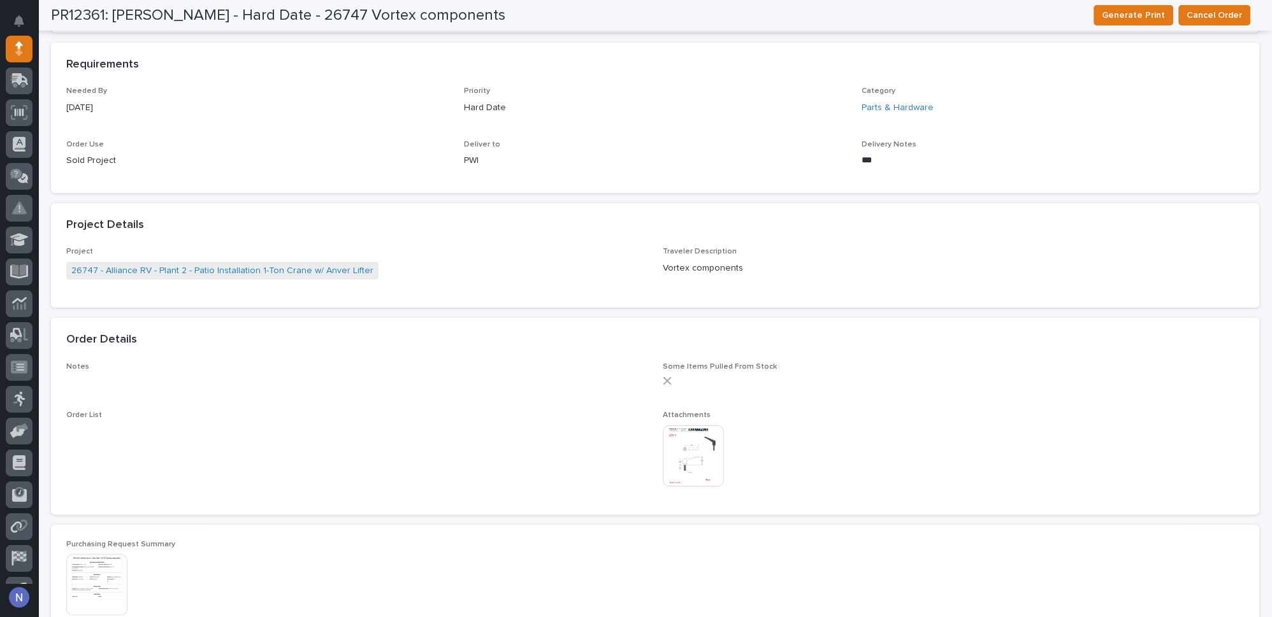
scroll to position [617, 0]
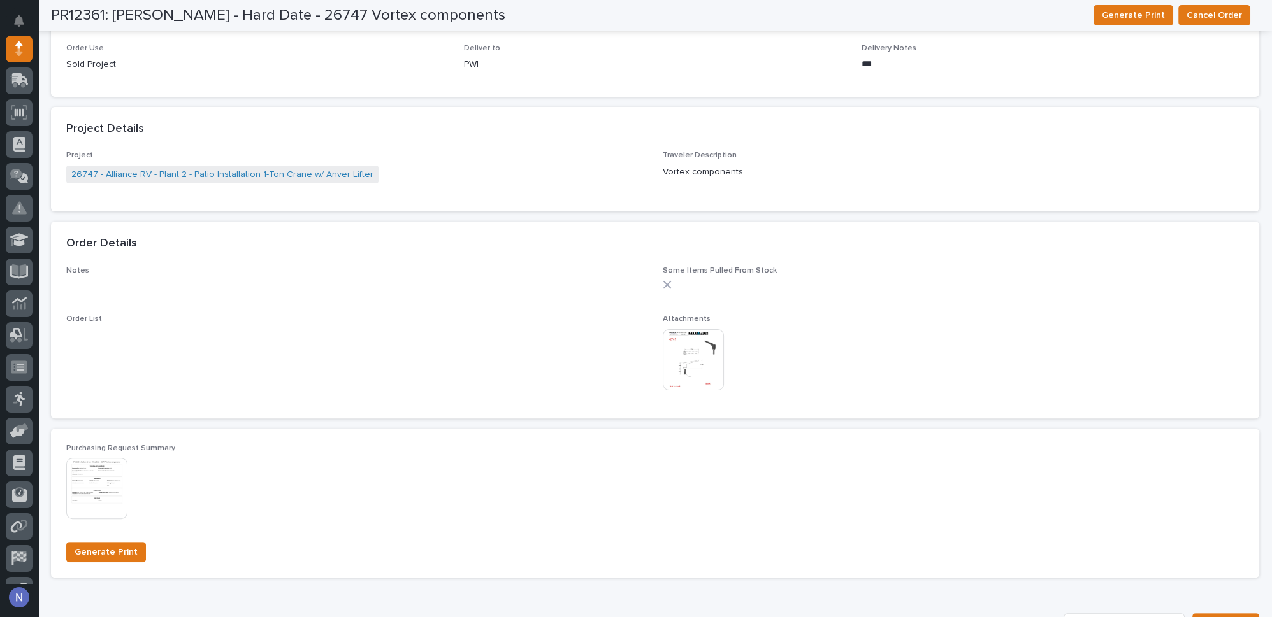
click at [682, 363] on img at bounding box center [693, 359] width 61 height 61
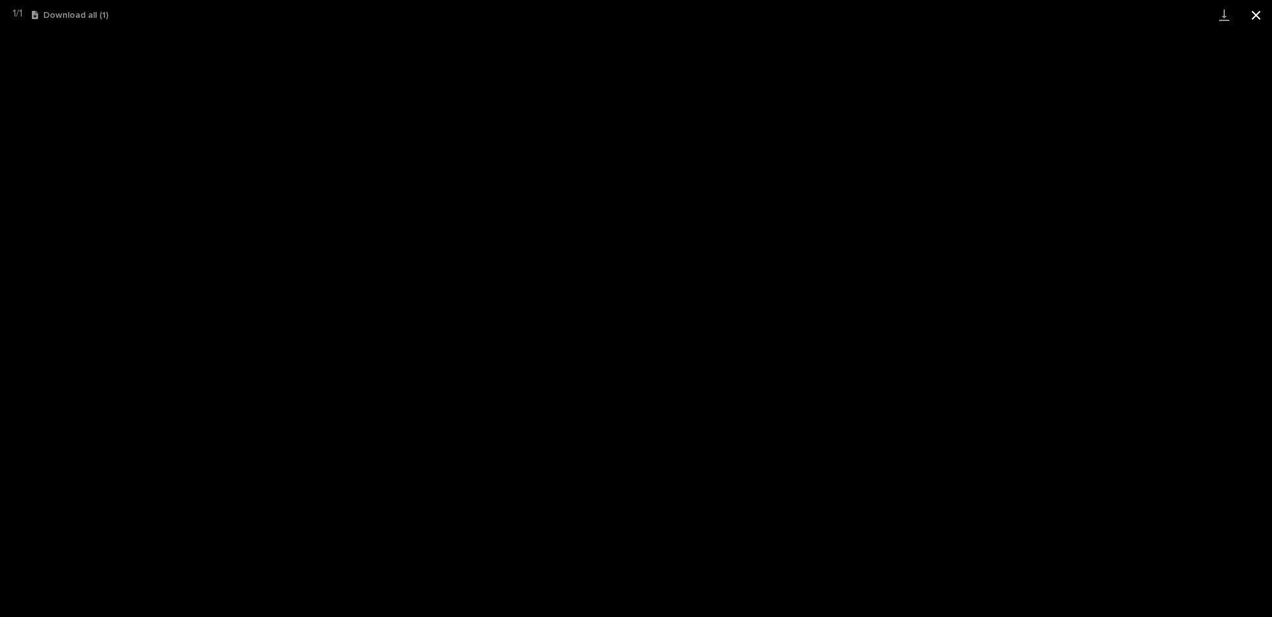
click at [1260, 11] on button "Close gallery" at bounding box center [1256, 15] width 32 height 30
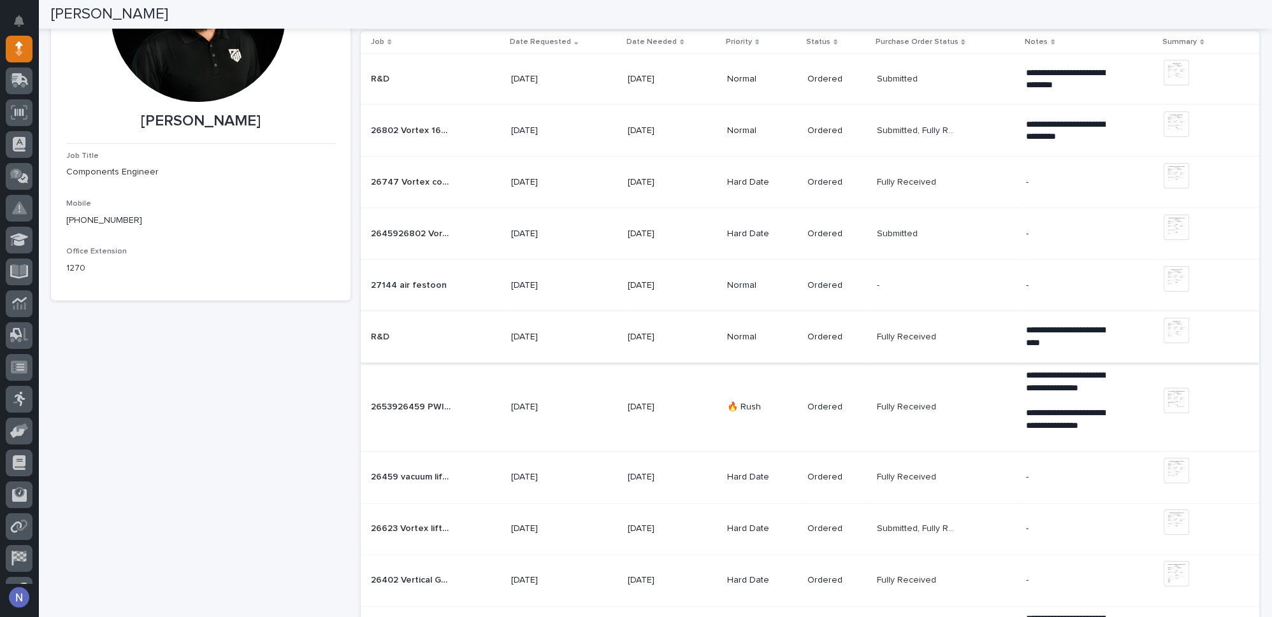
scroll to position [173, 0]
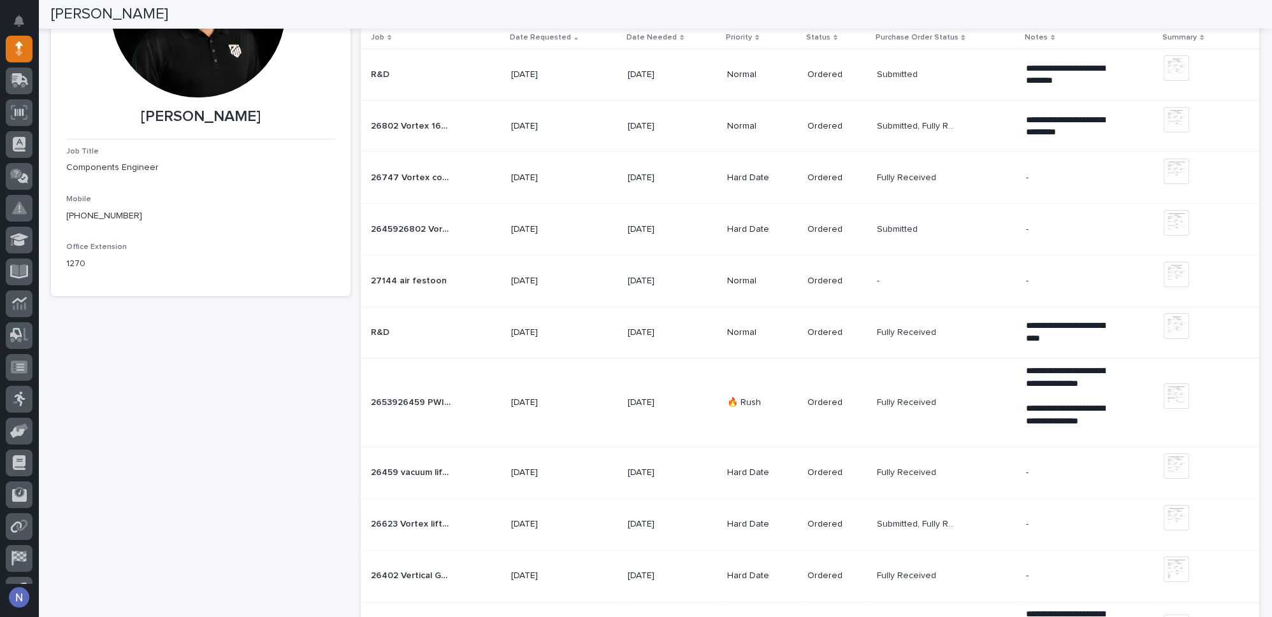
click at [480, 292] on td "27144 air festoon 27144 air festoon" at bounding box center [433, 281] width 145 height 52
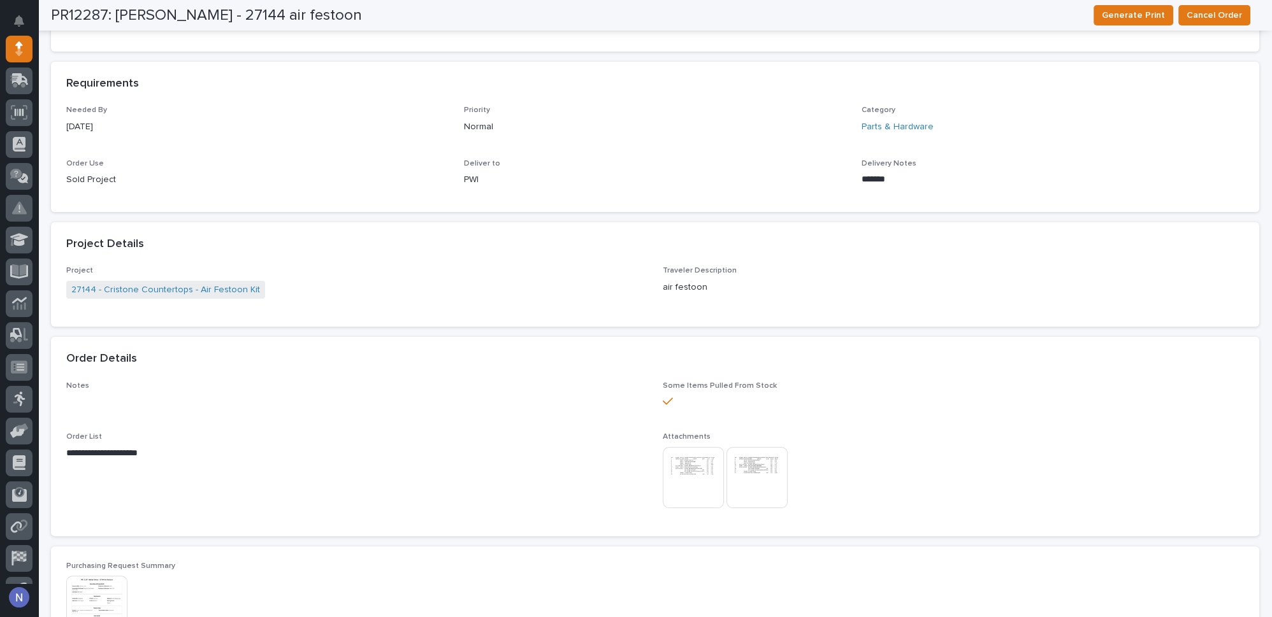
scroll to position [598, 0]
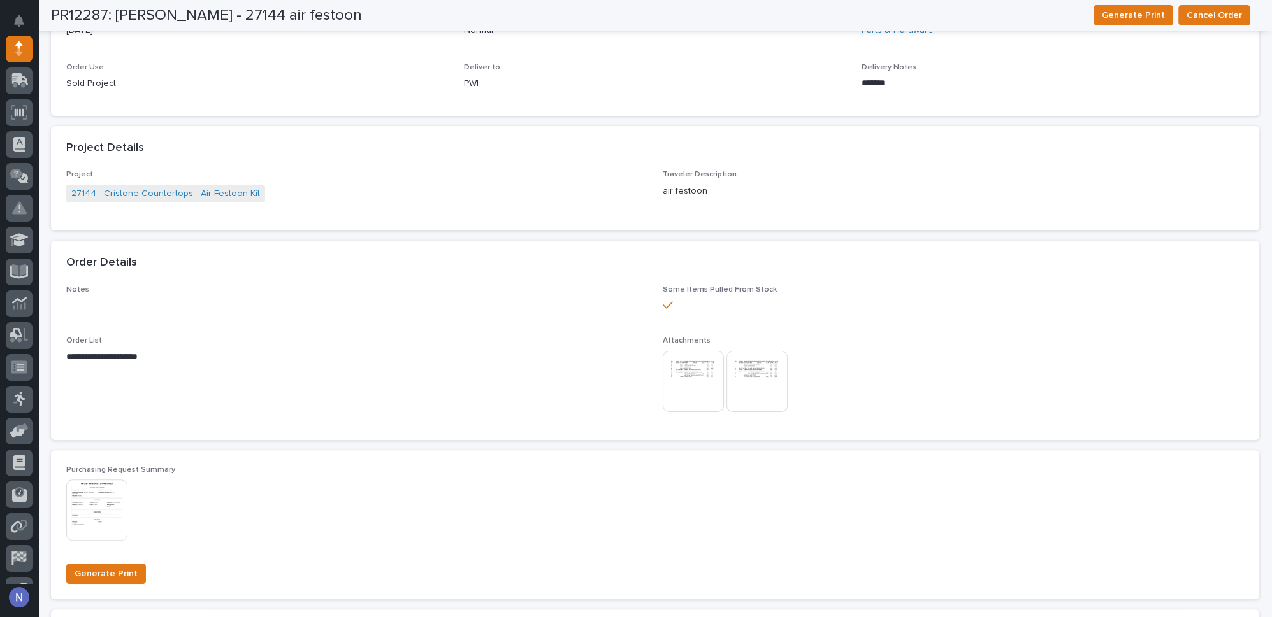
click at [665, 373] on img at bounding box center [693, 381] width 61 height 61
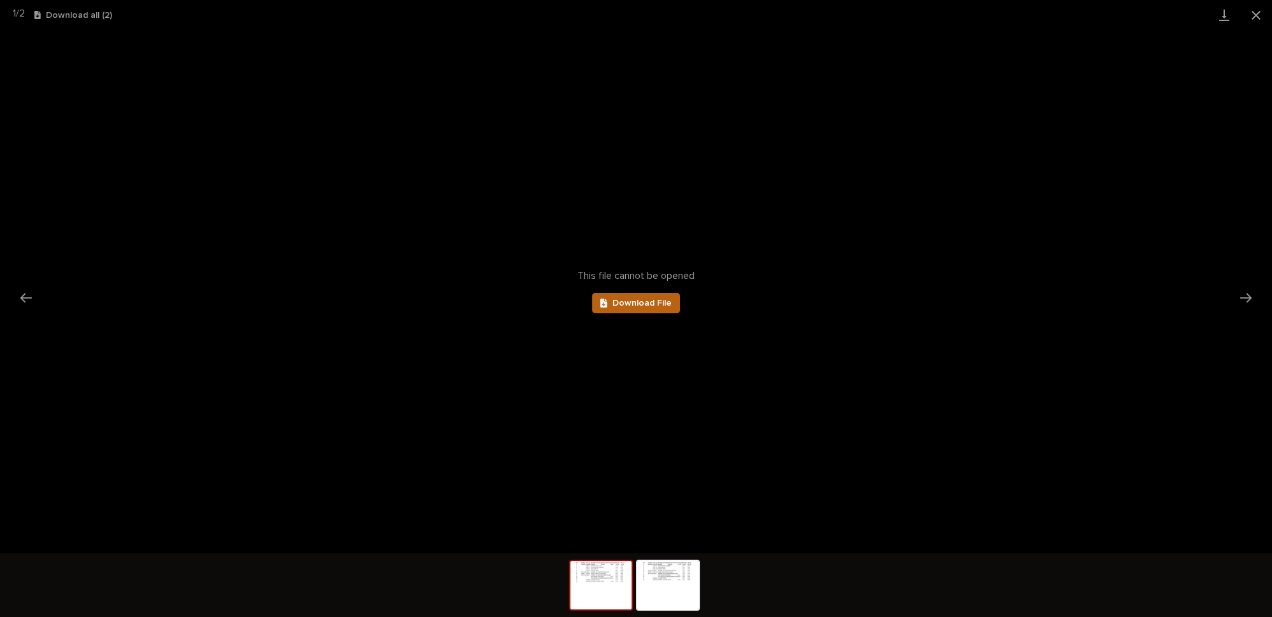
click at [640, 311] on link "Download File" at bounding box center [636, 303] width 88 height 20
click at [664, 584] on img at bounding box center [667, 585] width 61 height 48
click at [1259, 11] on button "Close gallery" at bounding box center [1256, 15] width 32 height 30
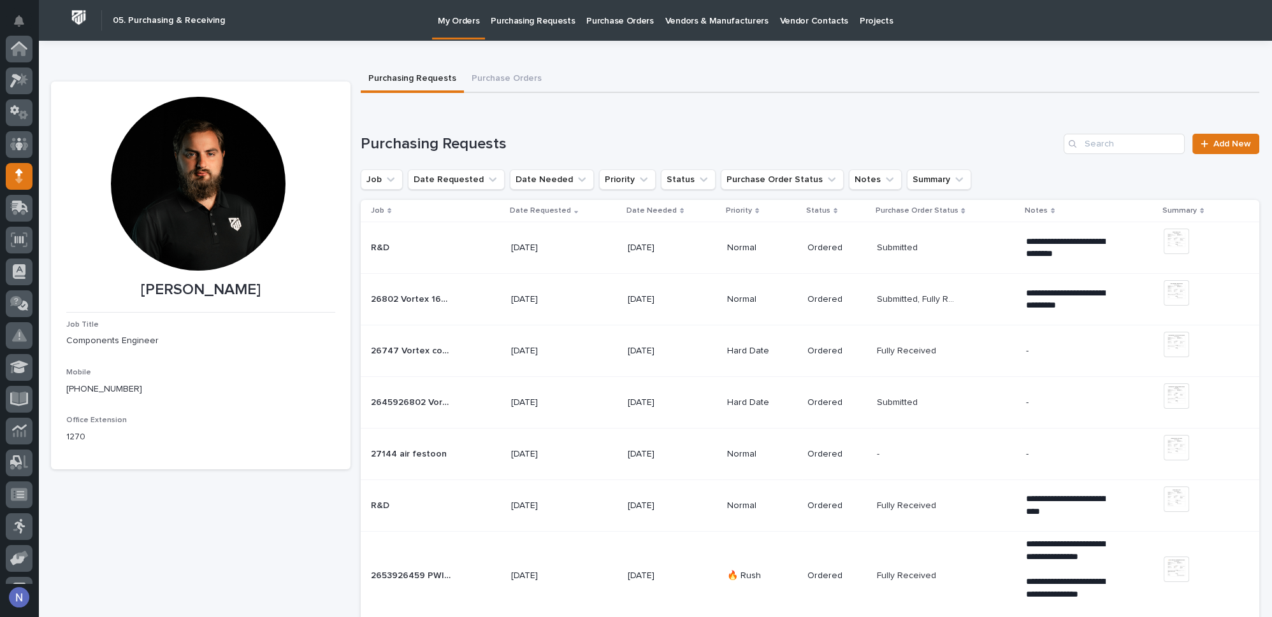
scroll to position [127, 0]
